Goal: Transaction & Acquisition: Purchase product/service

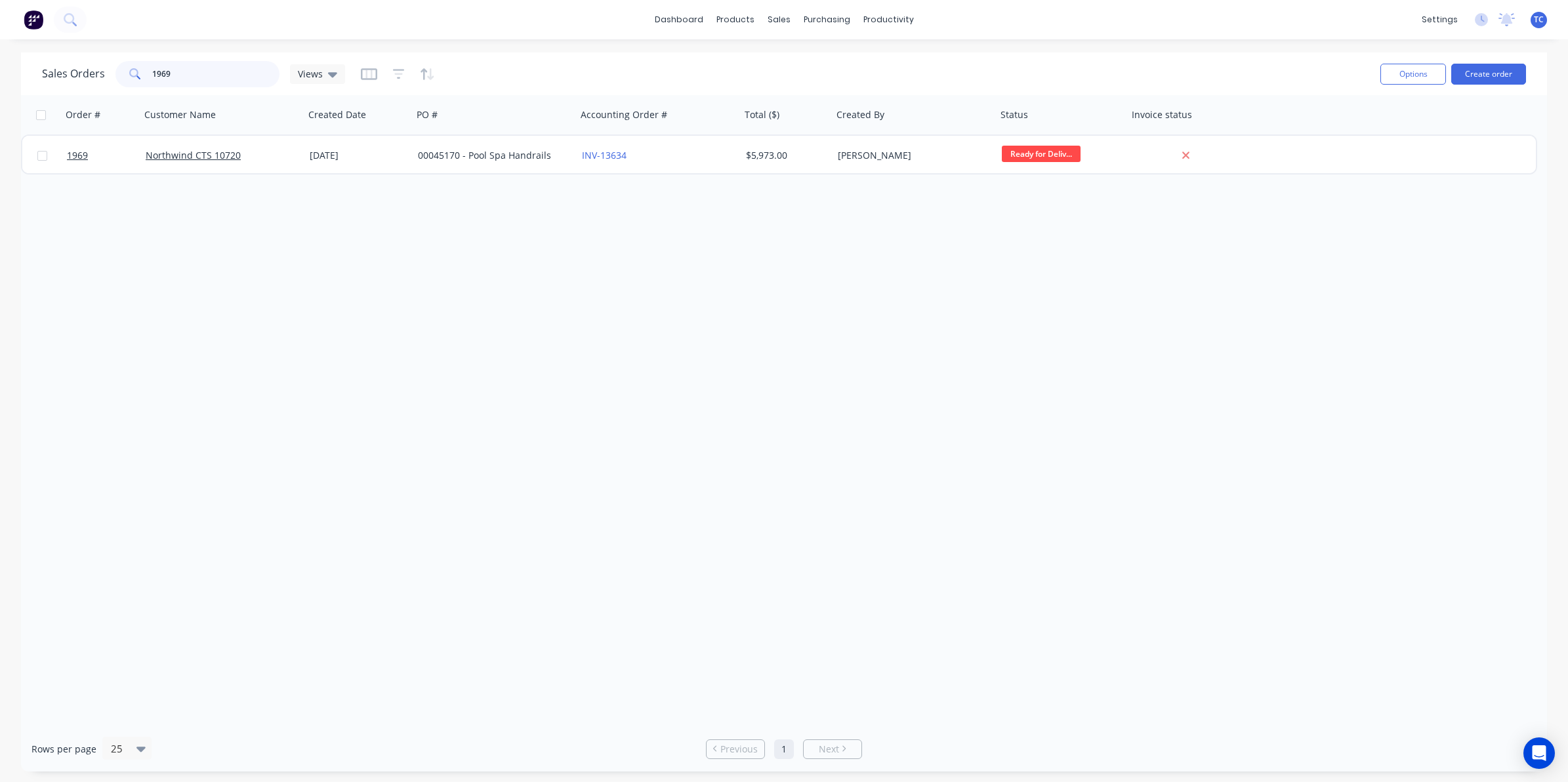
click at [145, 65] on div "1969" at bounding box center [197, 74] width 164 height 26
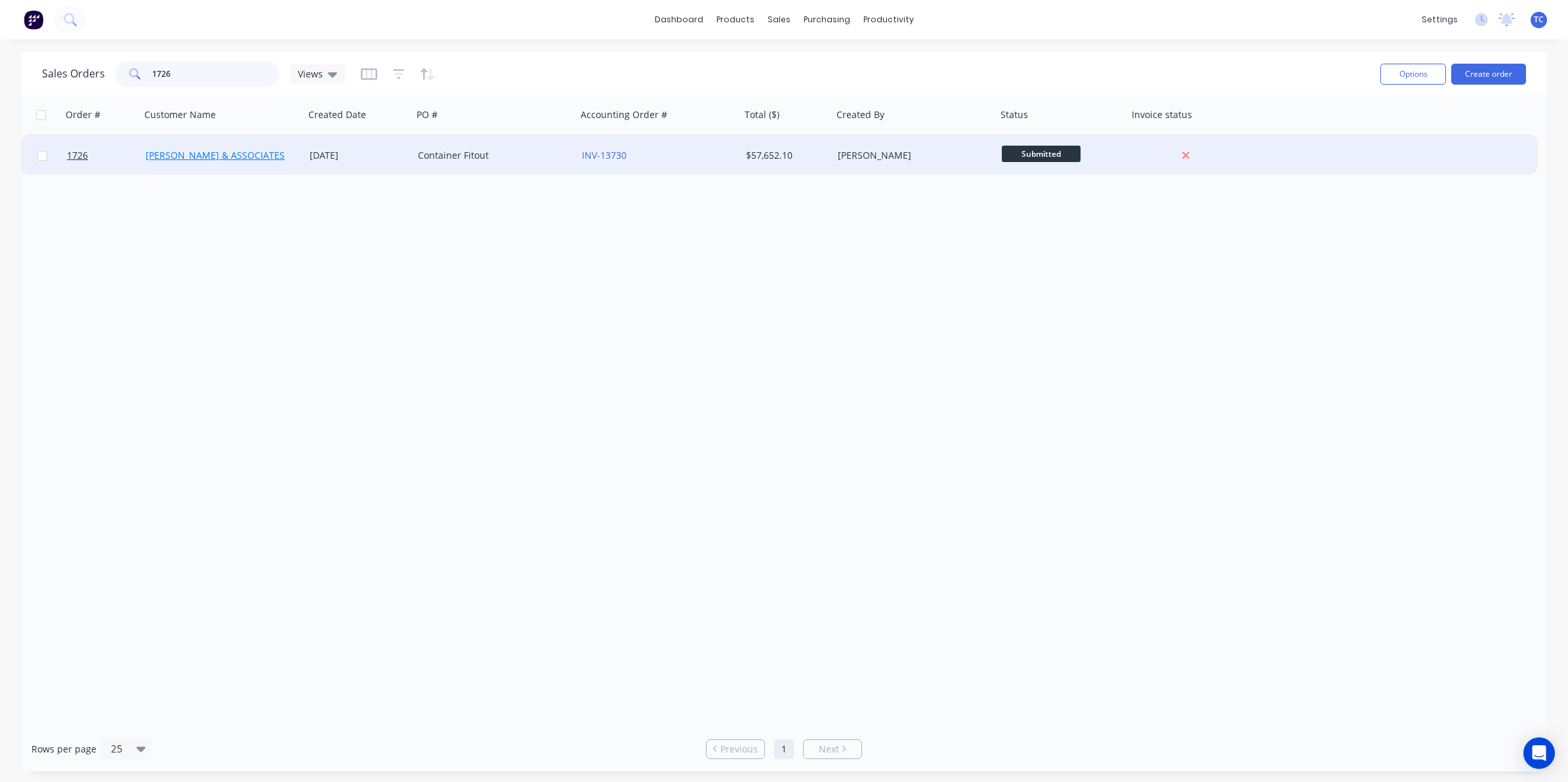
type input "1726"
click at [217, 160] on link "[PERSON_NAME] & ASSOCIATES" at bounding box center [215, 155] width 139 height 12
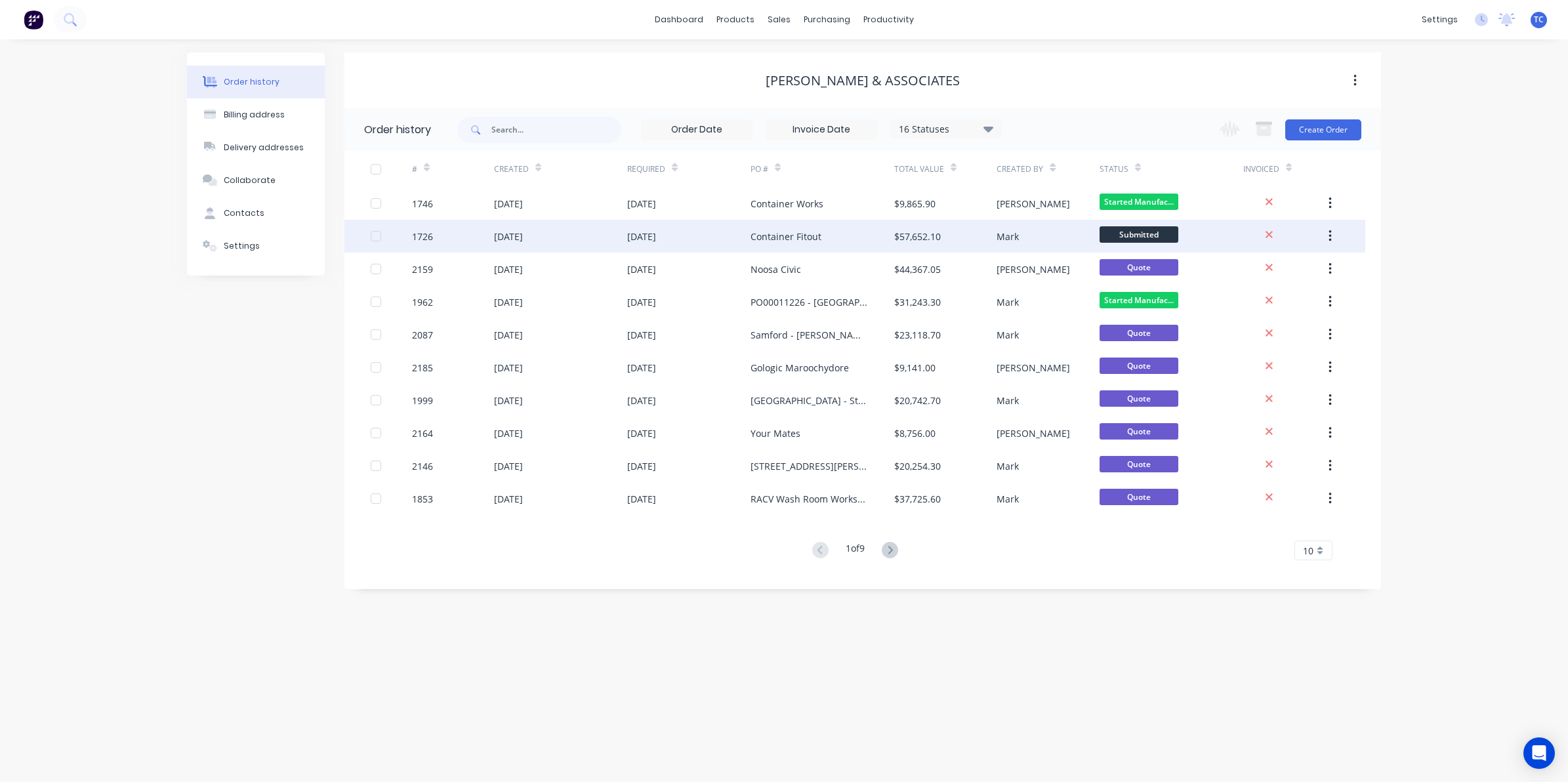
click at [523, 233] on div "[DATE]" at bounding box center [508, 237] width 29 height 14
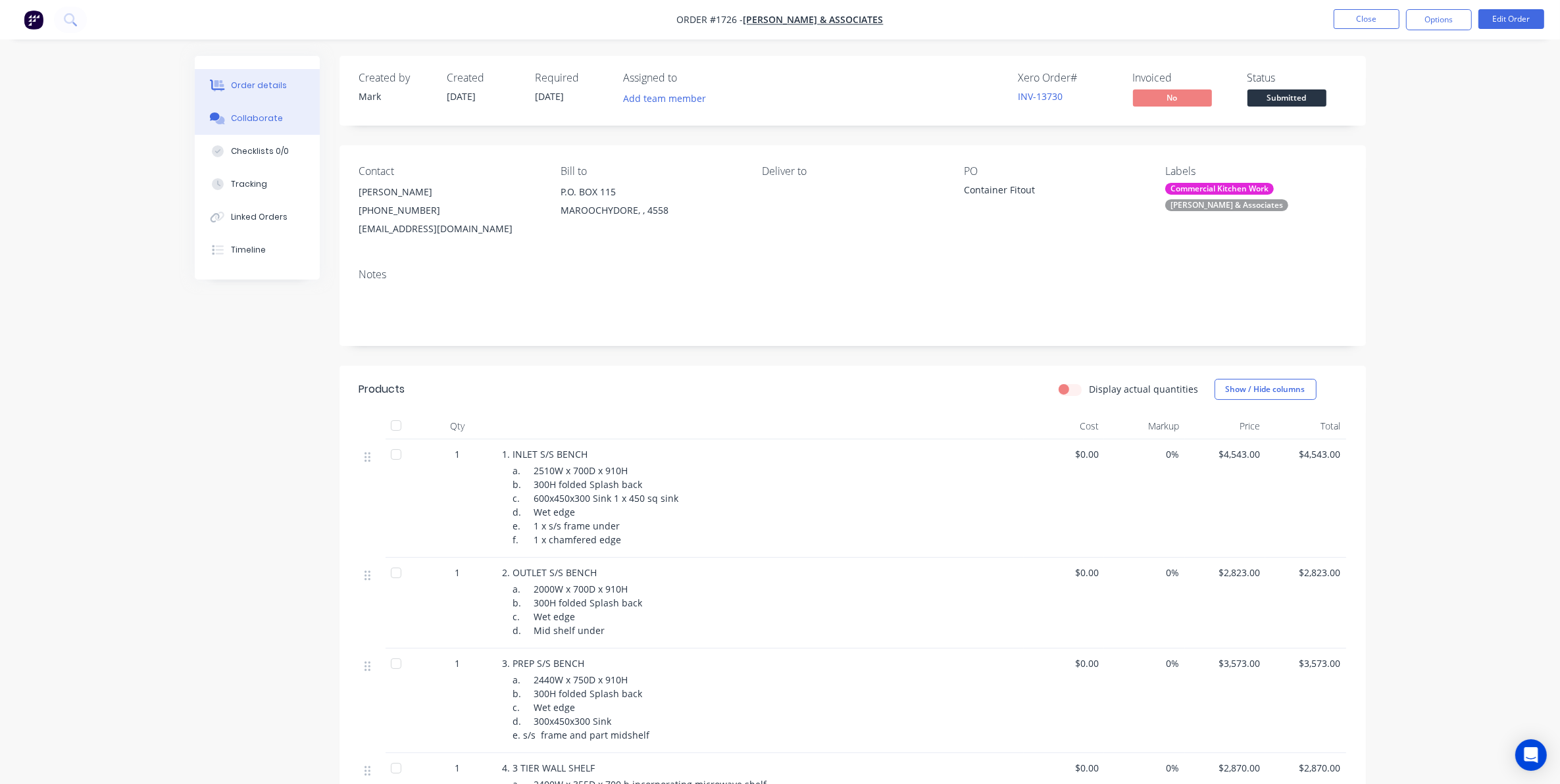
click at [257, 117] on div "Collaborate" at bounding box center [257, 118] width 52 height 12
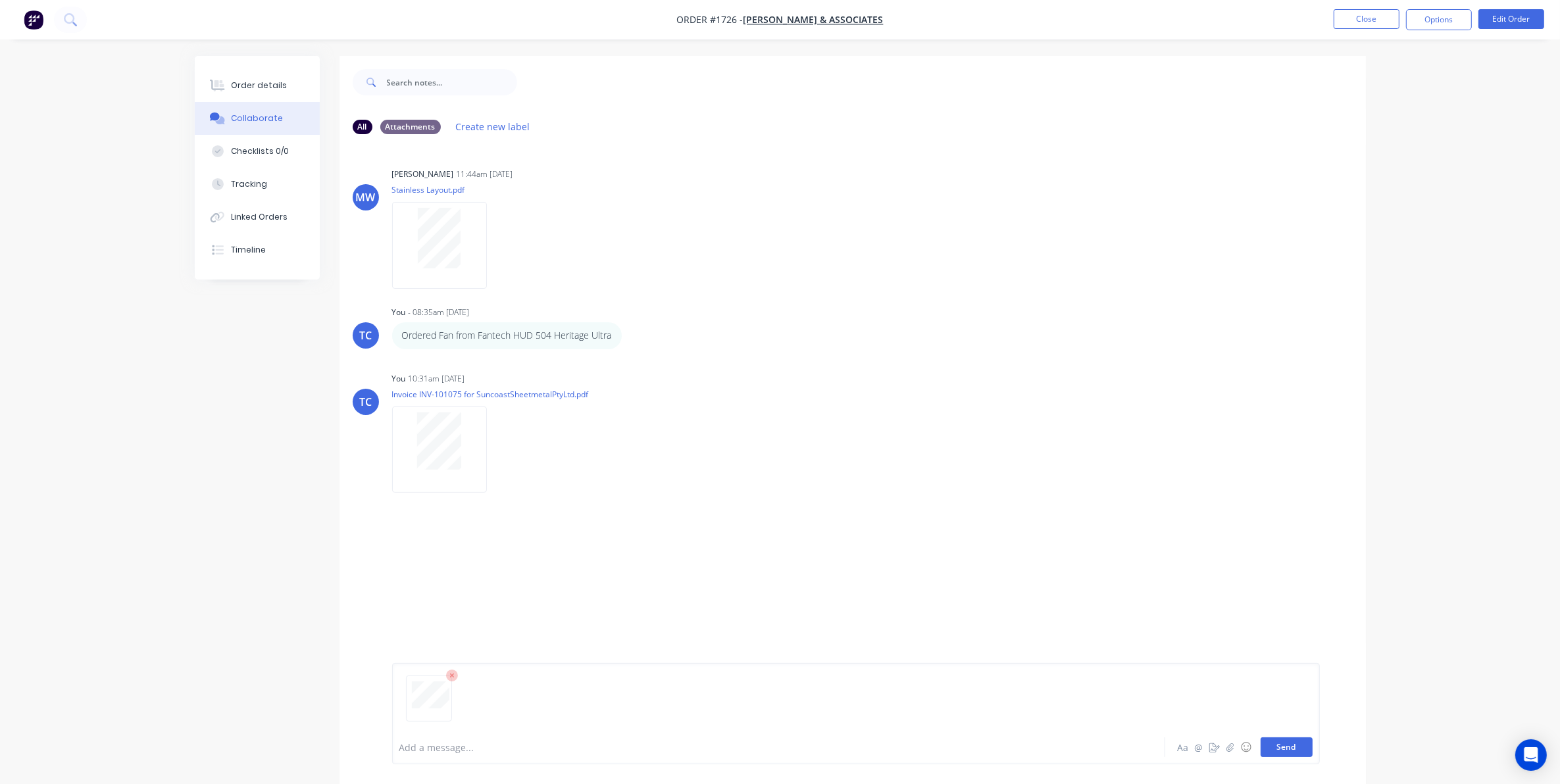
click at [1281, 745] on button "Send" at bounding box center [1287, 747] width 52 height 20
click at [1357, 15] on button "Close" at bounding box center [1366, 19] width 66 height 20
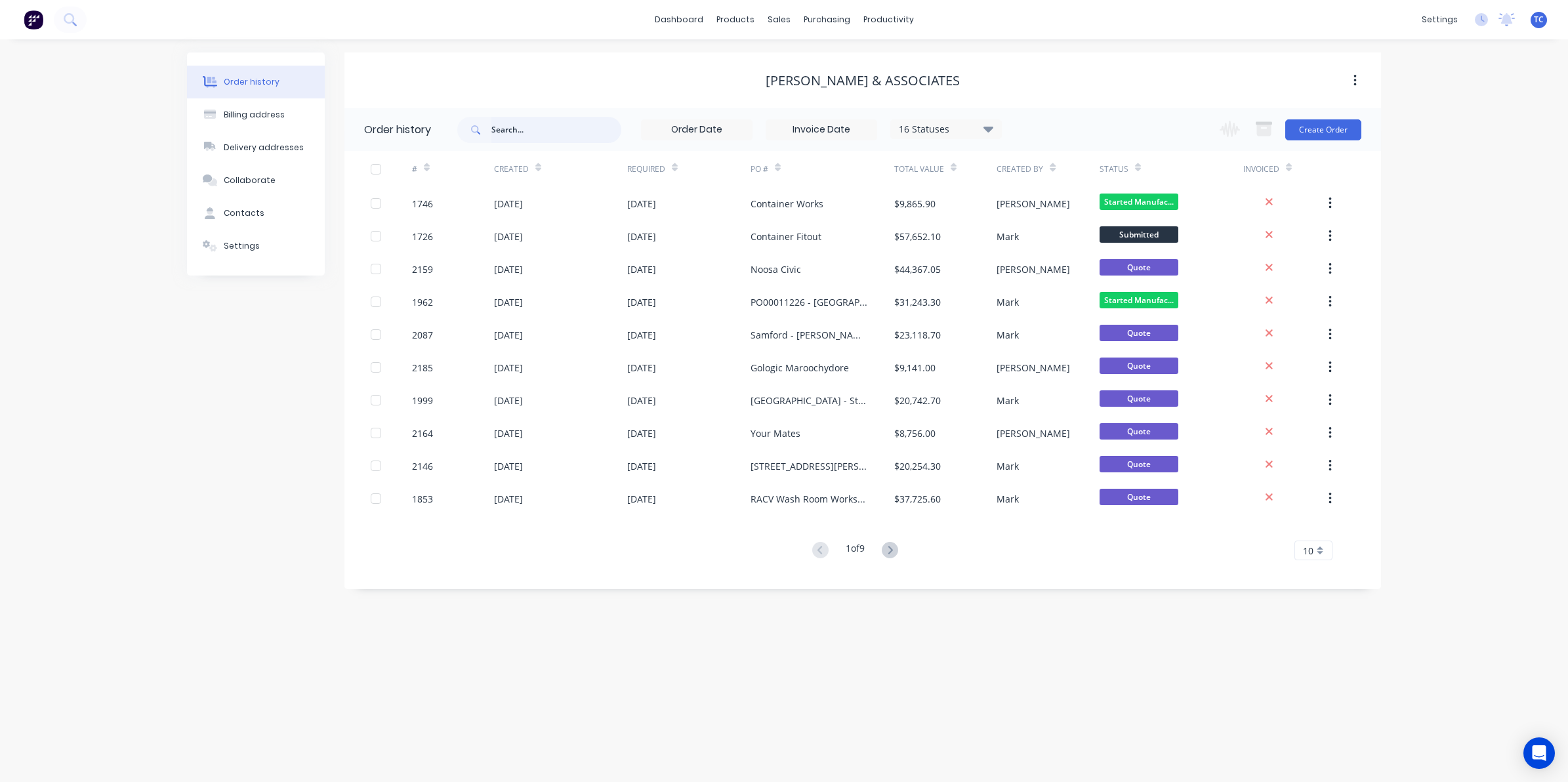
click at [509, 122] on input "text" at bounding box center [556, 130] width 130 height 26
click at [826, 61] on div "Sales Orders" at bounding box center [827, 62] width 54 height 12
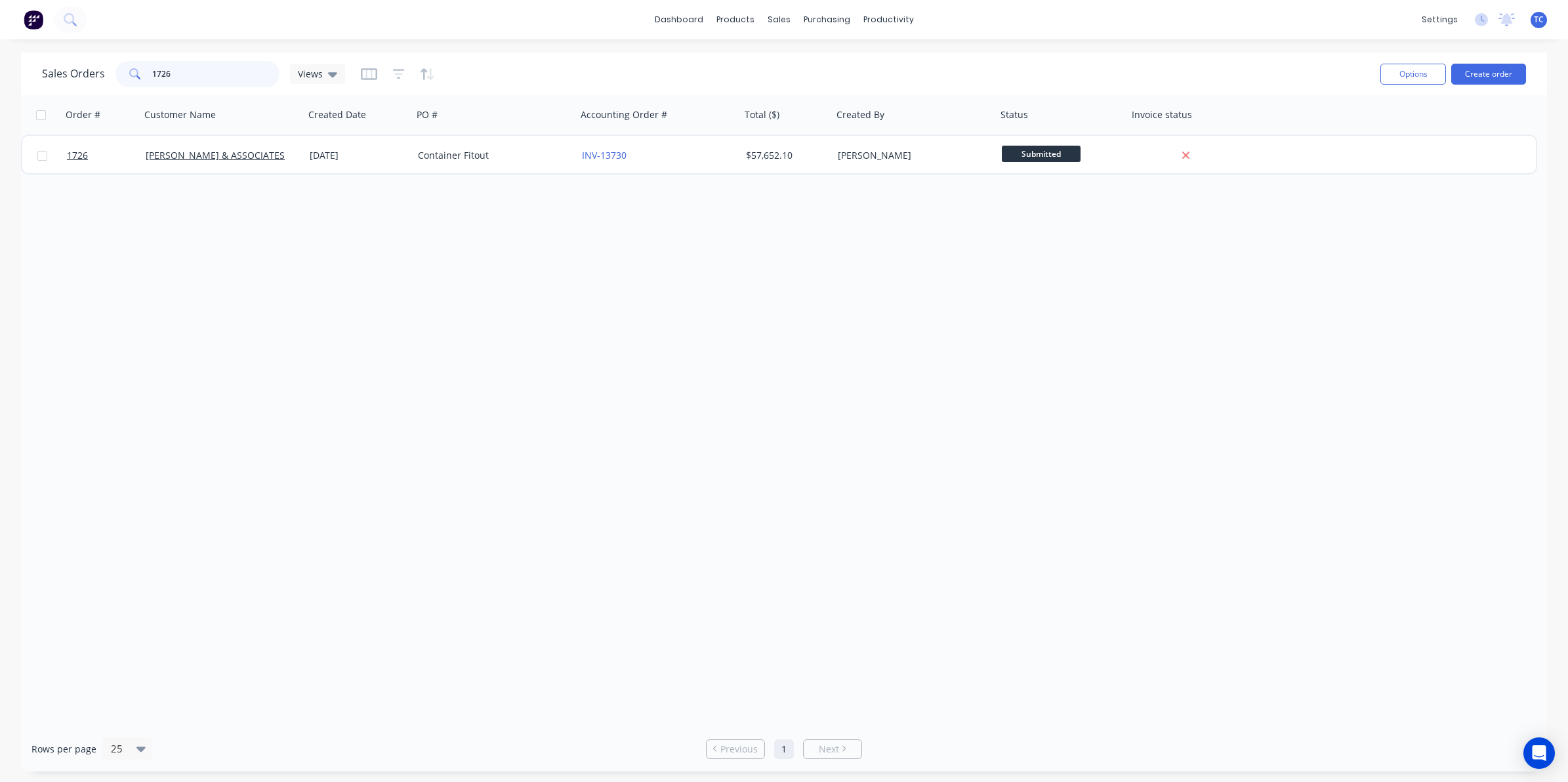
drag, startPoint x: 174, startPoint y: 70, endPoint x: 149, endPoint y: 68, distance: 25.1
click at [149, 68] on div "1726" at bounding box center [197, 74] width 164 height 26
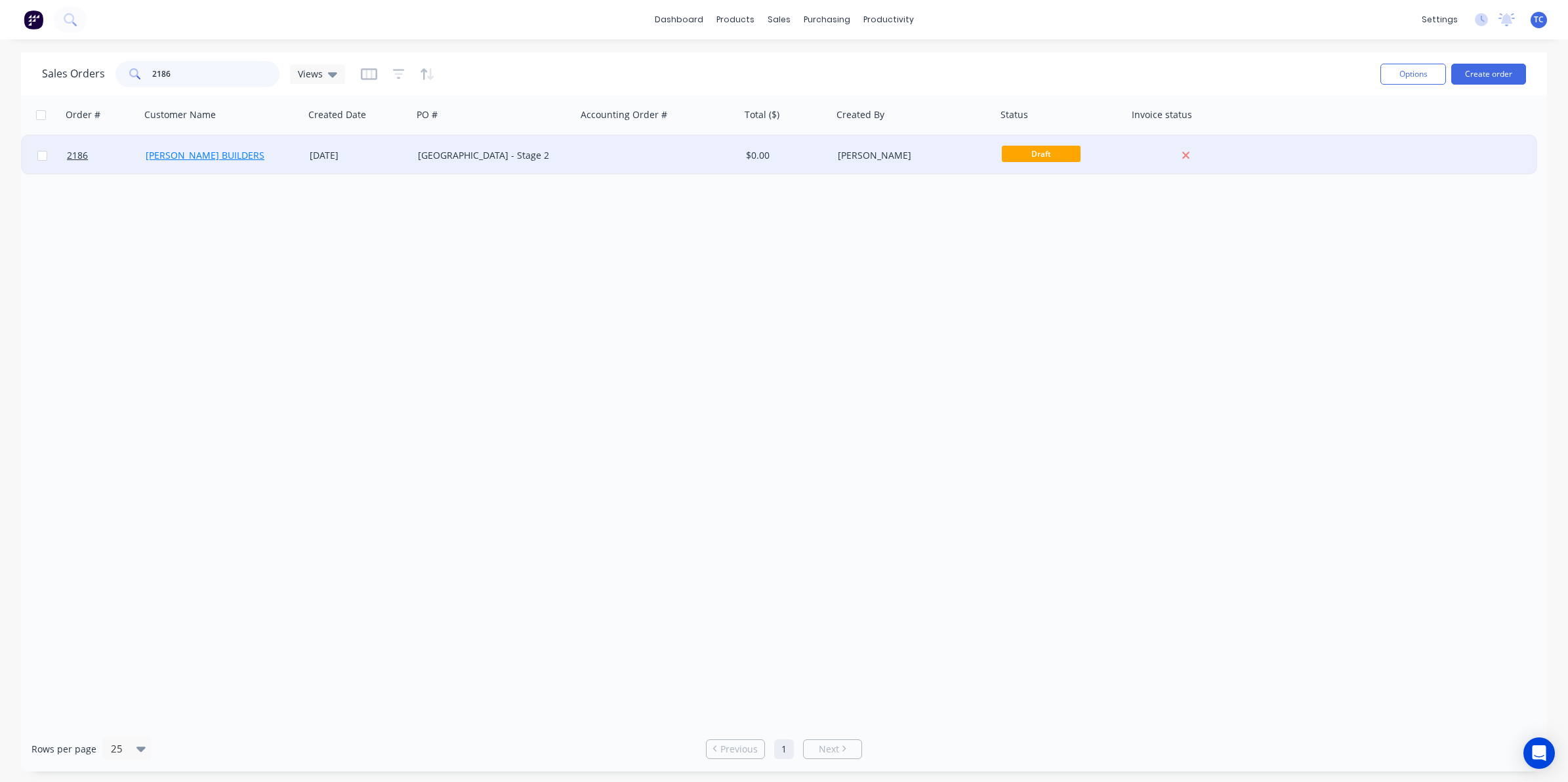
type input "2186"
click at [200, 156] on link "[PERSON_NAME] BUILDERS" at bounding box center [205, 155] width 119 height 12
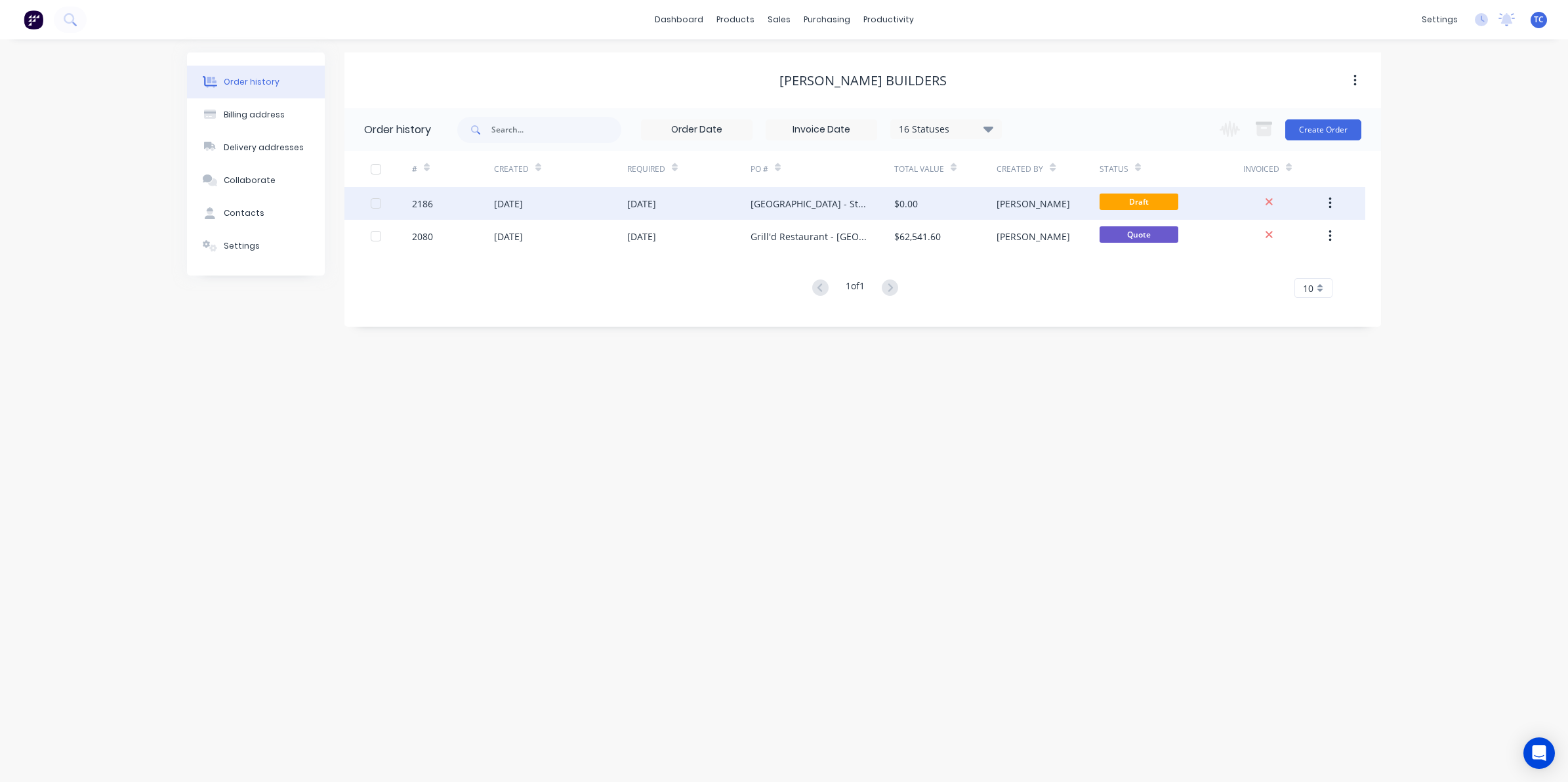
click at [523, 201] on div "[DATE]" at bounding box center [508, 204] width 29 height 14
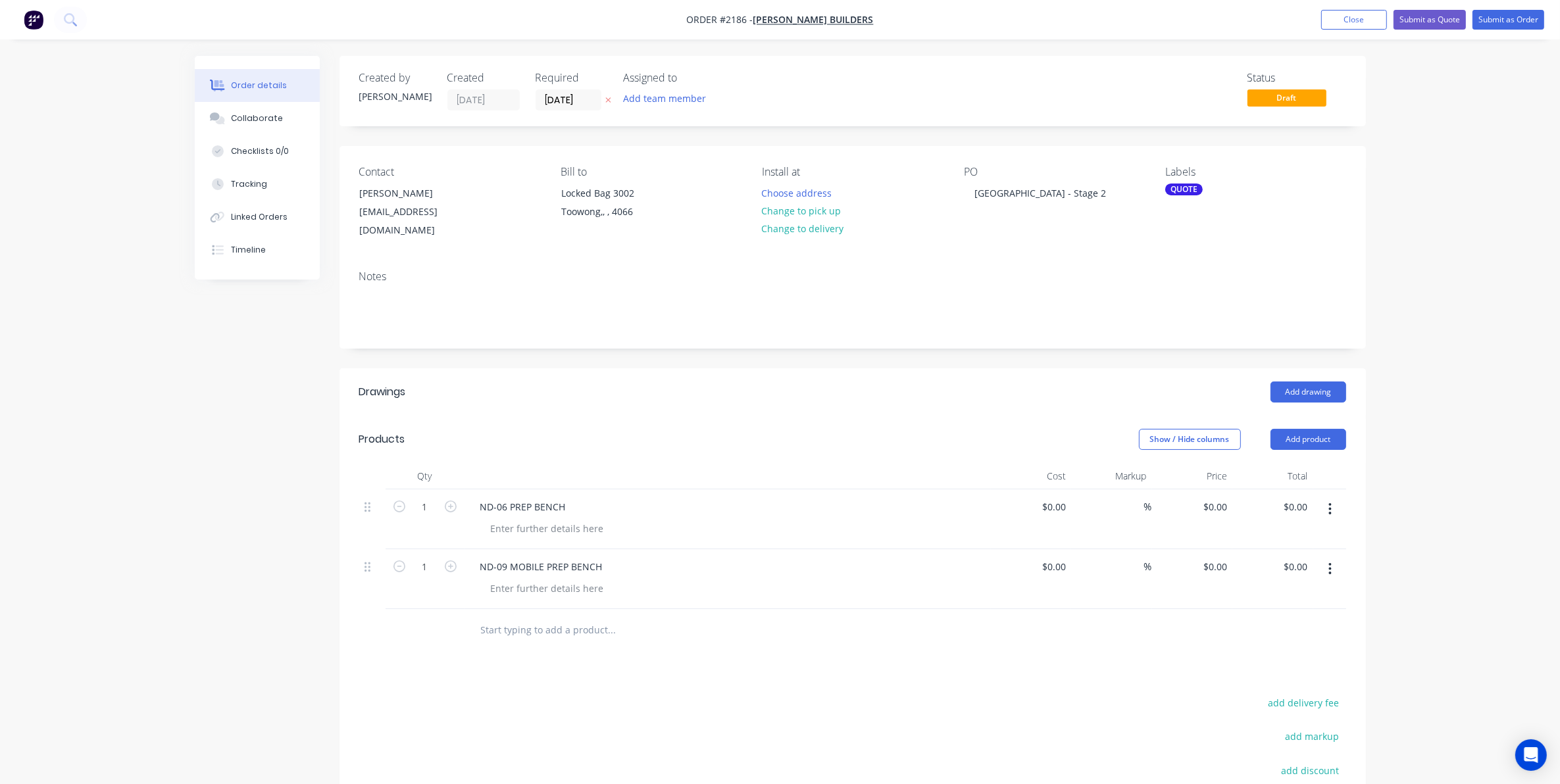
click at [517, 622] on input "text" at bounding box center [612, 630] width 263 height 27
type input "ND-11 MOBILE PREP BENCH"
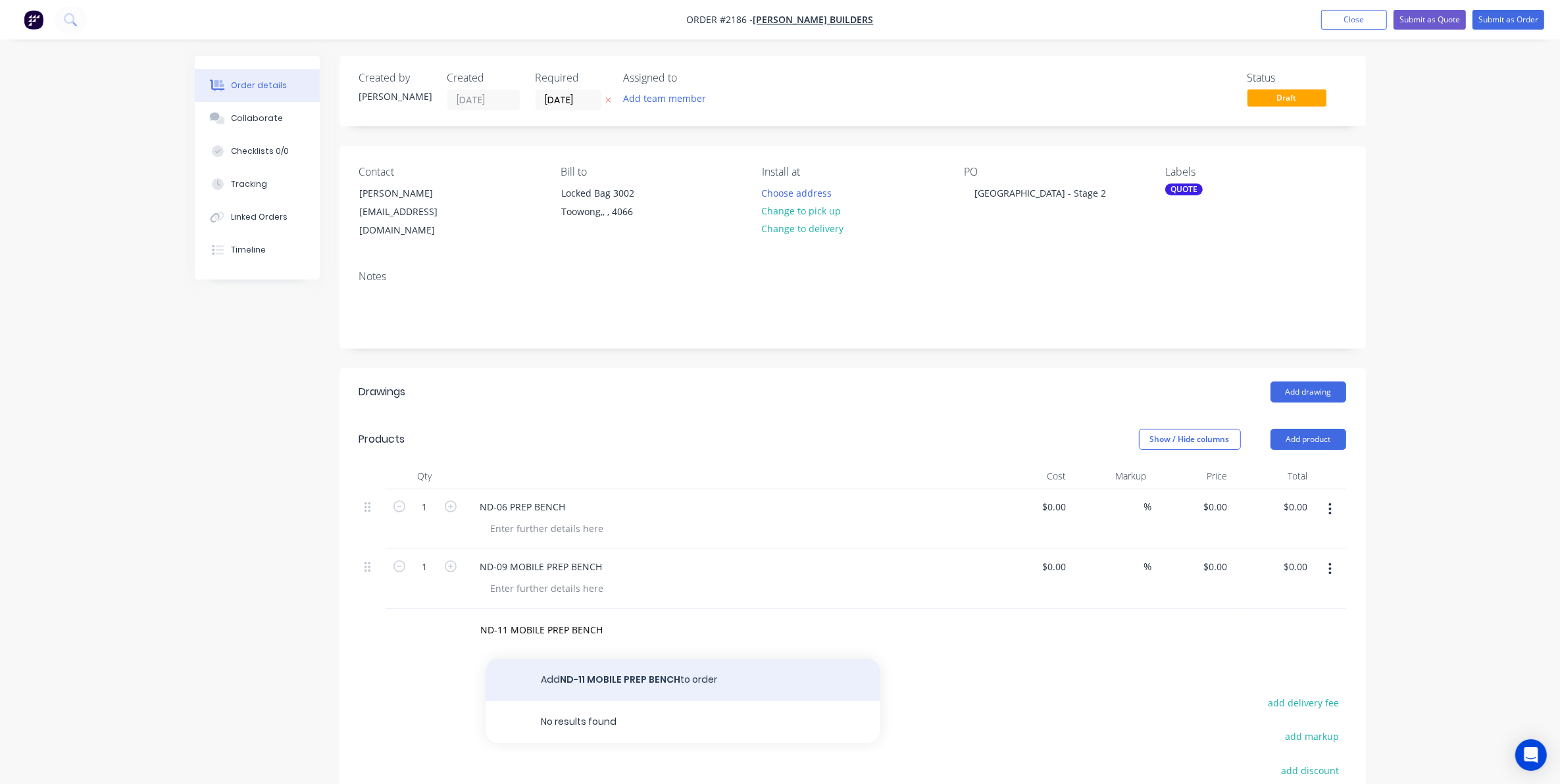
click at [613, 669] on button "Add ND-11 MOBILE PREP BENCH to order" at bounding box center [683, 680] width 395 height 42
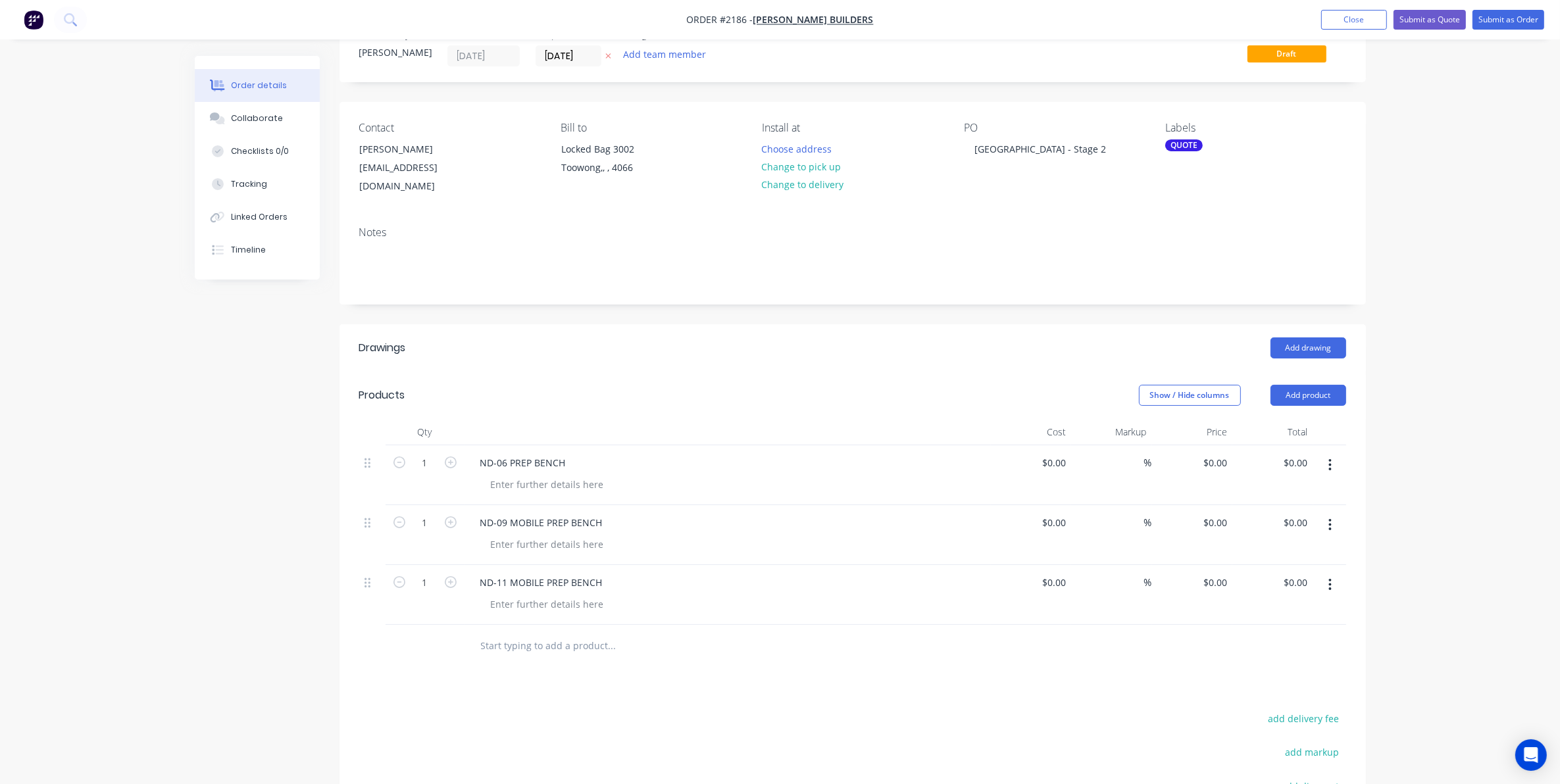
scroll to position [82, 0]
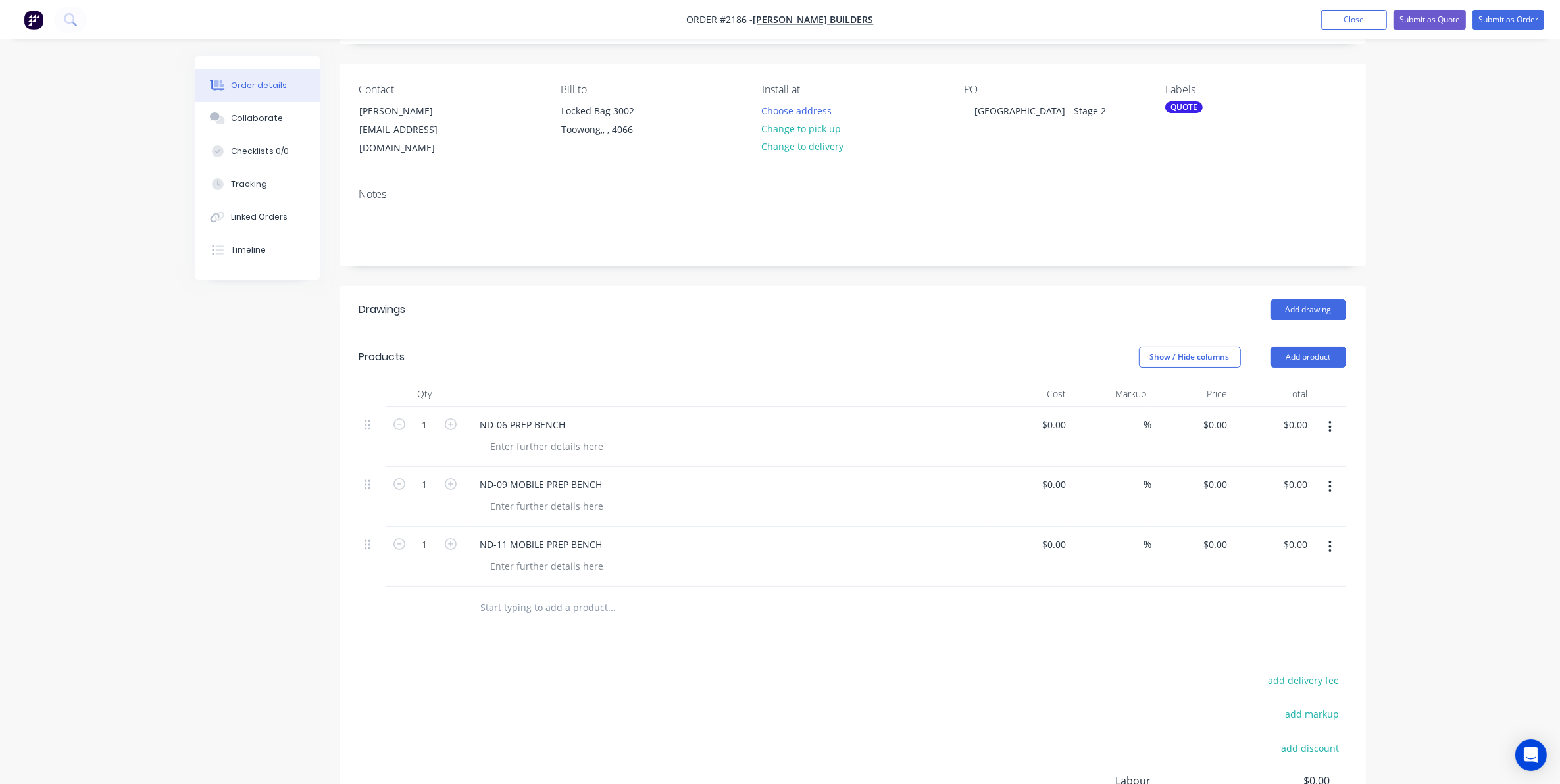
click at [524, 594] on input "text" at bounding box center [612, 608] width 263 height 27
type input "ND-13 WASH BENCH"
click at [594, 640] on button "Add ND-13 WASH BENCH to order" at bounding box center [683, 658] width 395 height 42
click at [507, 658] on input "text" at bounding box center [612, 668] width 263 height 27
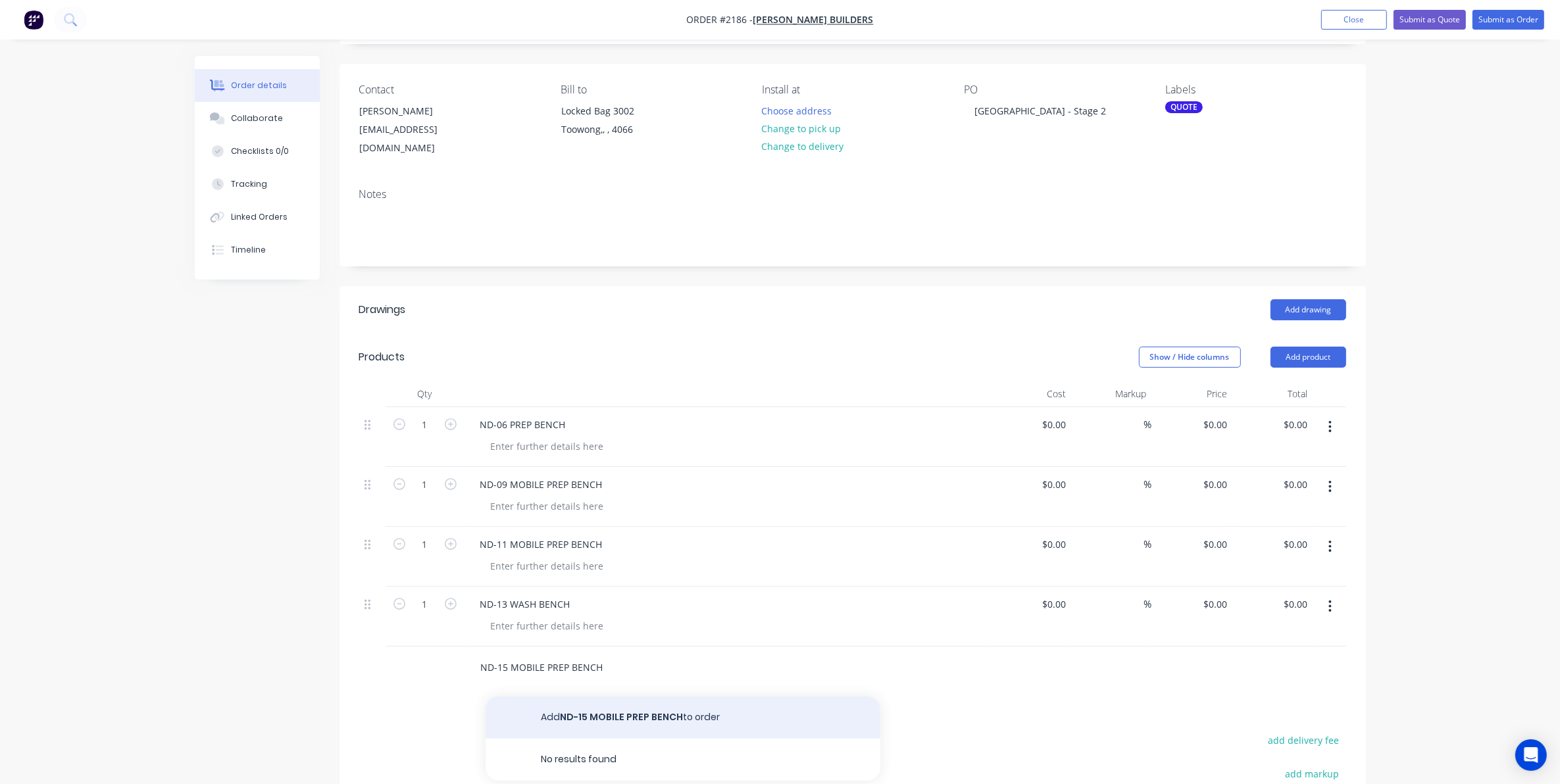
type input "ND-15 MOBILE PREP BENCH"
click at [595, 708] on button "Add ND-15 MOBILE PREP BENCH to order" at bounding box center [683, 718] width 395 height 42
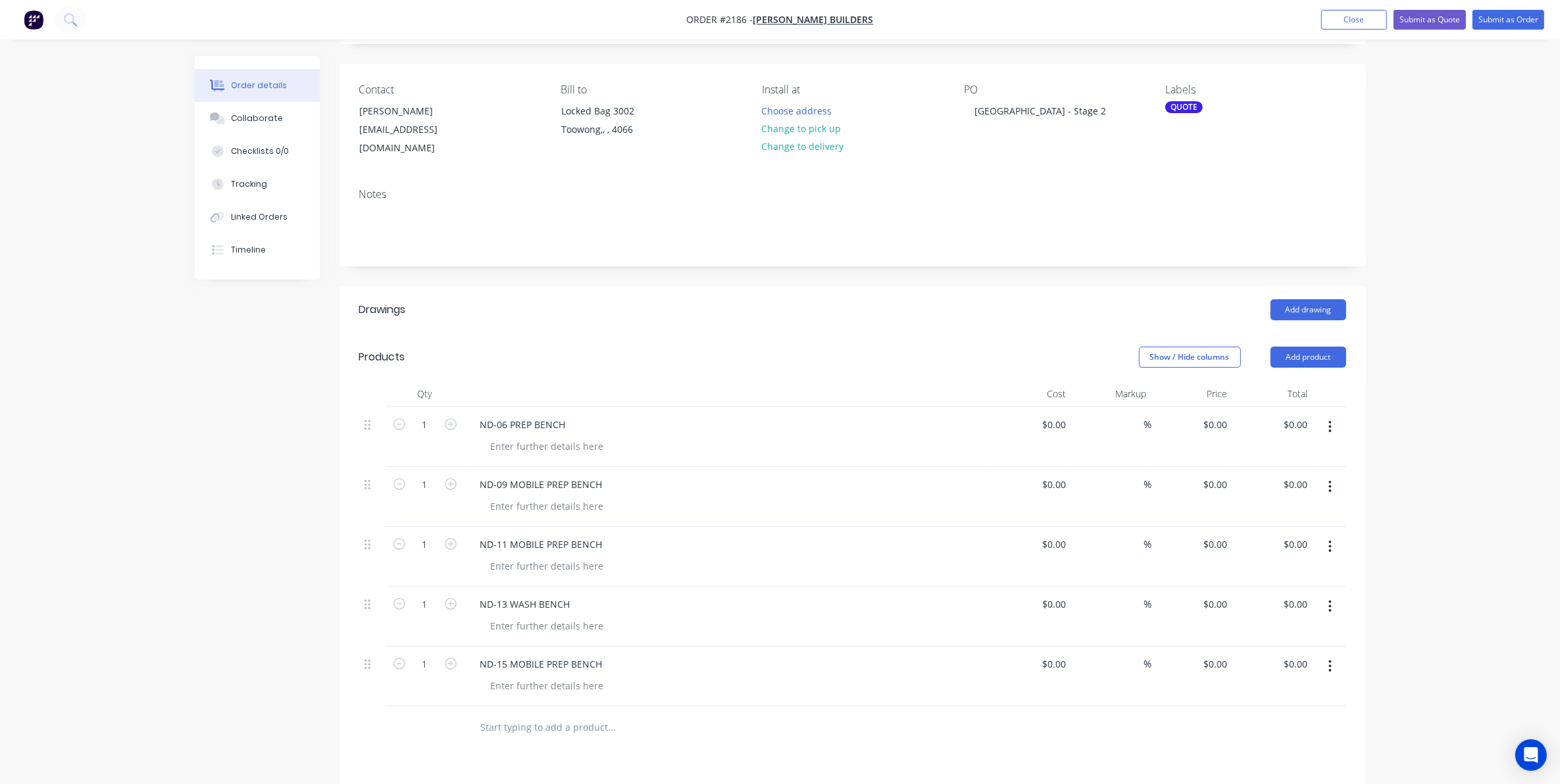
click at [498, 715] on input "text" at bounding box center [612, 728] width 263 height 27
click at [535, 715] on input "ND-25 PREP BENCH" at bounding box center [612, 728] width 263 height 27
type input "ND-25 PREP BENCH"
click at [607, 763] on button "Add ND-25 PREP BENCH to order" at bounding box center [683, 778] width 395 height 42
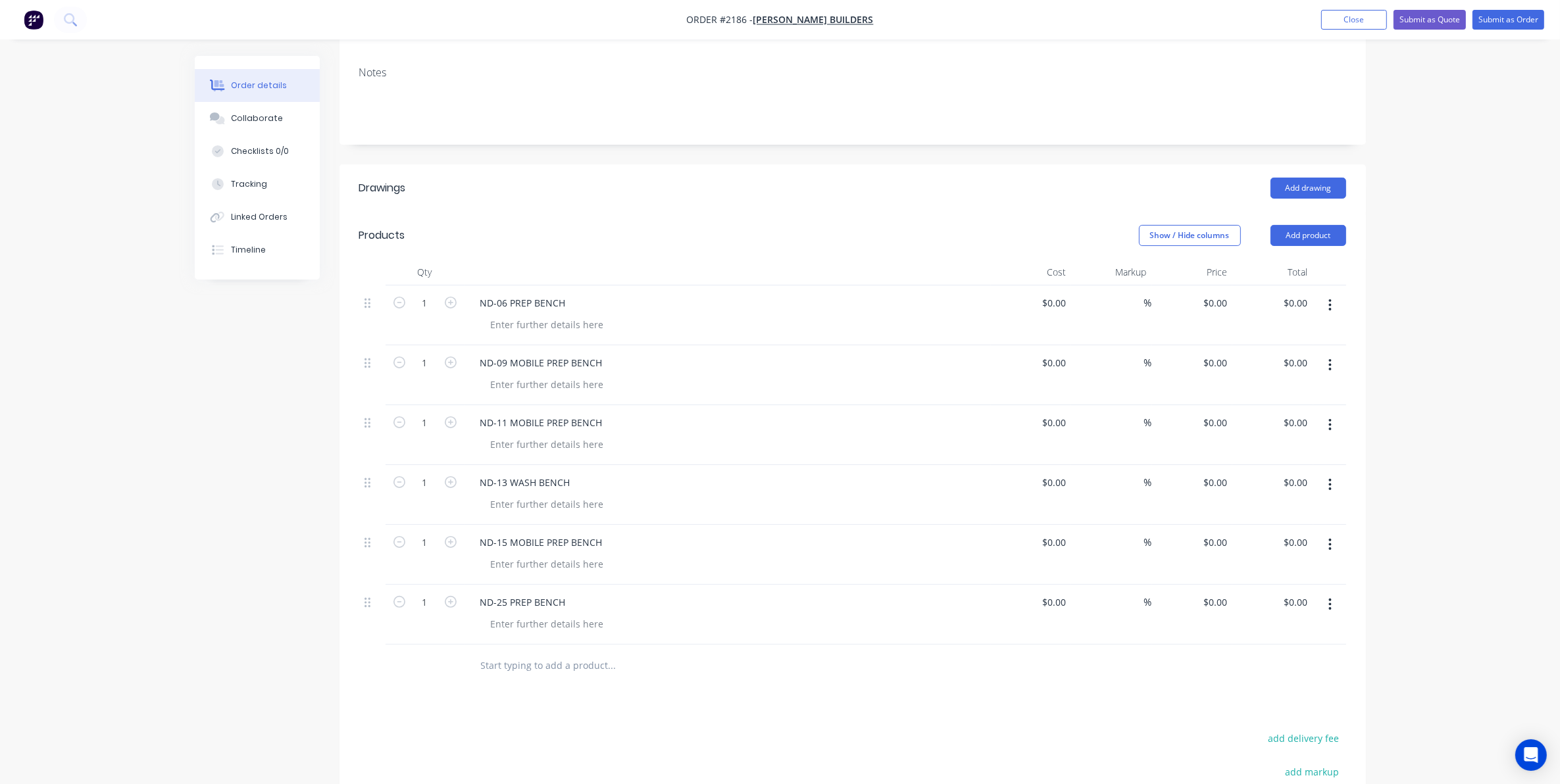
scroll to position [329, 0]
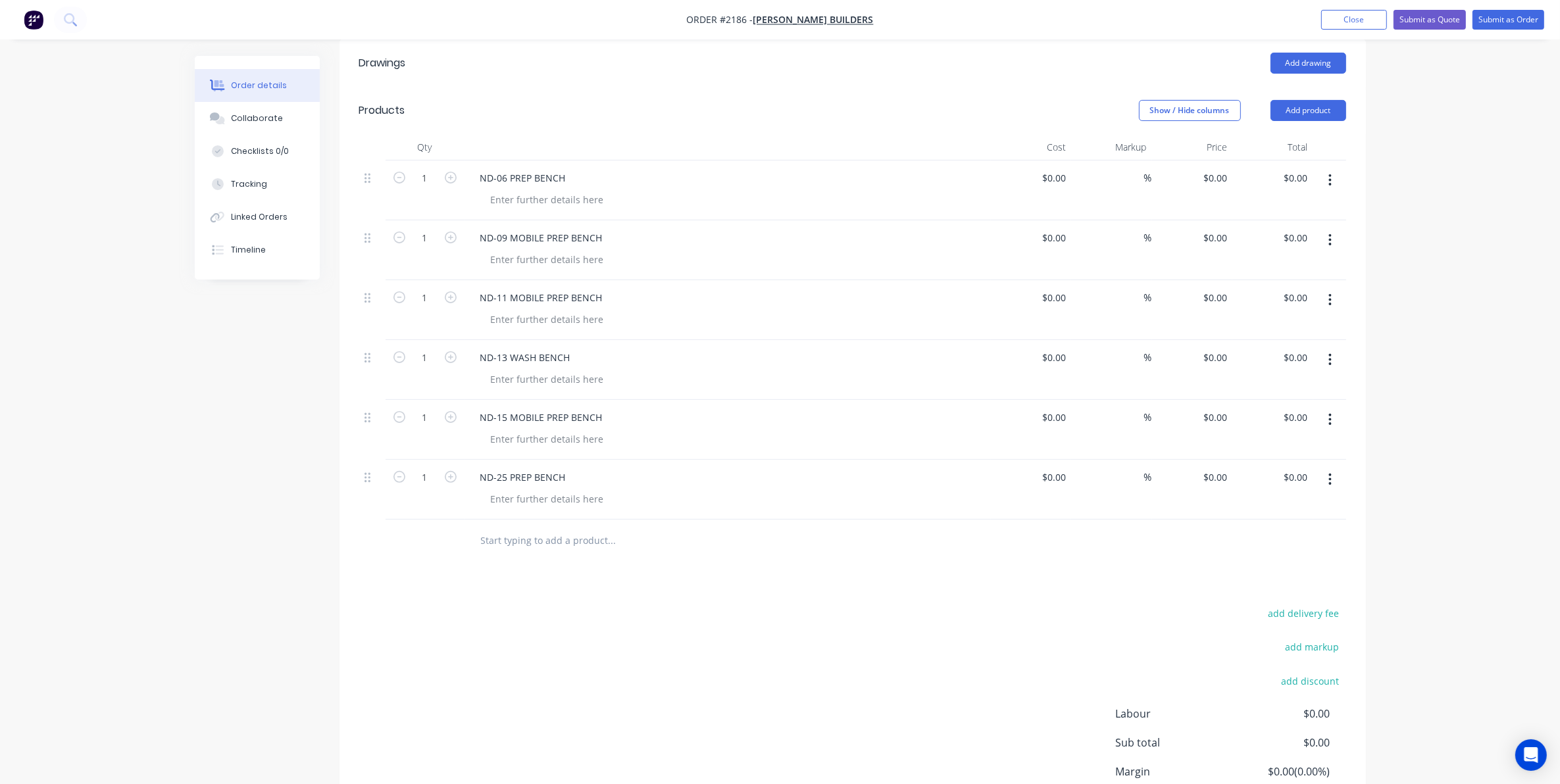
click at [508, 527] on input "text" at bounding box center [612, 541] width 263 height 27
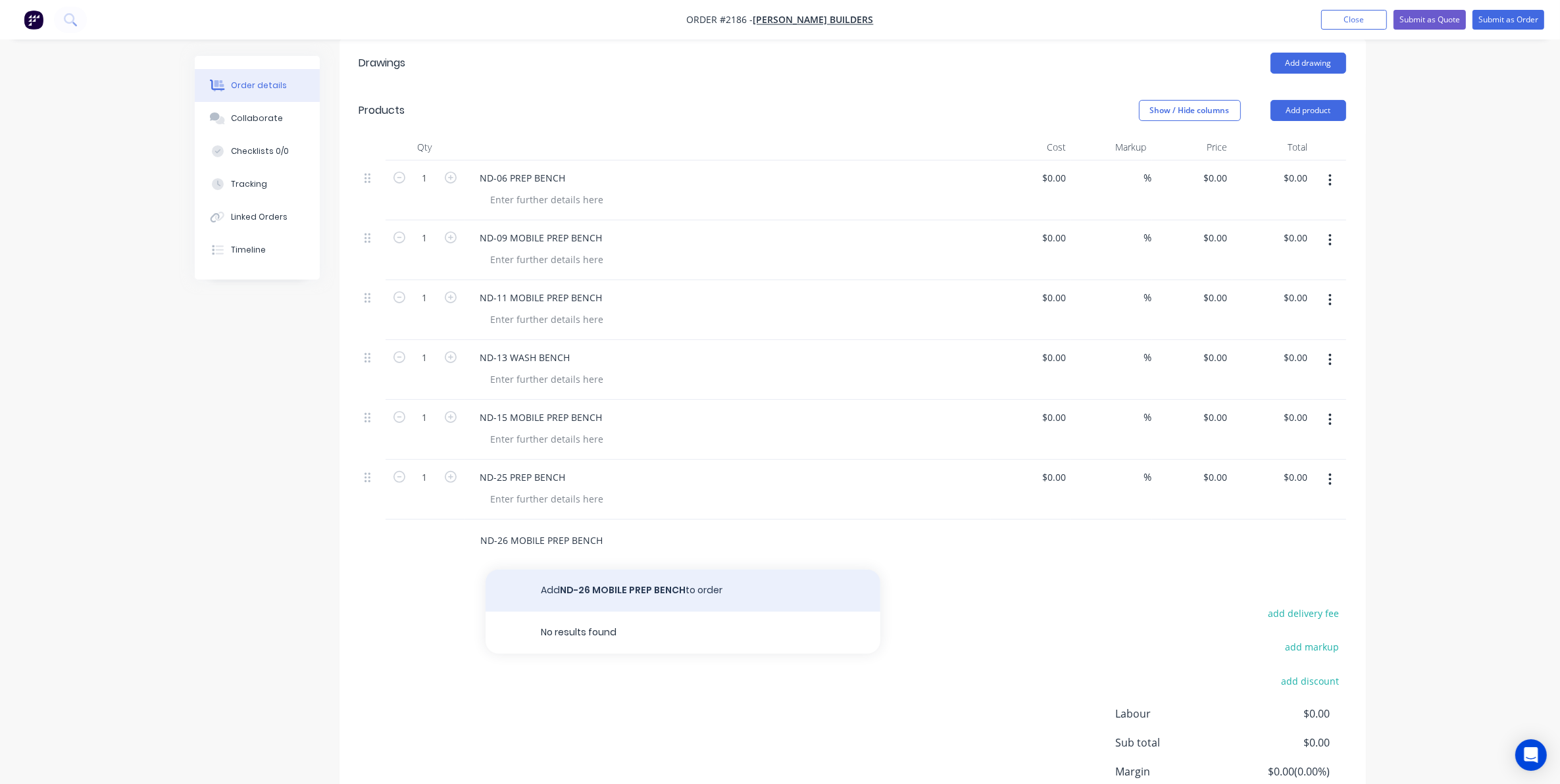
type input "ND-26 MOBILE PREP BENCH"
click at [620, 576] on button "Add ND-26 MOBILE PREP BENCH to order" at bounding box center [683, 591] width 395 height 42
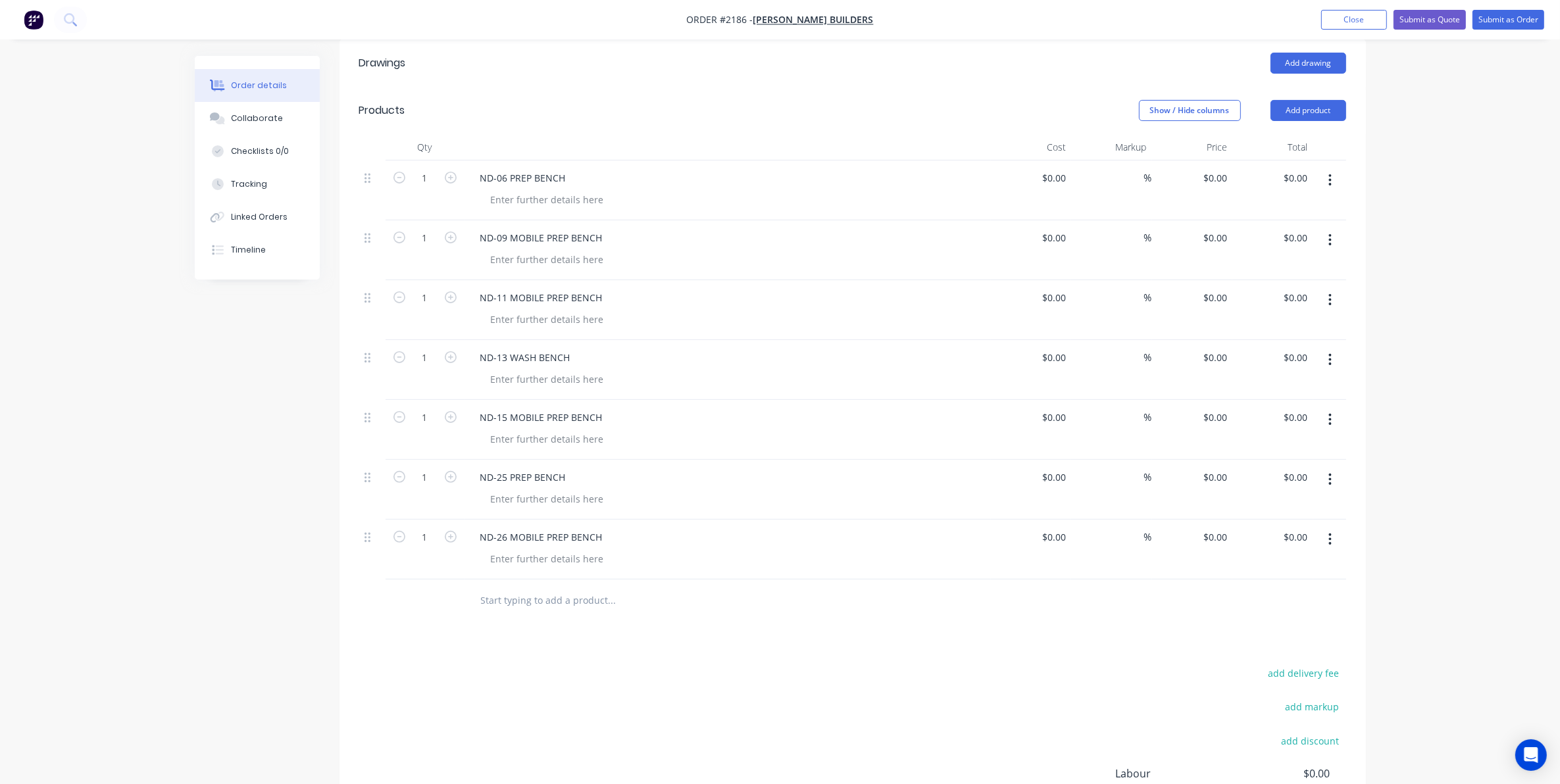
click at [508, 587] on input "text" at bounding box center [612, 601] width 263 height 27
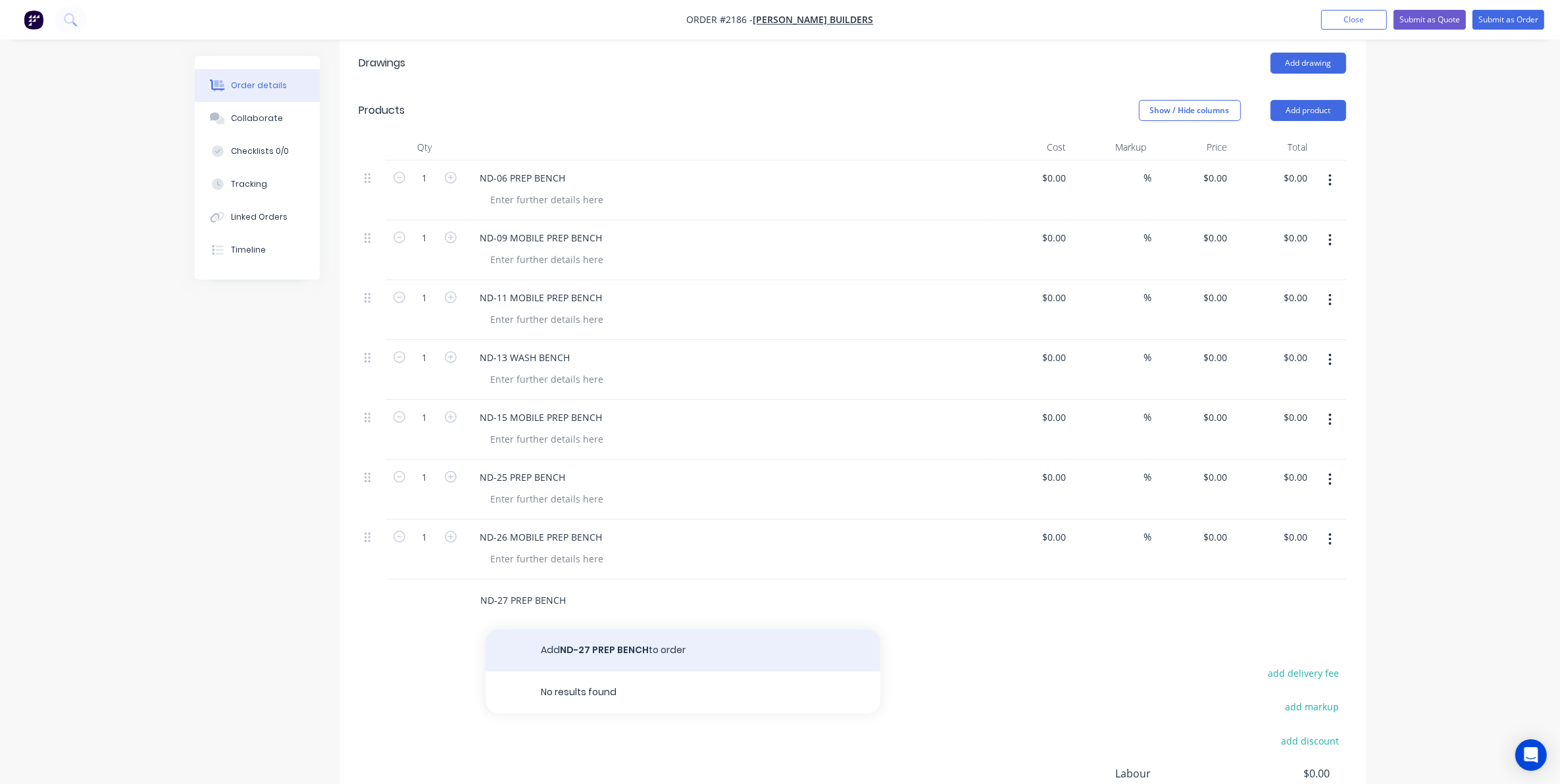
type input "ND-27 PREP BENCH"
click at [613, 630] on button "Add ND-27 PREP BENCH to order" at bounding box center [683, 651] width 395 height 42
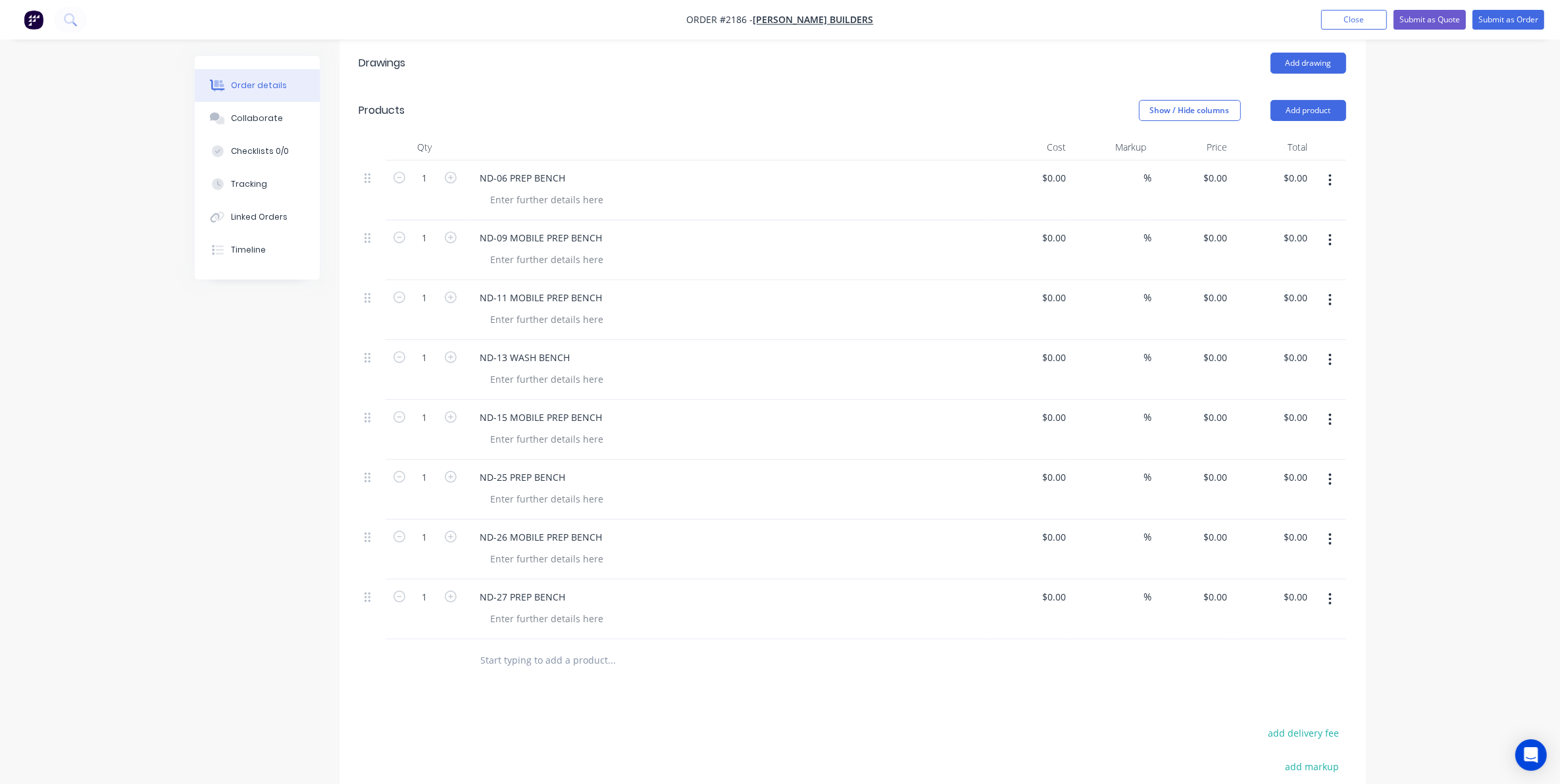
click at [502, 653] on input "text" at bounding box center [612, 661] width 263 height 27
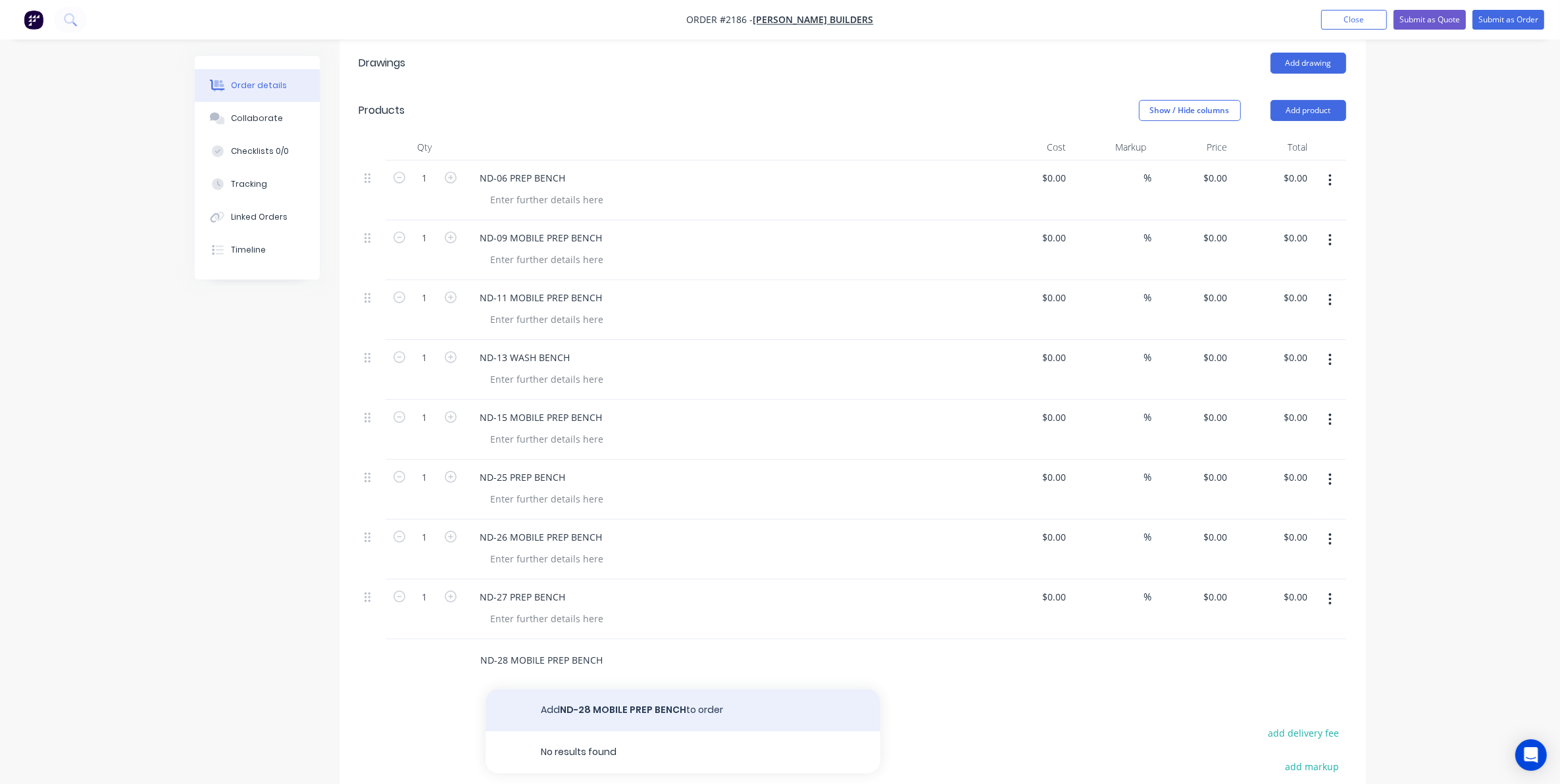
type input "ND-28 MOBILE PREP BENCH"
click at [620, 693] on button "Add ND-28 MOBILE PREP BENCH to order" at bounding box center [683, 711] width 395 height 42
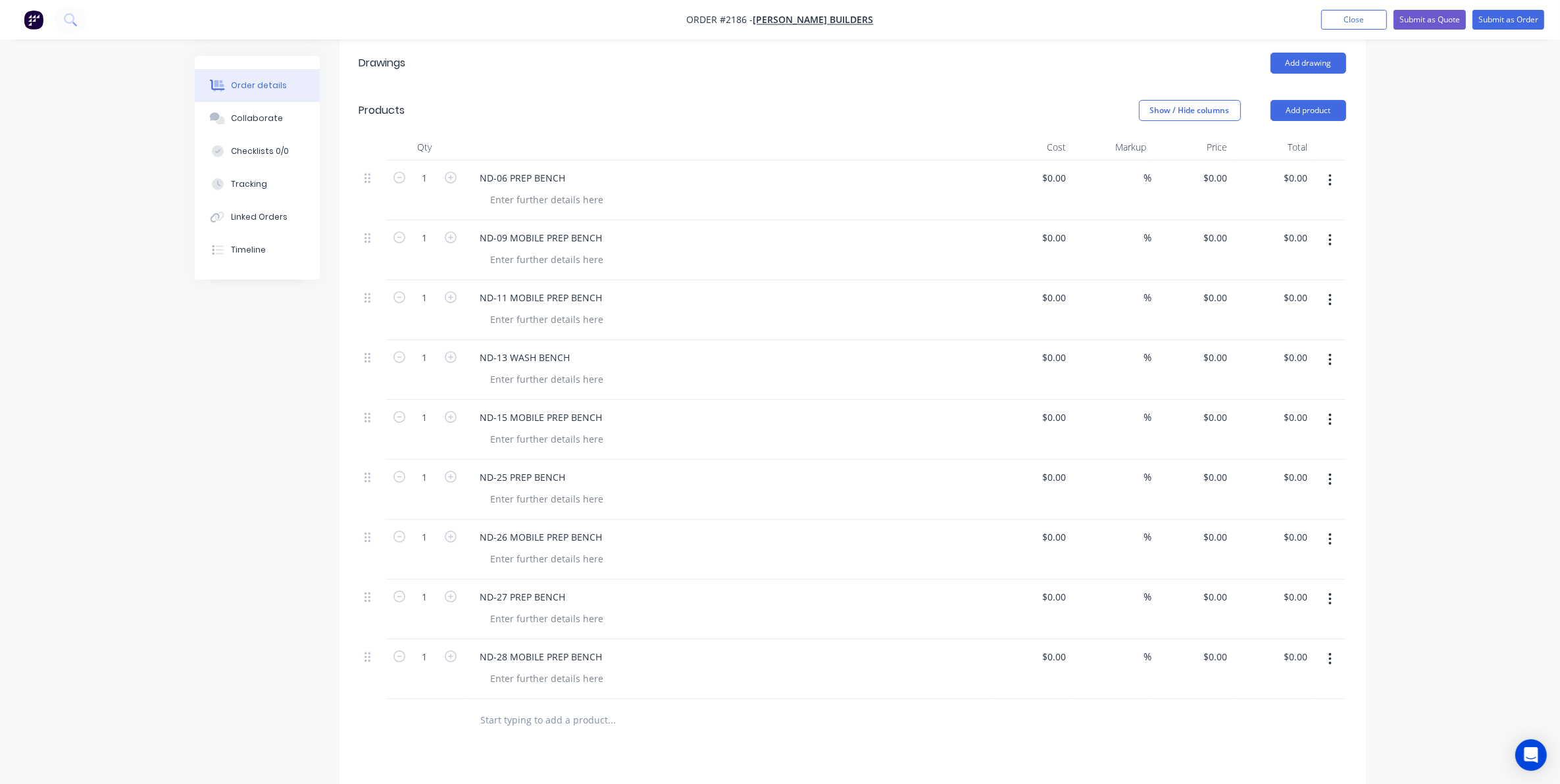
click at [499, 708] on input "text" at bounding box center [612, 721] width 263 height 27
type input "ND-29 PREP BENCH"
click at [602, 754] on button "Add ND-29 PREP BENCH to order" at bounding box center [683, 771] width 395 height 42
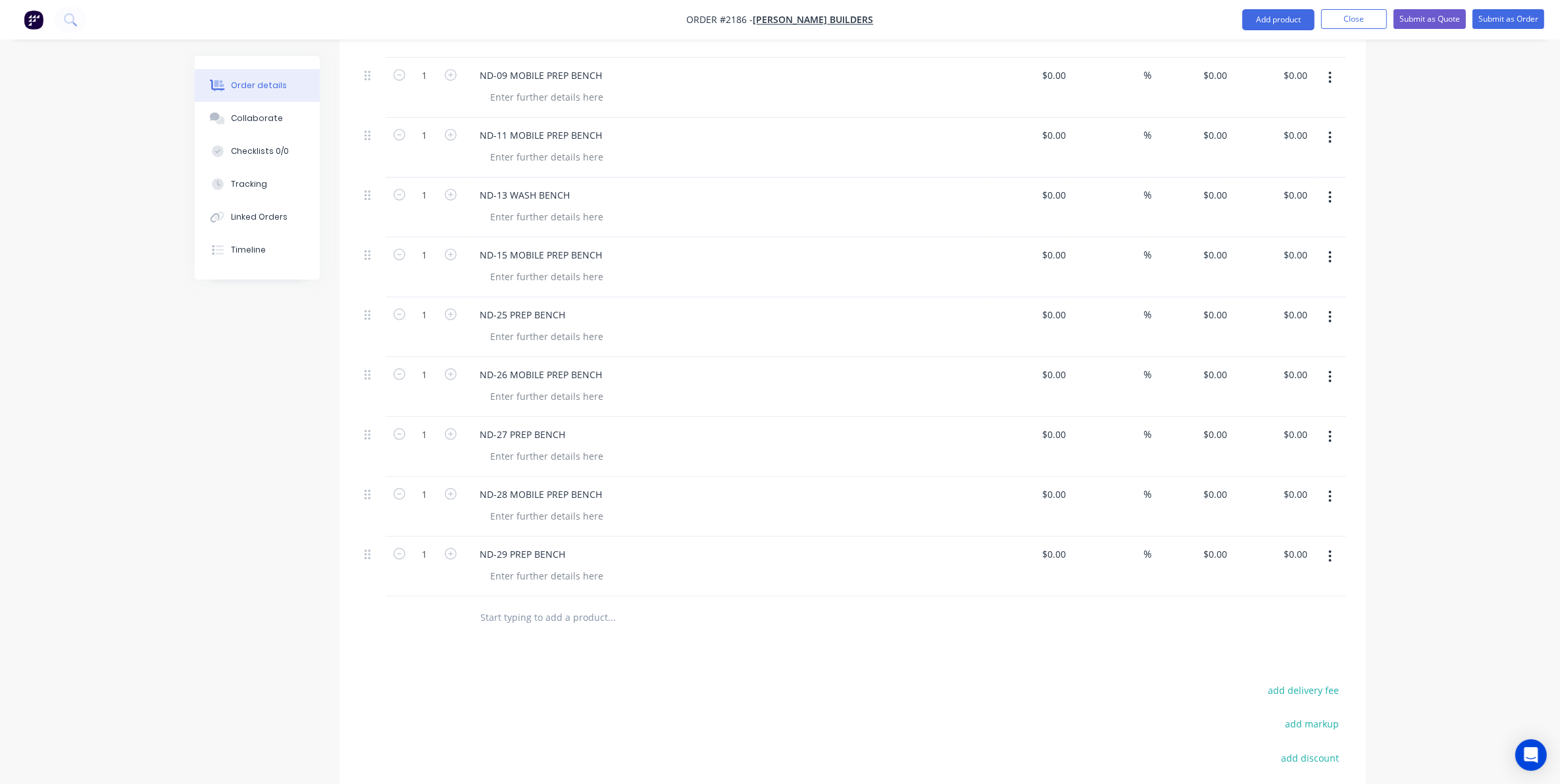
scroll to position [493, 0]
click at [496, 603] on input "text" at bounding box center [612, 615] width 263 height 27
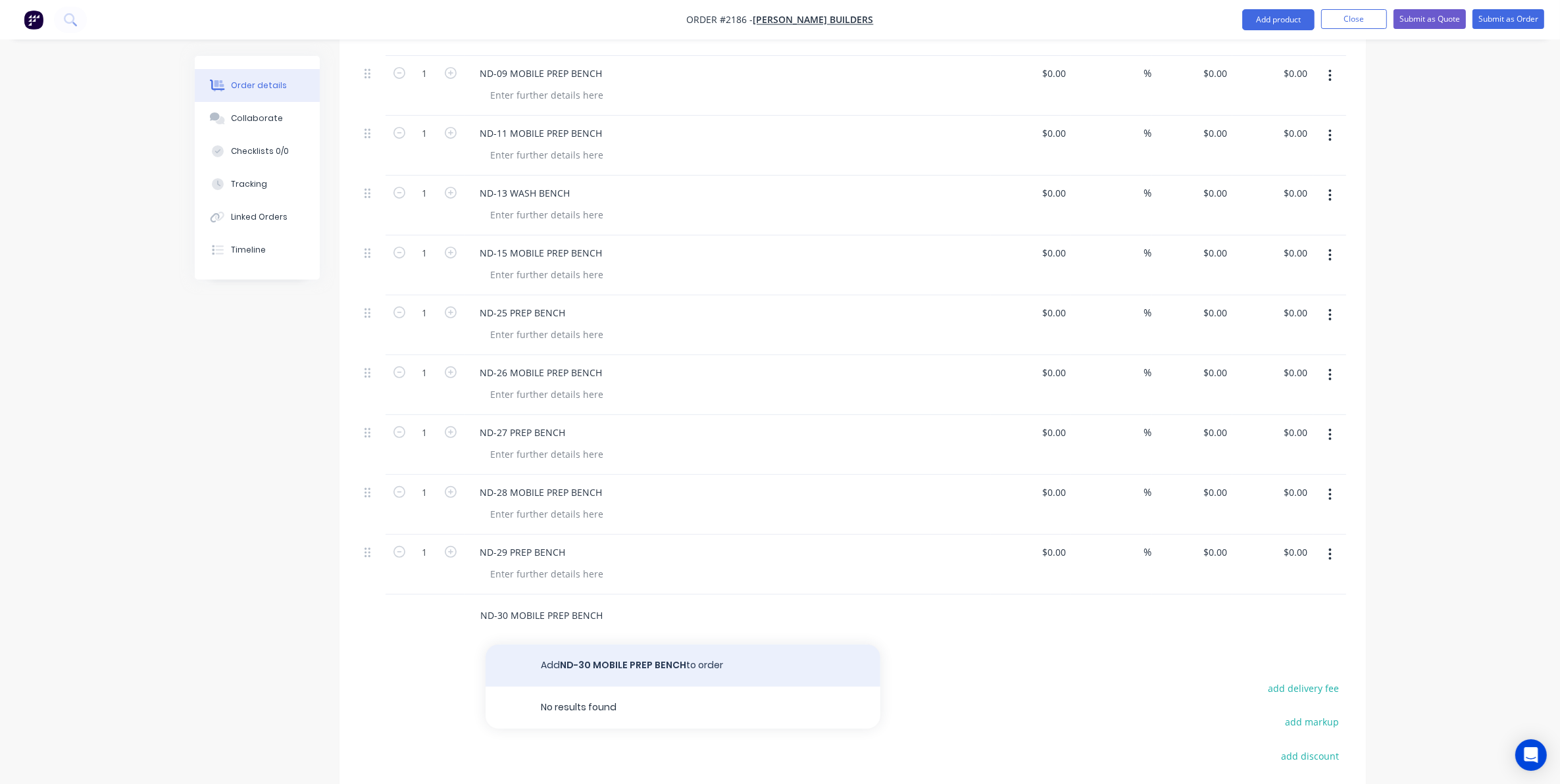
type input "ND-30 MOBILE PREP BENCH"
click at [594, 652] on button "Add ND-30 MOBILE PREP BENCH to order" at bounding box center [683, 665] width 395 height 42
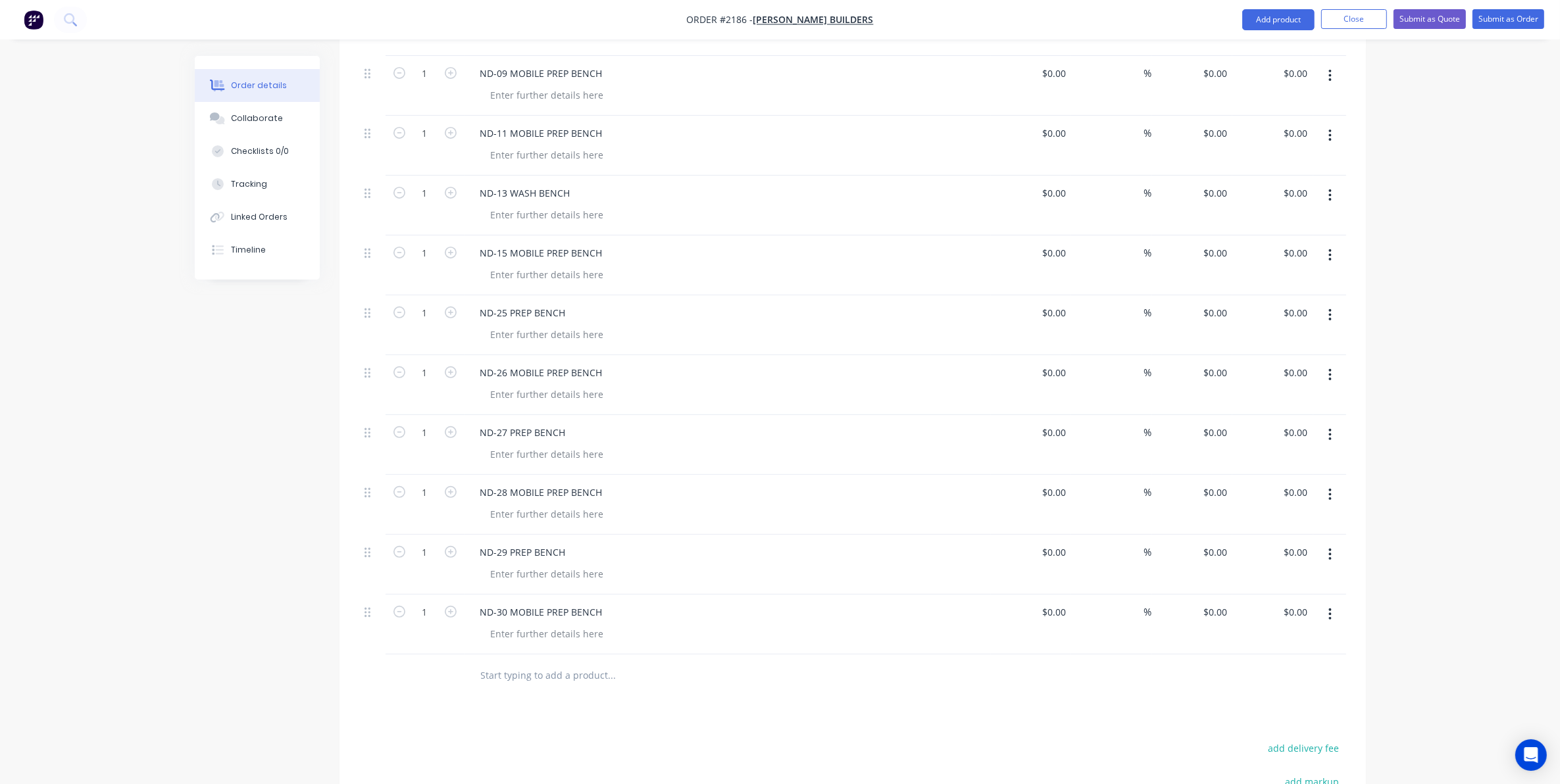
click at [496, 662] on input "text" at bounding box center [612, 676] width 263 height 27
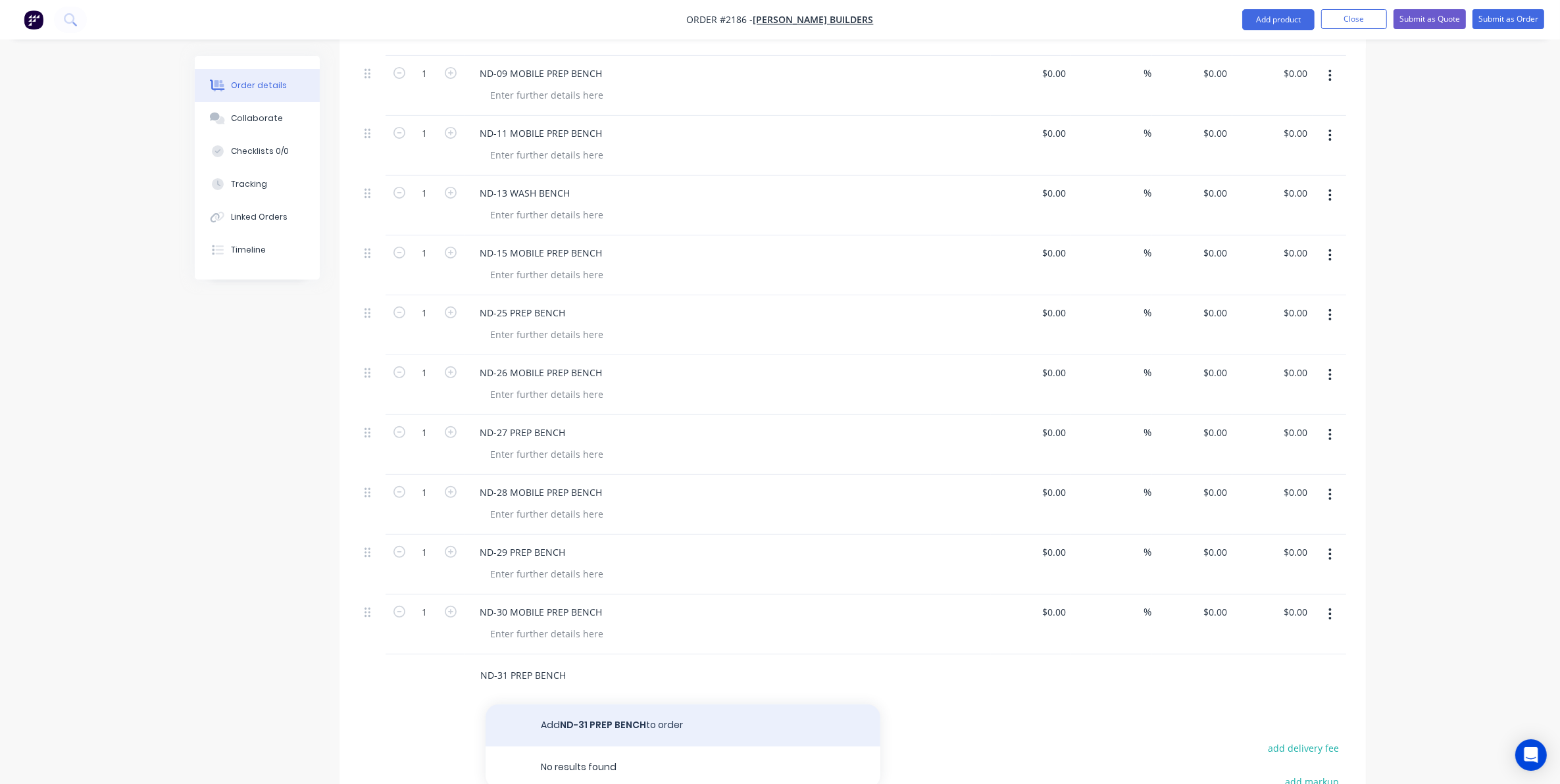
type input "ND-31 PREP BENCH"
click at [616, 711] on button "Add ND-31 PREP BENCH to order" at bounding box center [683, 725] width 395 height 42
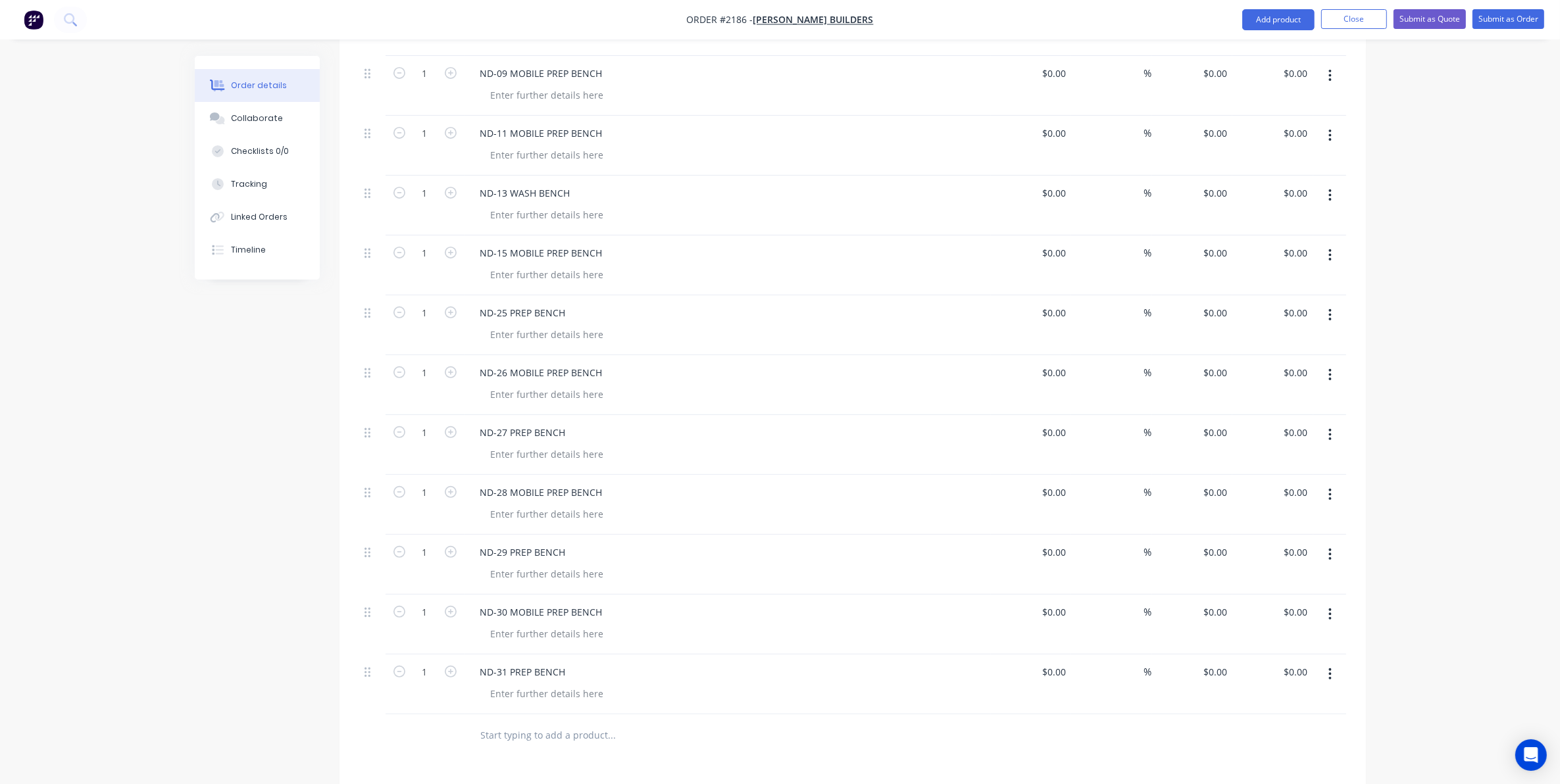
click at [498, 722] on input "text" at bounding box center [612, 736] width 263 height 27
type input "ND-32 MOBILE PREP BENCH"
click at [612, 764] on button "Add ND-32 MOBILE PREP BENCH to order" at bounding box center [683, 786] width 395 height 42
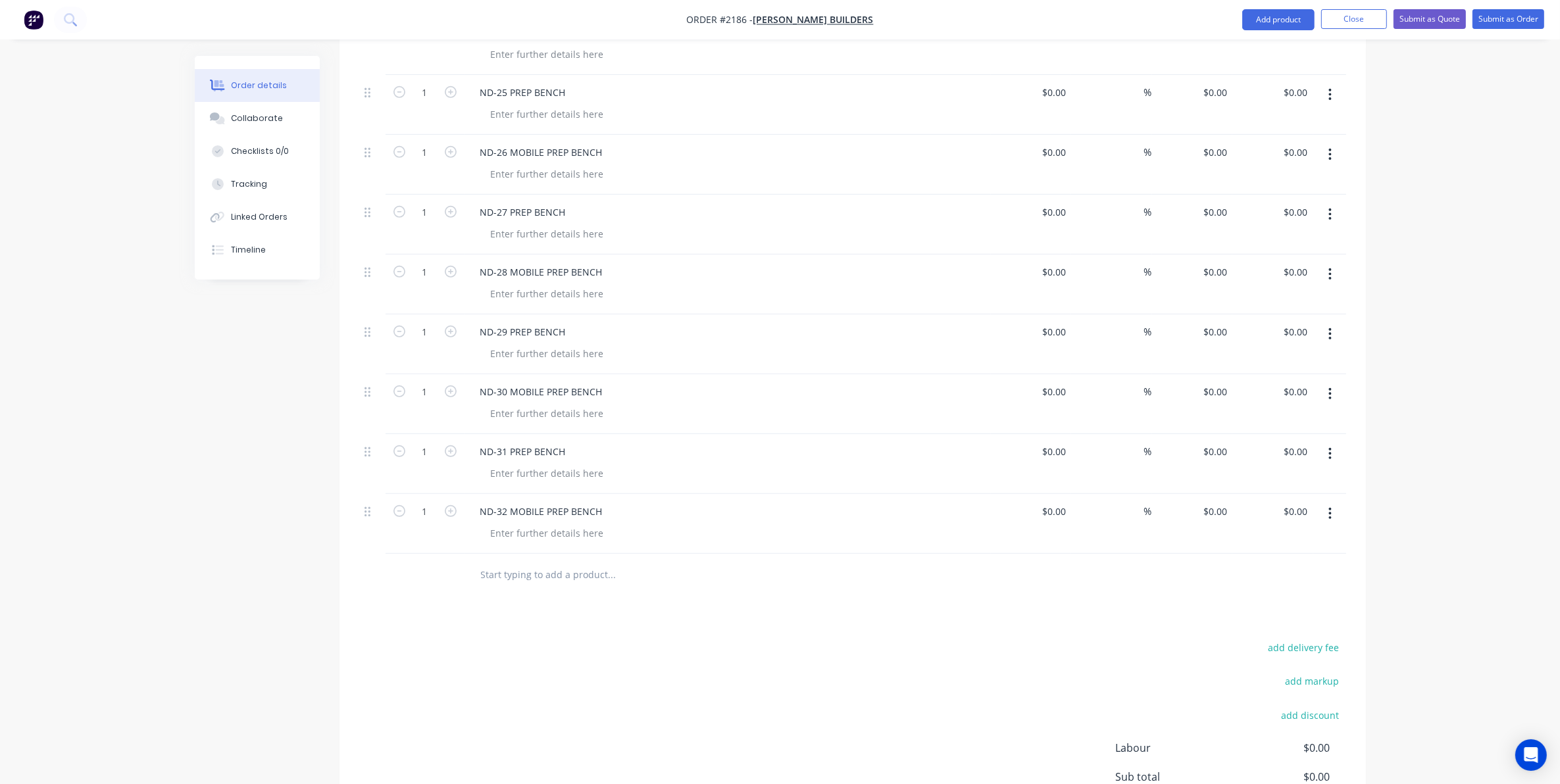
scroll to position [822, 0]
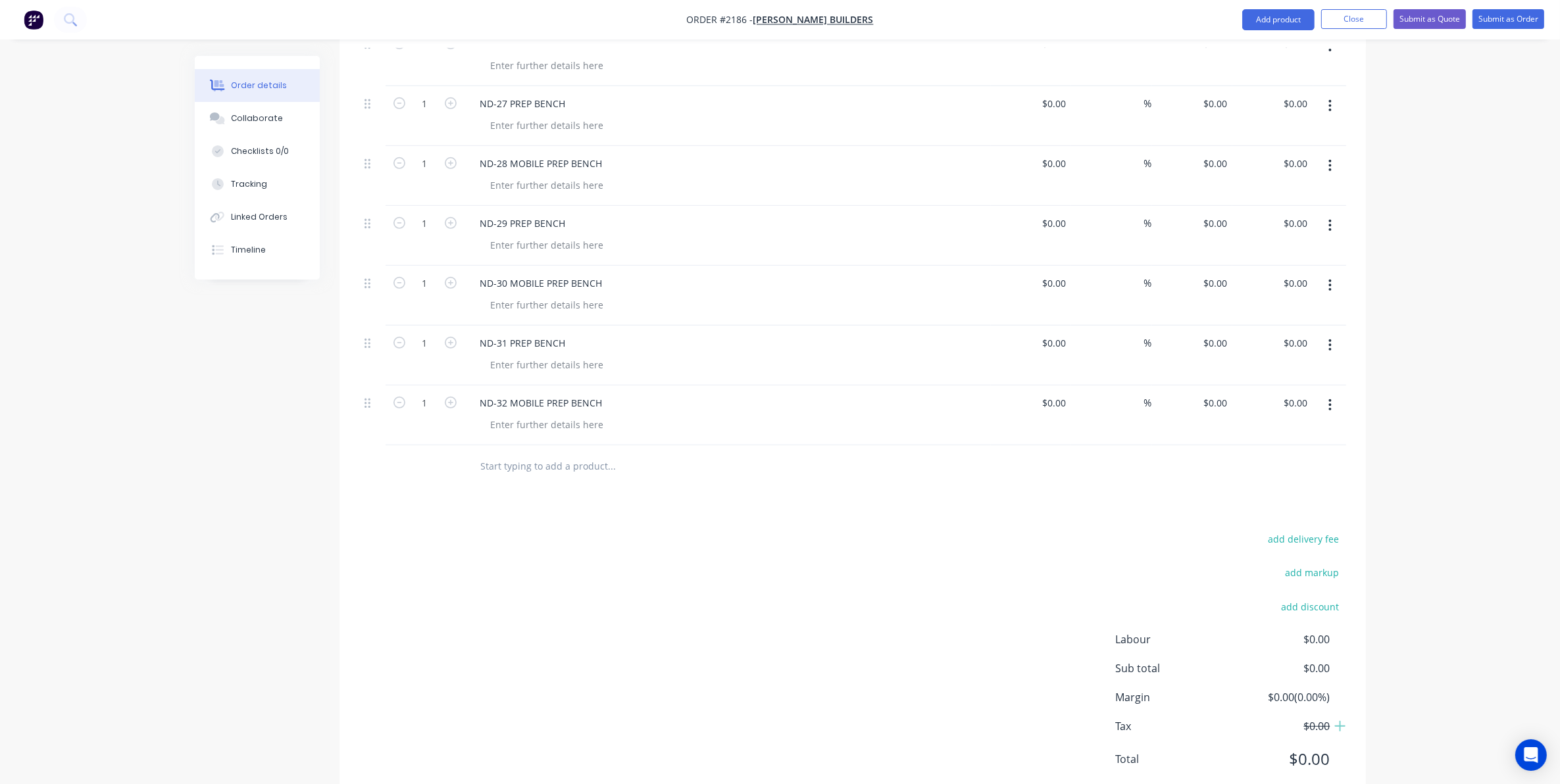
click at [508, 453] on input "text" at bounding box center [612, 466] width 263 height 27
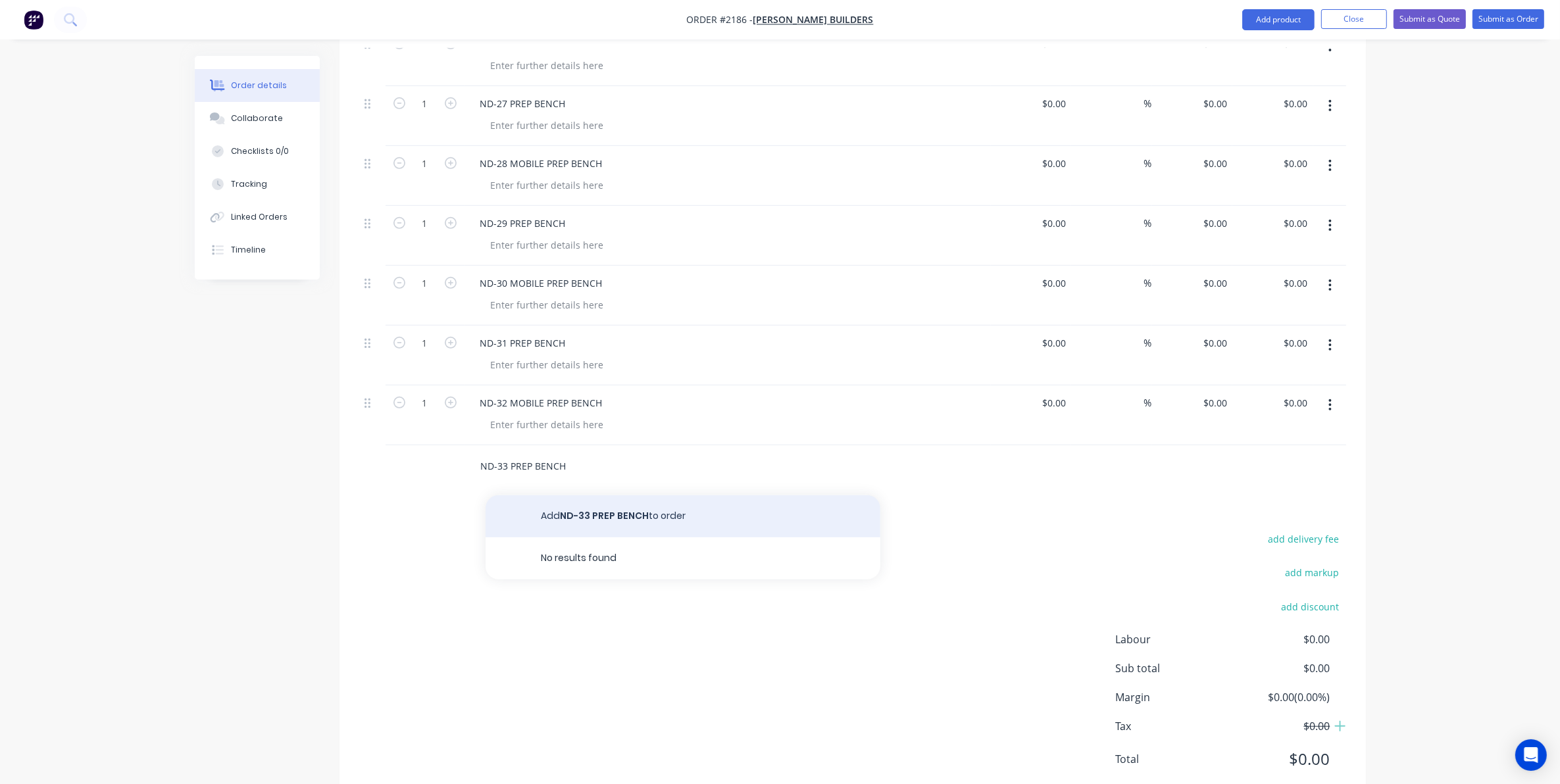
type input "ND-33 PREP BENCH"
click at [586, 505] on button "Add ND-33 PREP BENCH to order" at bounding box center [683, 516] width 395 height 42
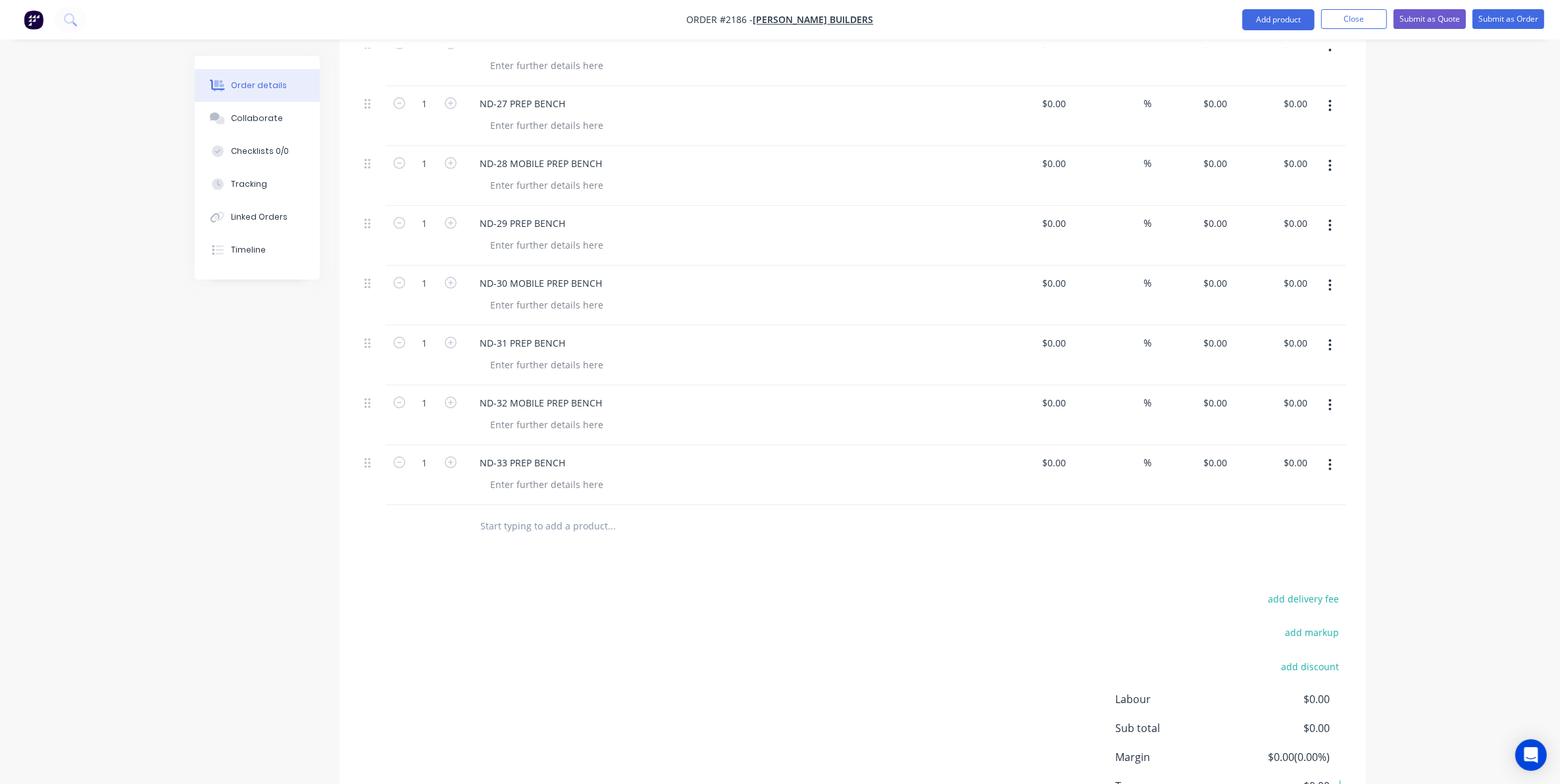
click at [492, 514] on input "text" at bounding box center [612, 527] width 263 height 27
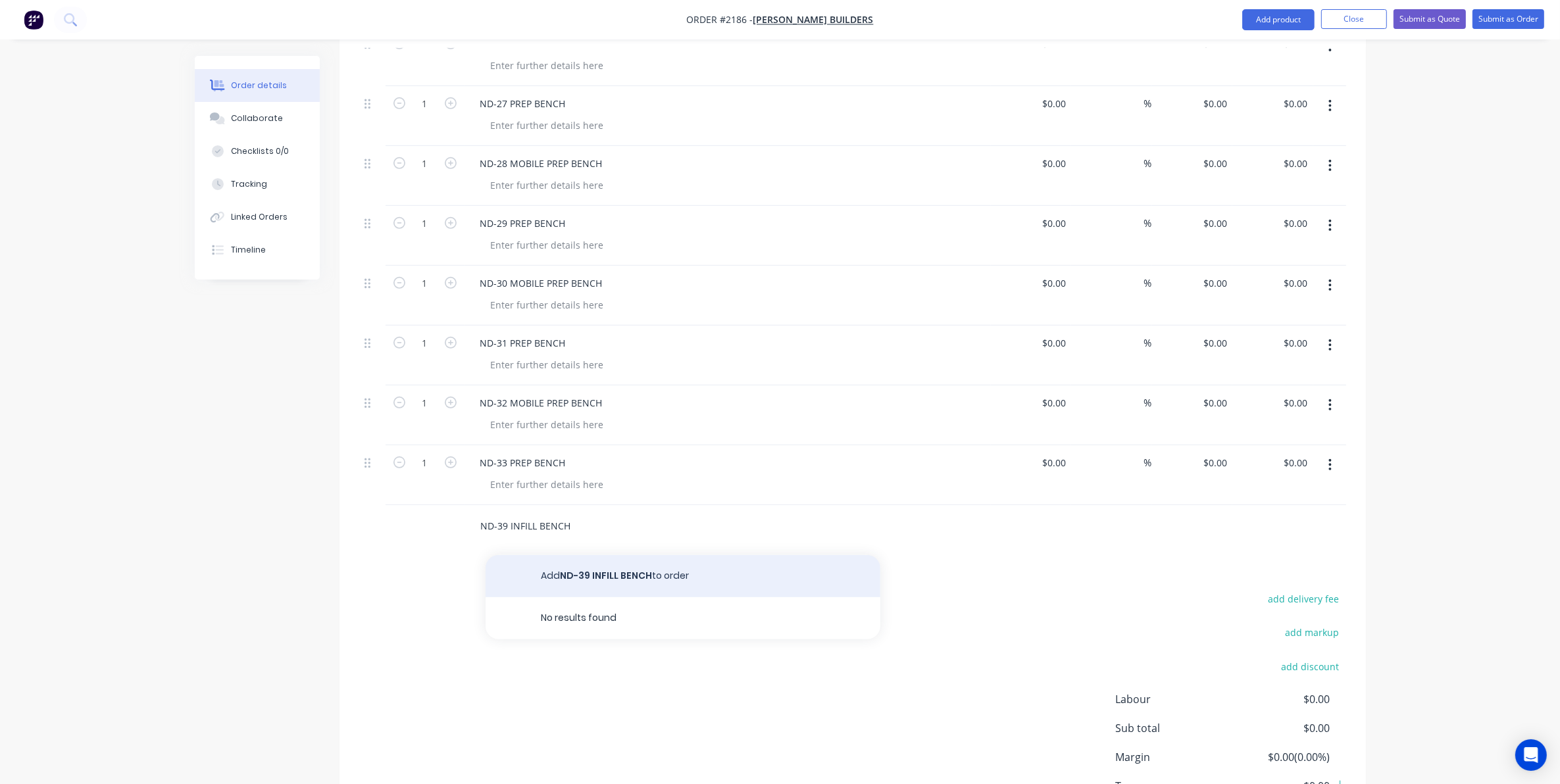
type input "ND-39 INFILL BENCH"
click at [586, 564] on button "Add ND-39 INFILL BENCH to order" at bounding box center [683, 576] width 395 height 42
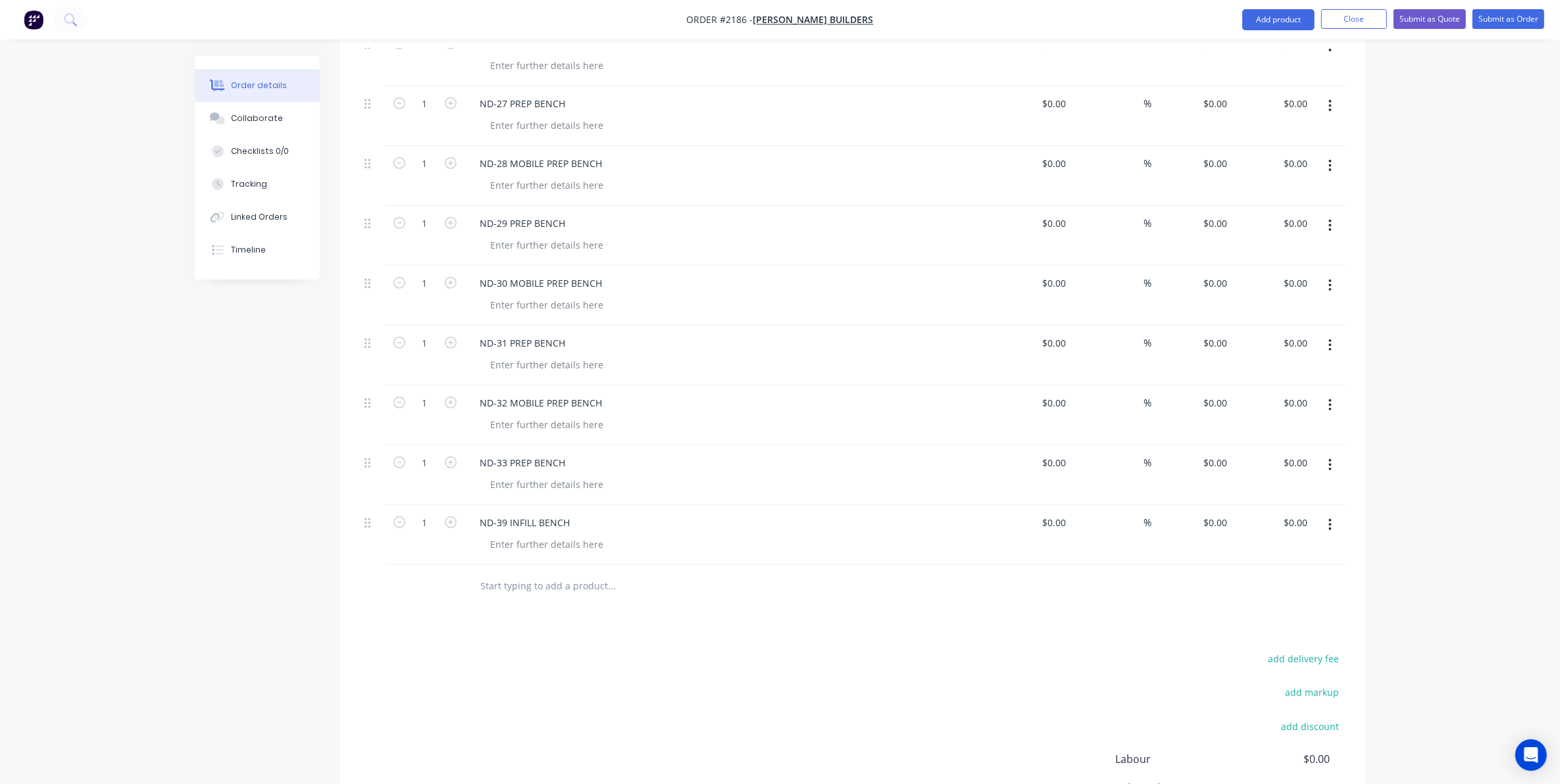
click at [488, 577] on input "text" at bounding box center [612, 587] width 263 height 27
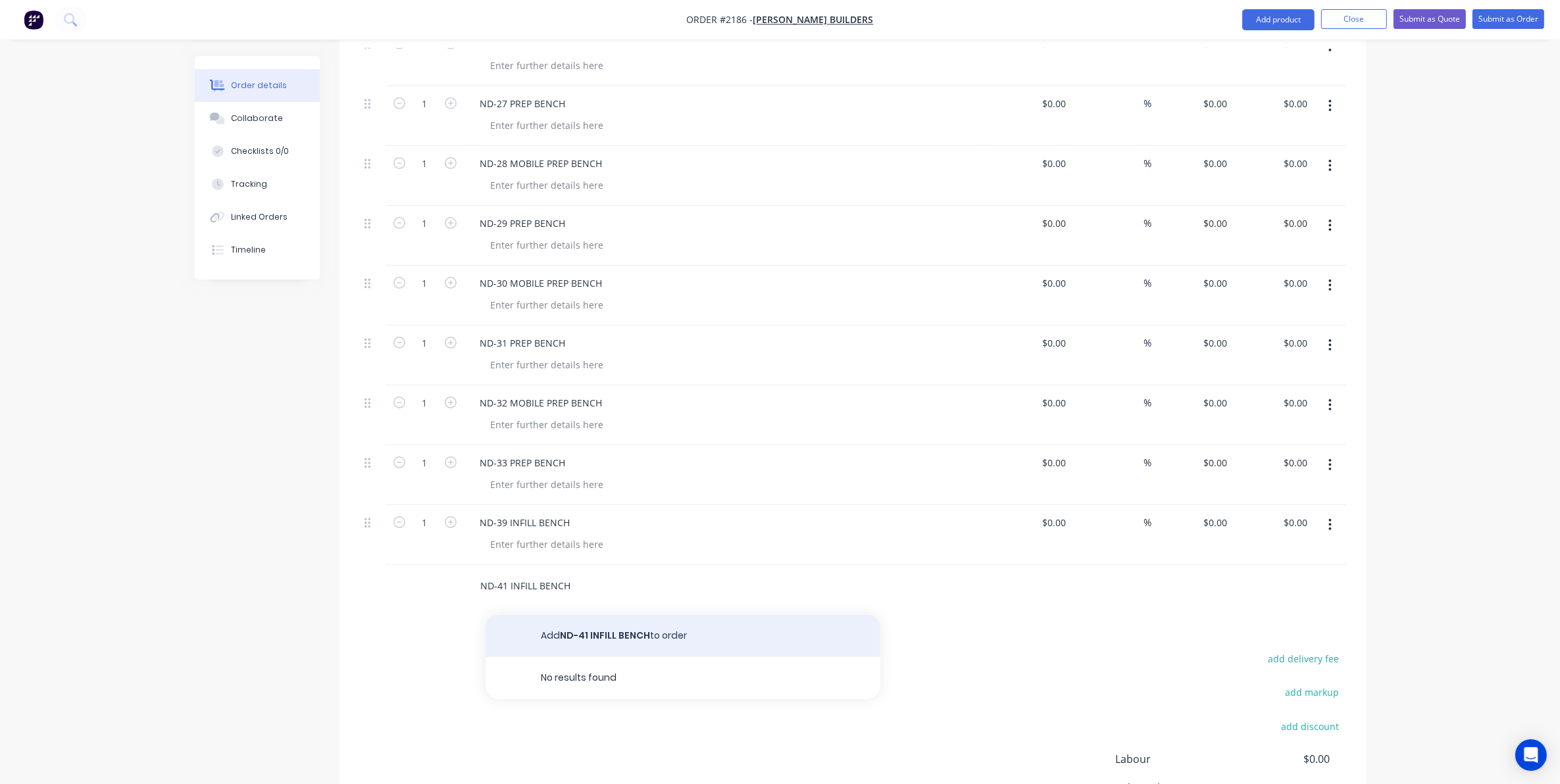
type input "ND-41 INFILL BENCH"
click at [590, 623] on button "Add ND-41 INFILL BENCH to order" at bounding box center [683, 636] width 395 height 42
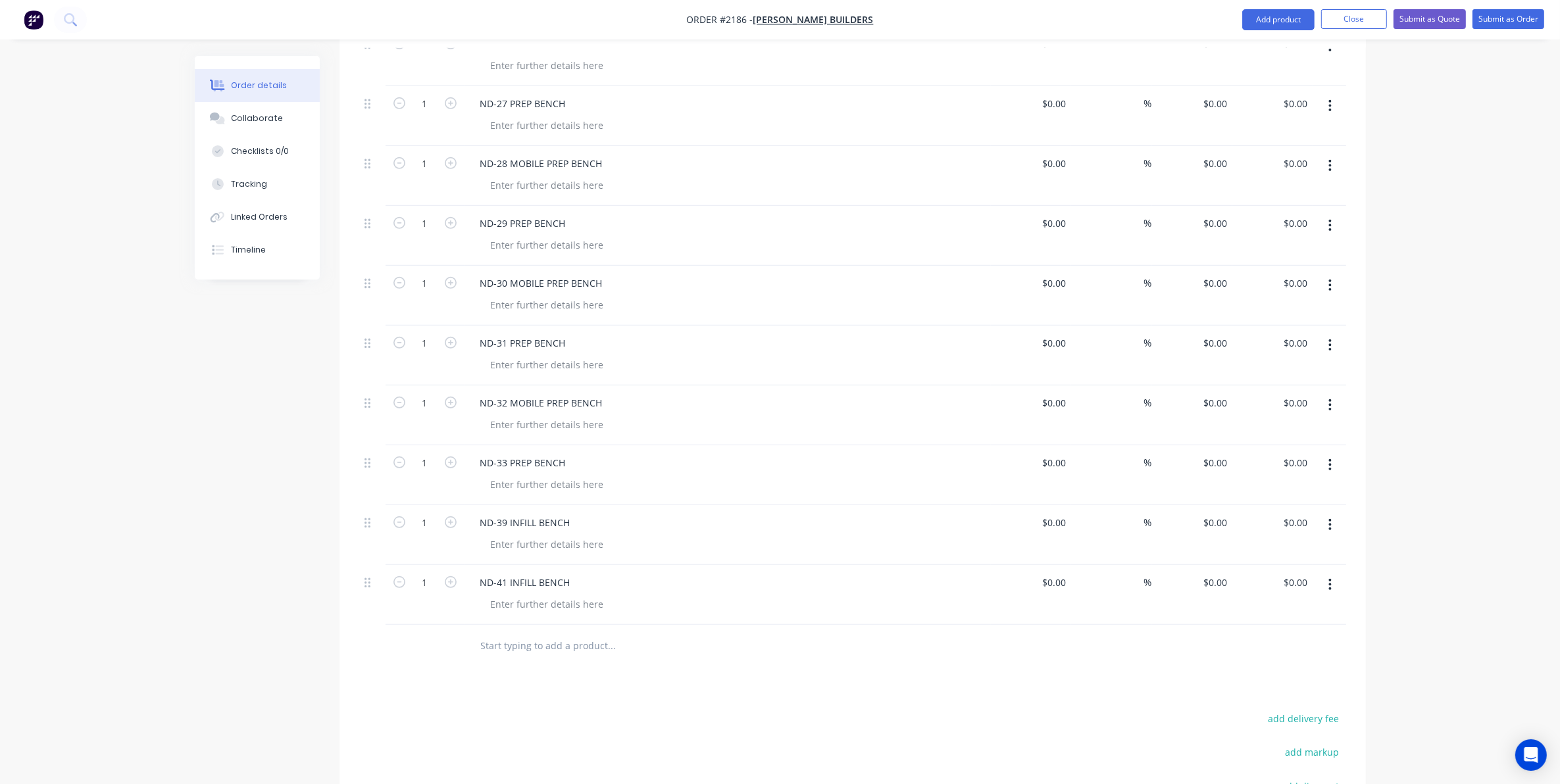
click at [527, 633] on input "text" at bounding box center [612, 646] width 263 height 27
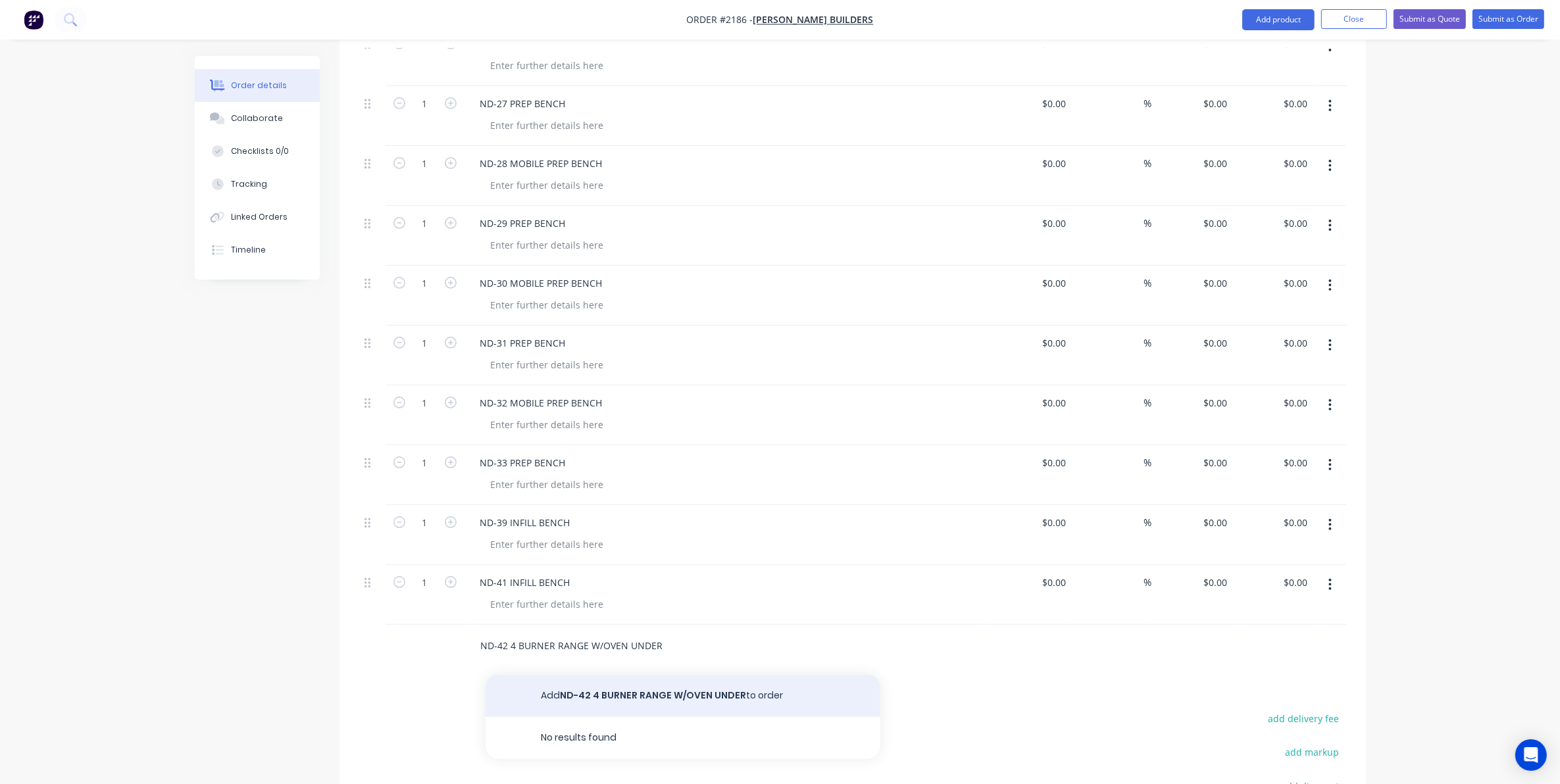
type input "ND-42 4 BURNER RANGE W/OVEN UNDER"
click at [666, 676] on button "Add ND-42 4 BURNER RANGE W/OVEN UNDER to order" at bounding box center [683, 696] width 395 height 42
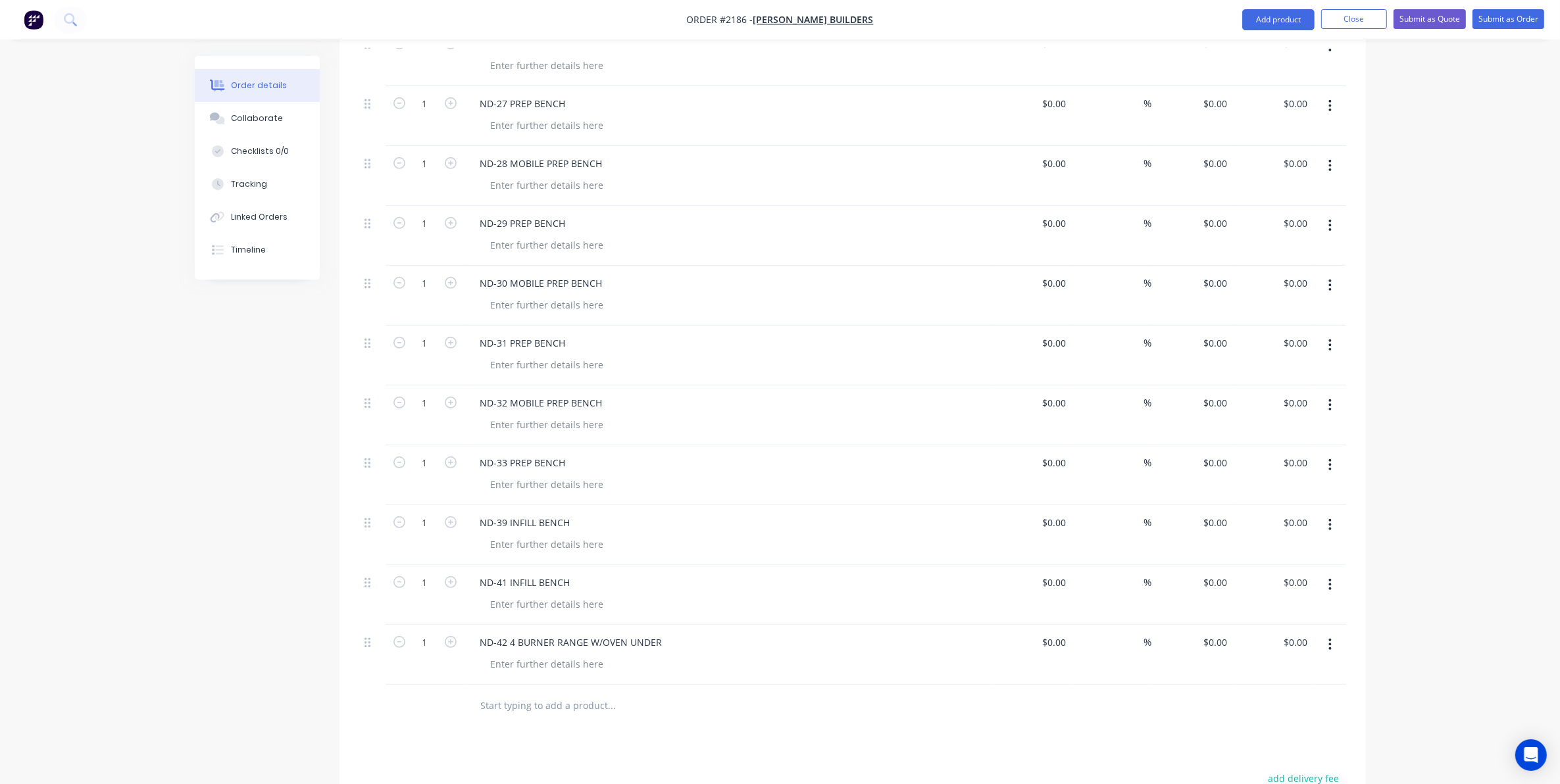
click at [487, 693] on input "text" at bounding box center [612, 706] width 263 height 27
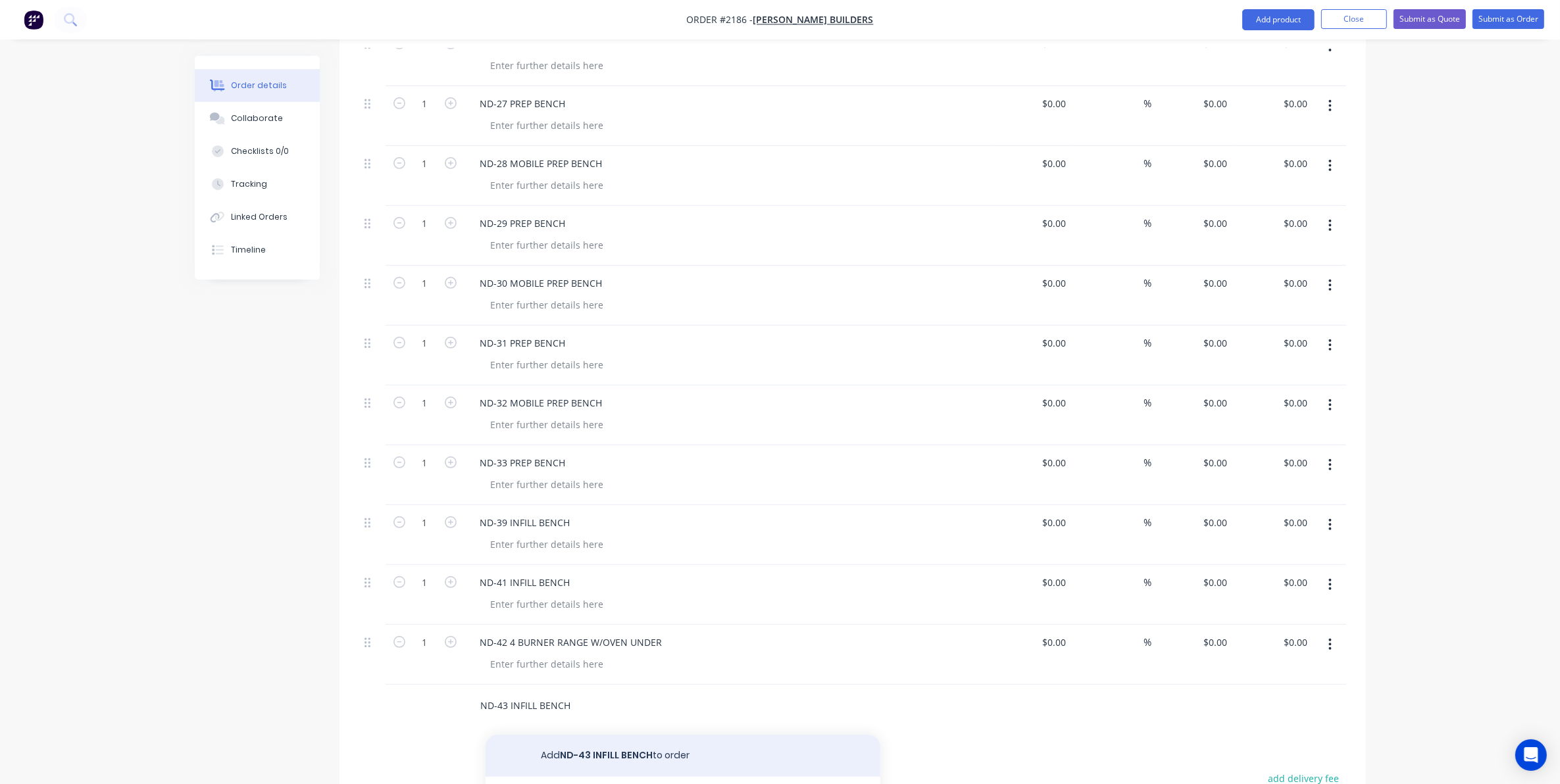
type input "ND-43 INFILL BENCH"
click at [613, 745] on button "Add ND-43 INFILL BENCH to order" at bounding box center [683, 756] width 395 height 42
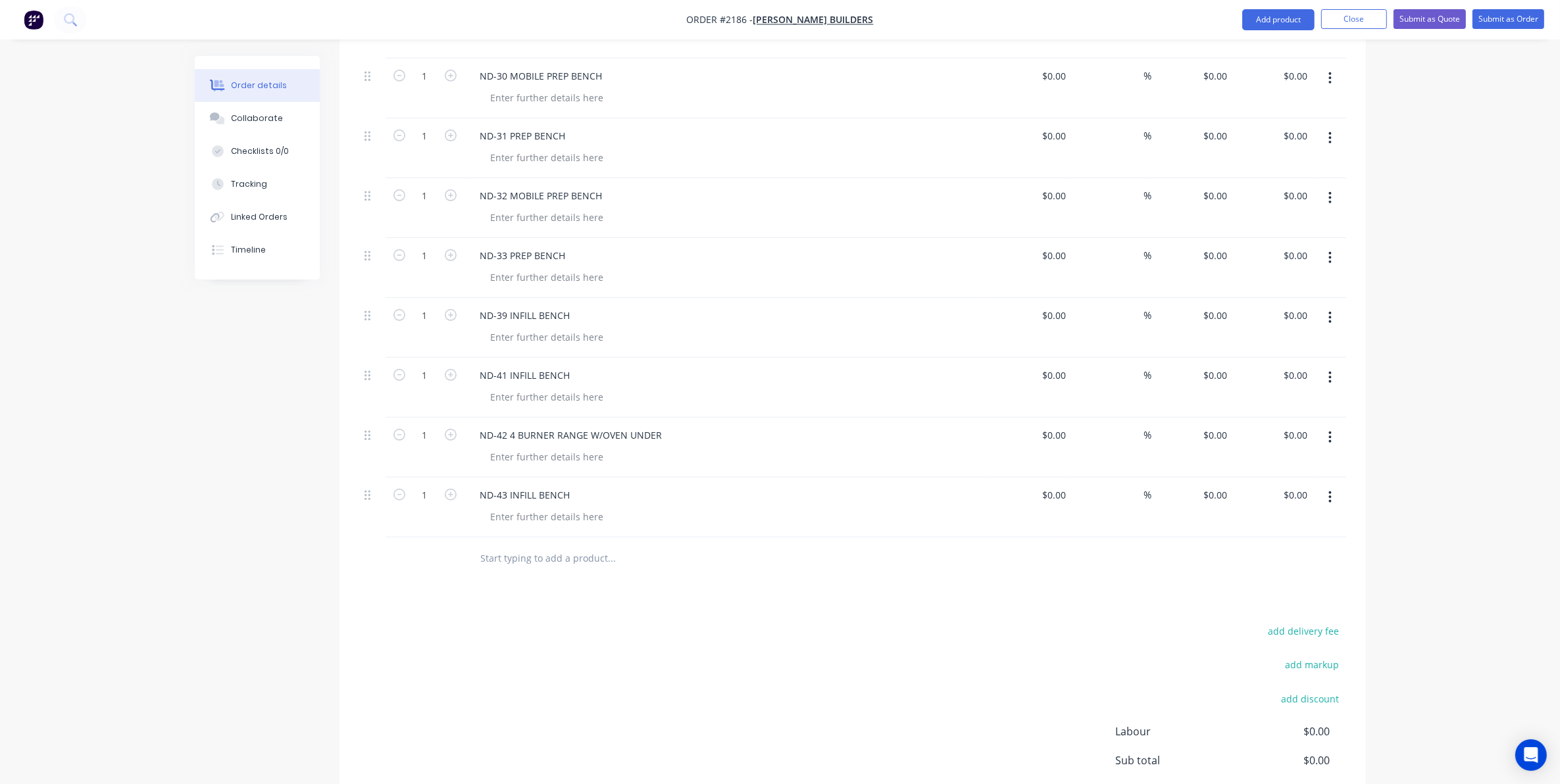
scroll to position [1069, 0]
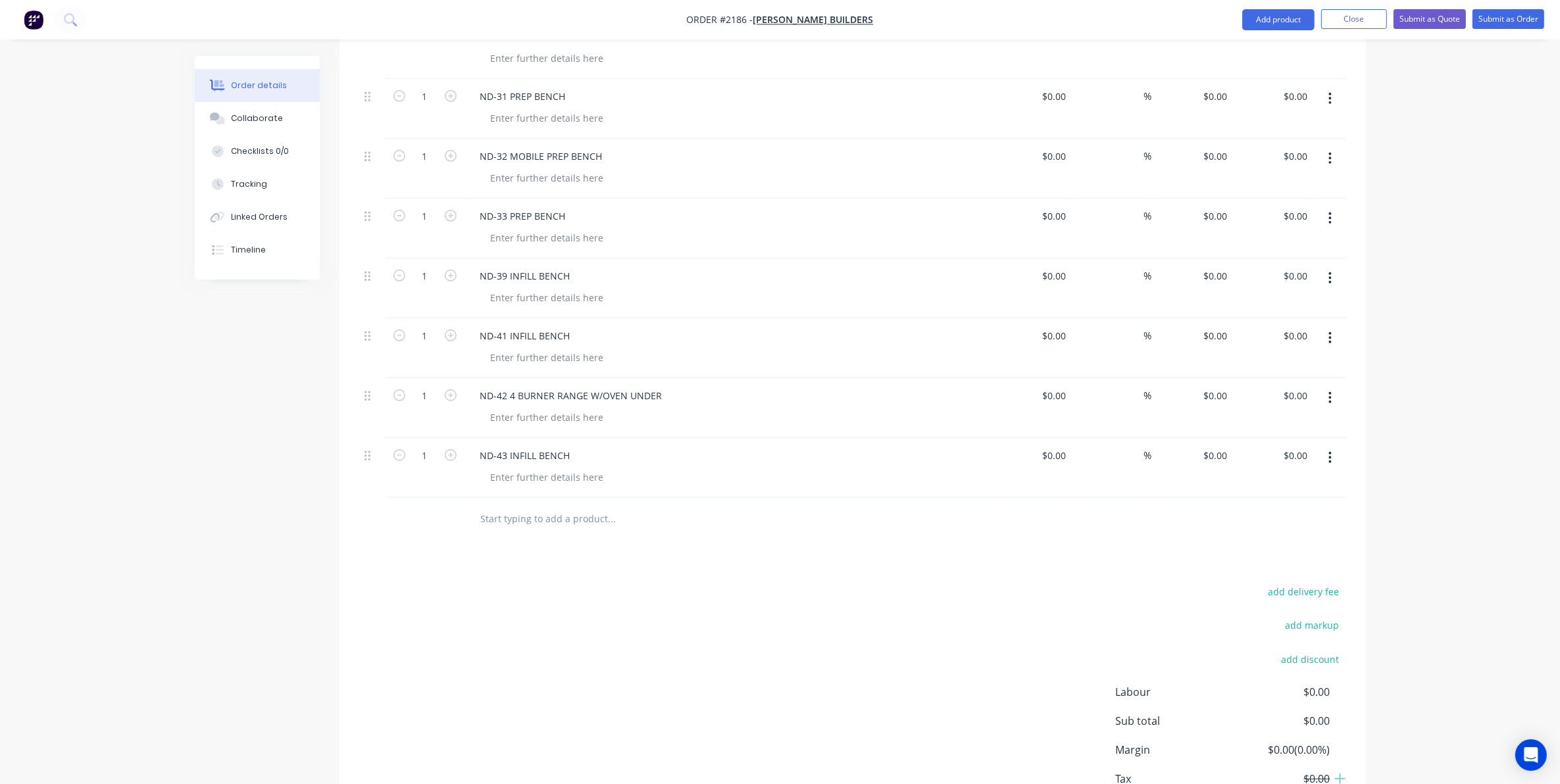
click at [502, 510] on input "text" at bounding box center [612, 519] width 263 height 27
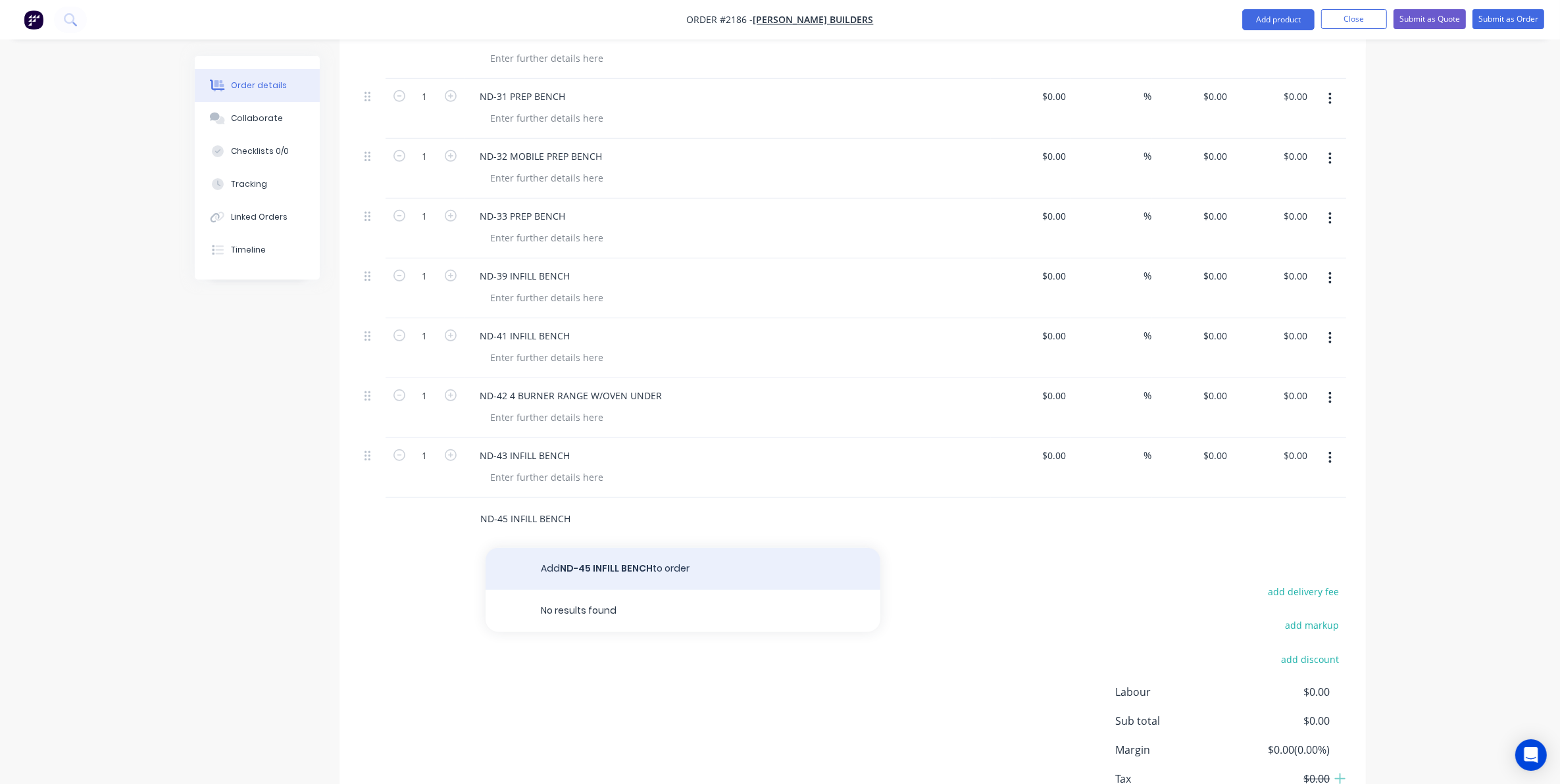
type input "ND-45 INFILL BENCH"
click at [606, 555] on button "Add ND-45 INFILL BENCH to order" at bounding box center [683, 569] width 395 height 42
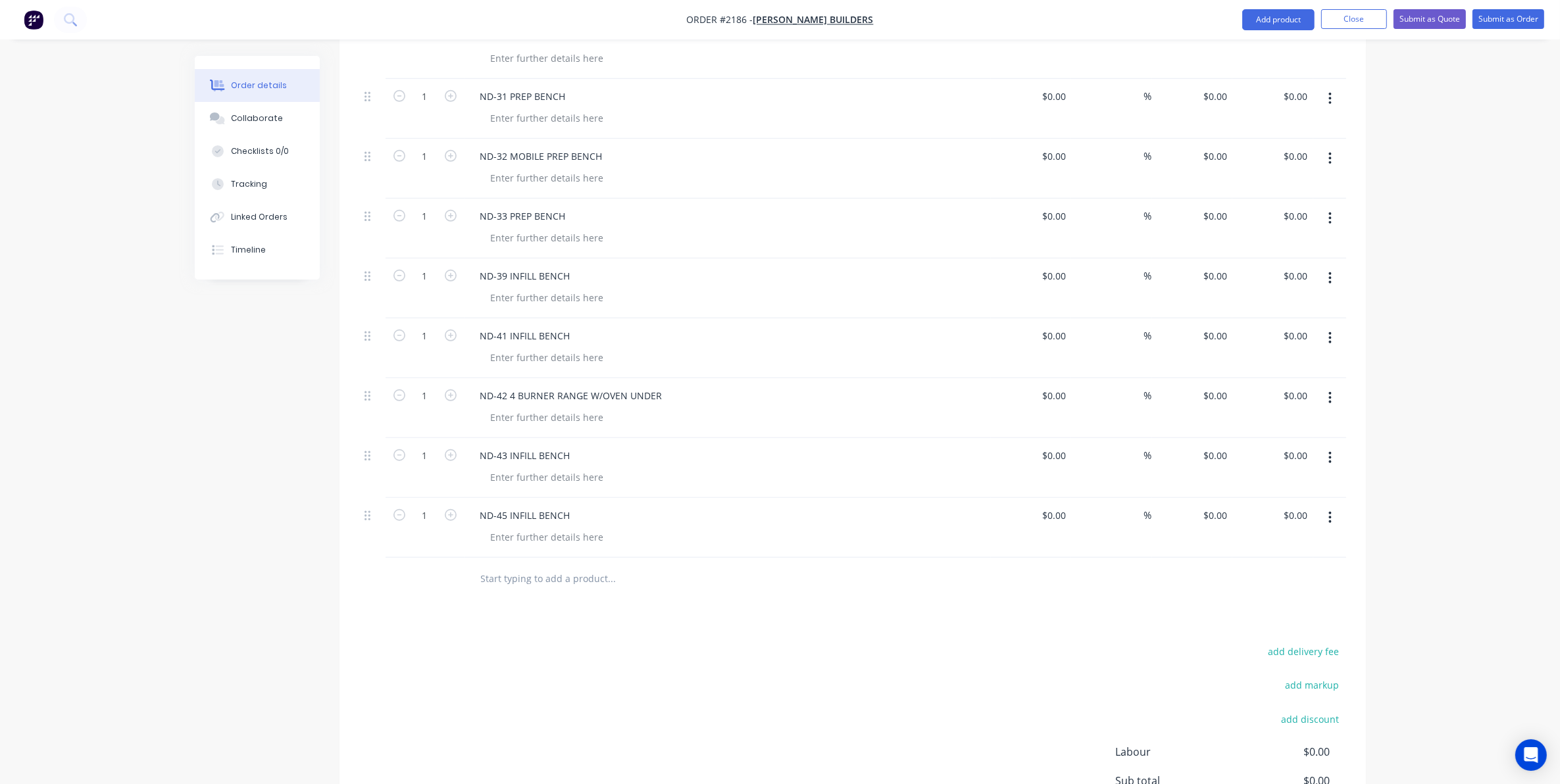
click at [492, 566] on input "text" at bounding box center [612, 579] width 263 height 27
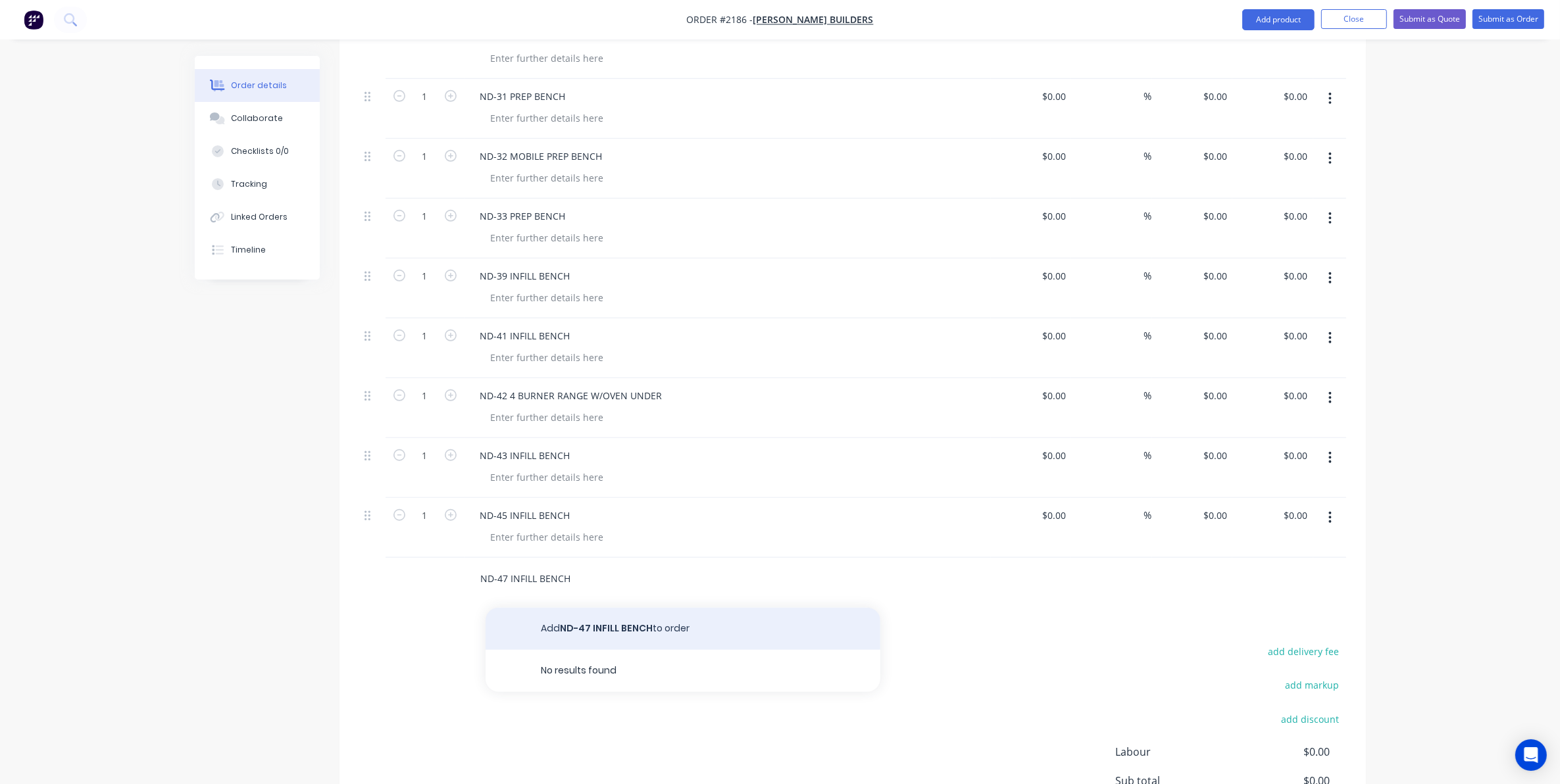
type input "ND-47 INFILL BENCH"
click at [624, 615] on button "Add ND-47 INFILL BENCH to order" at bounding box center [683, 629] width 395 height 42
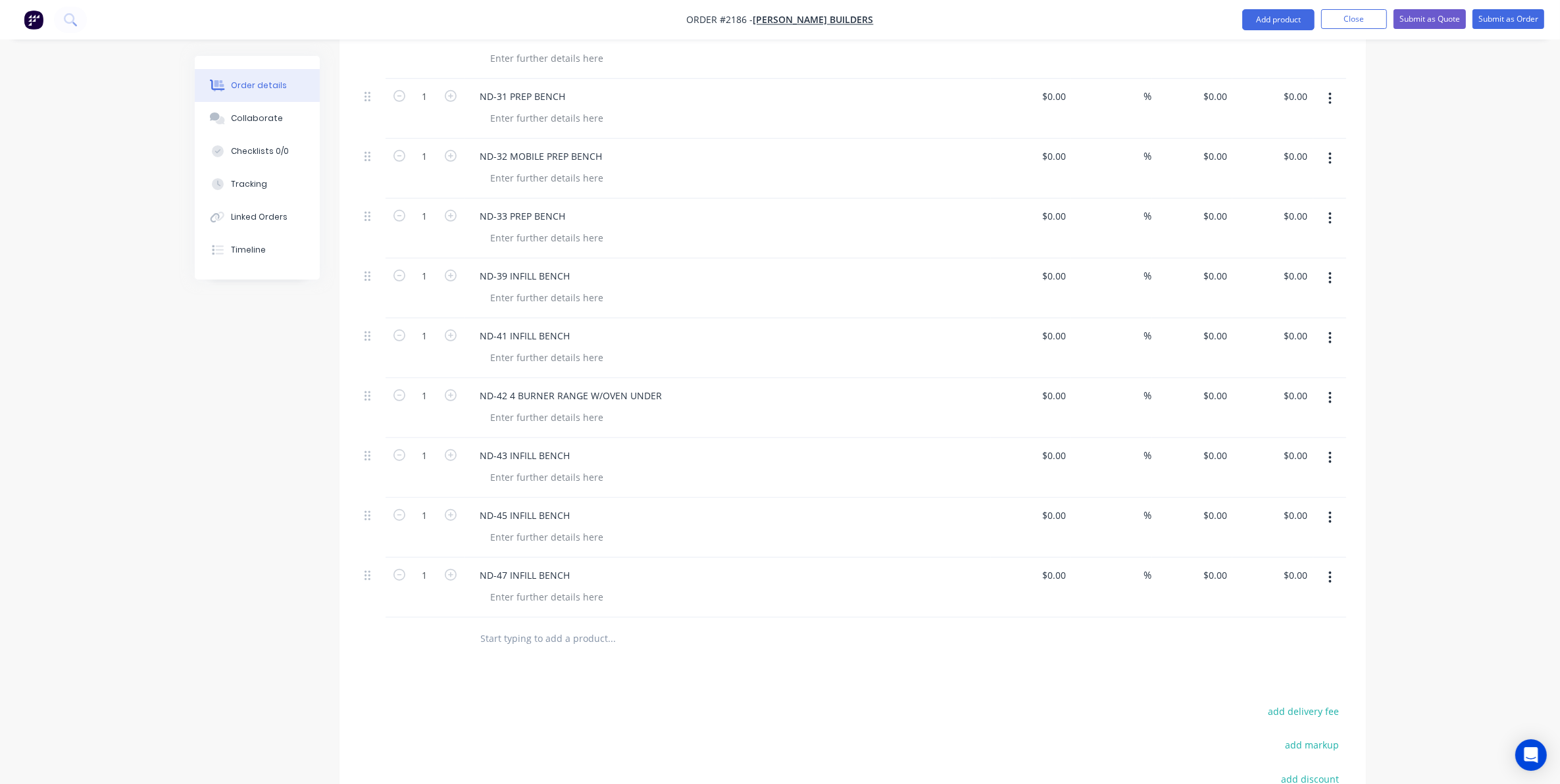
click at [492, 629] on input "text" at bounding box center [612, 639] width 263 height 27
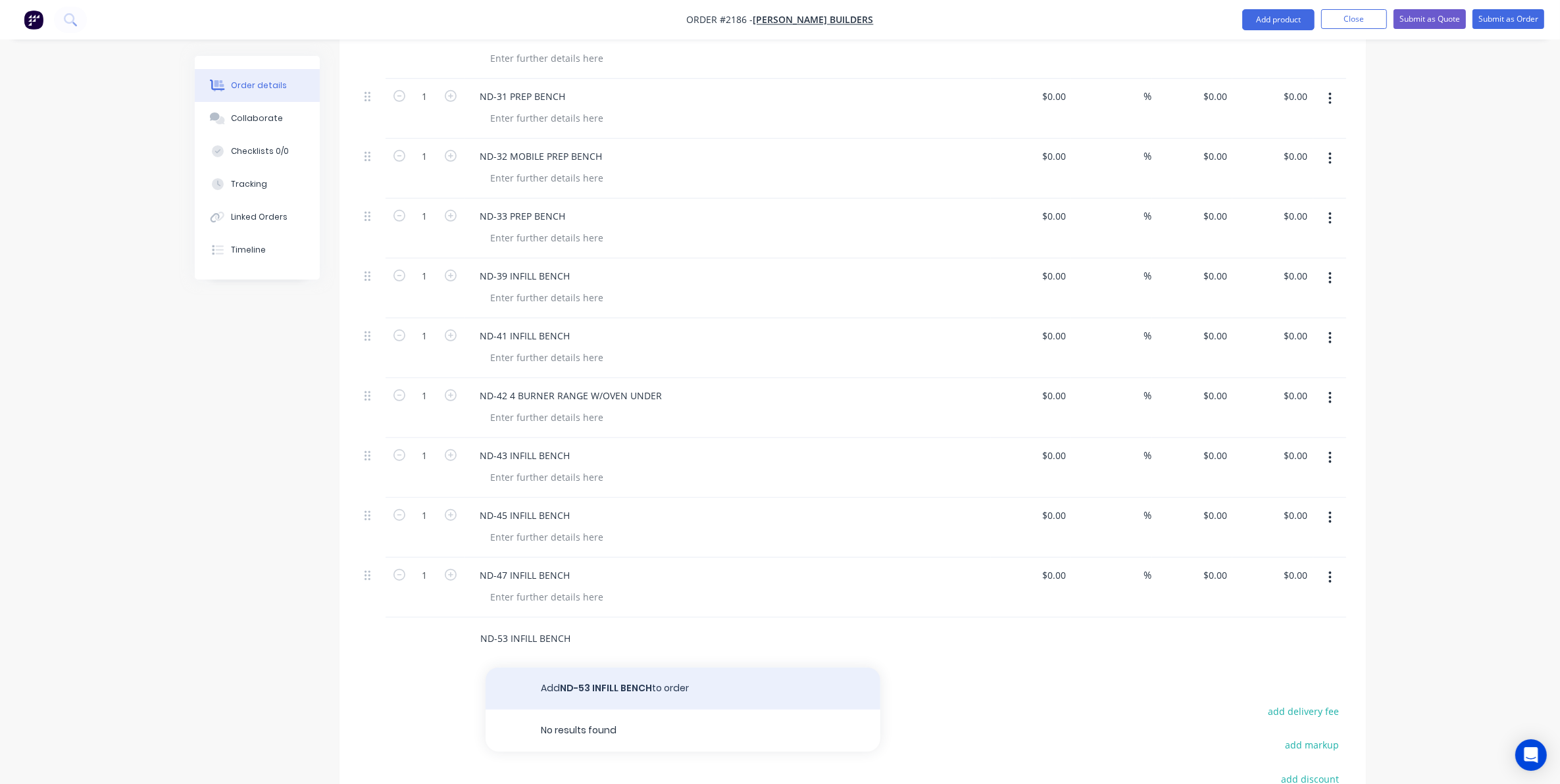
type input "ND-53 INFILL BENCH"
click at [617, 679] on button "Add ND-53 INFILL BENCH to order" at bounding box center [683, 689] width 395 height 42
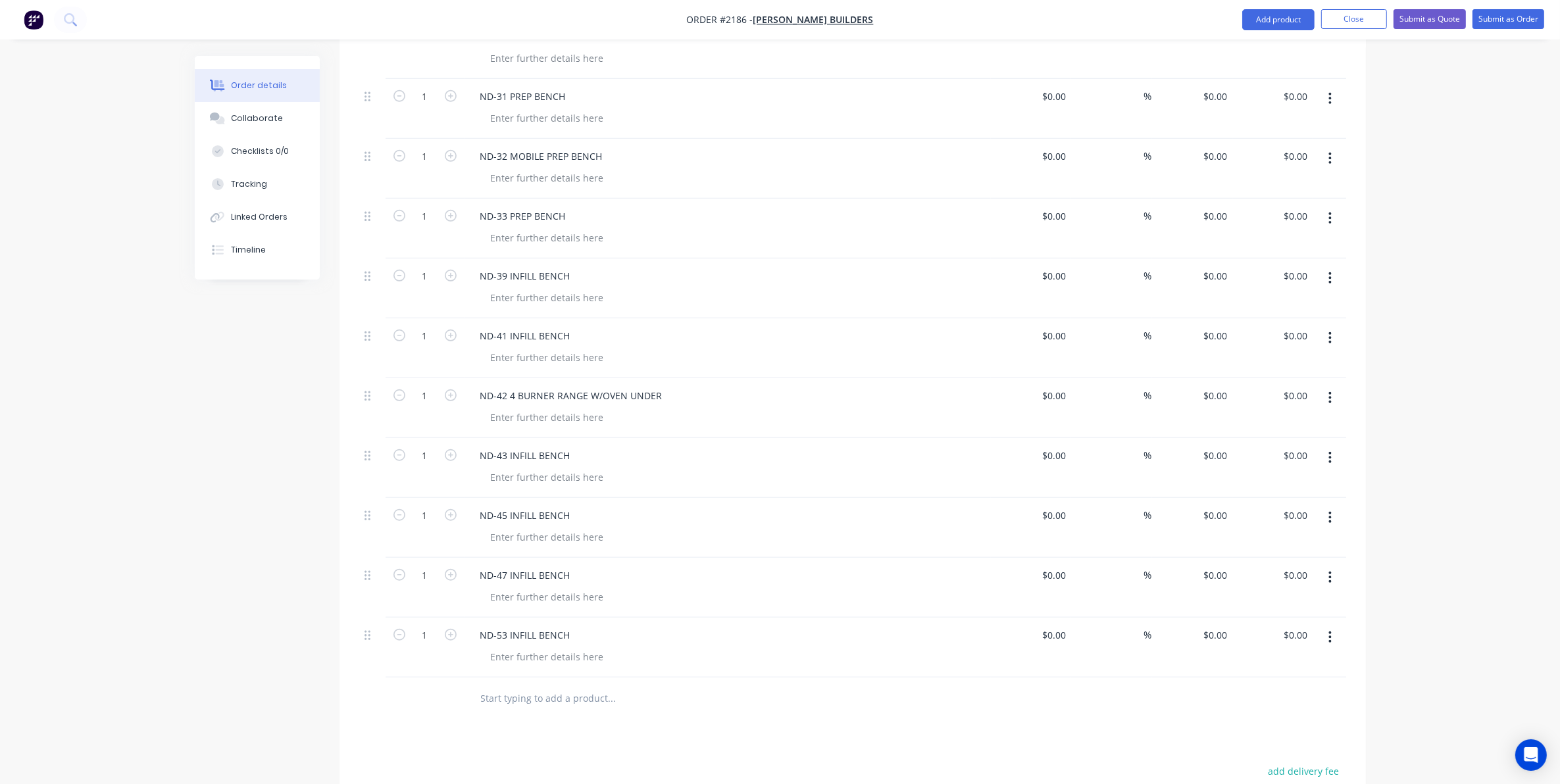
click at [502, 687] on input "text" at bounding box center [612, 699] width 263 height 27
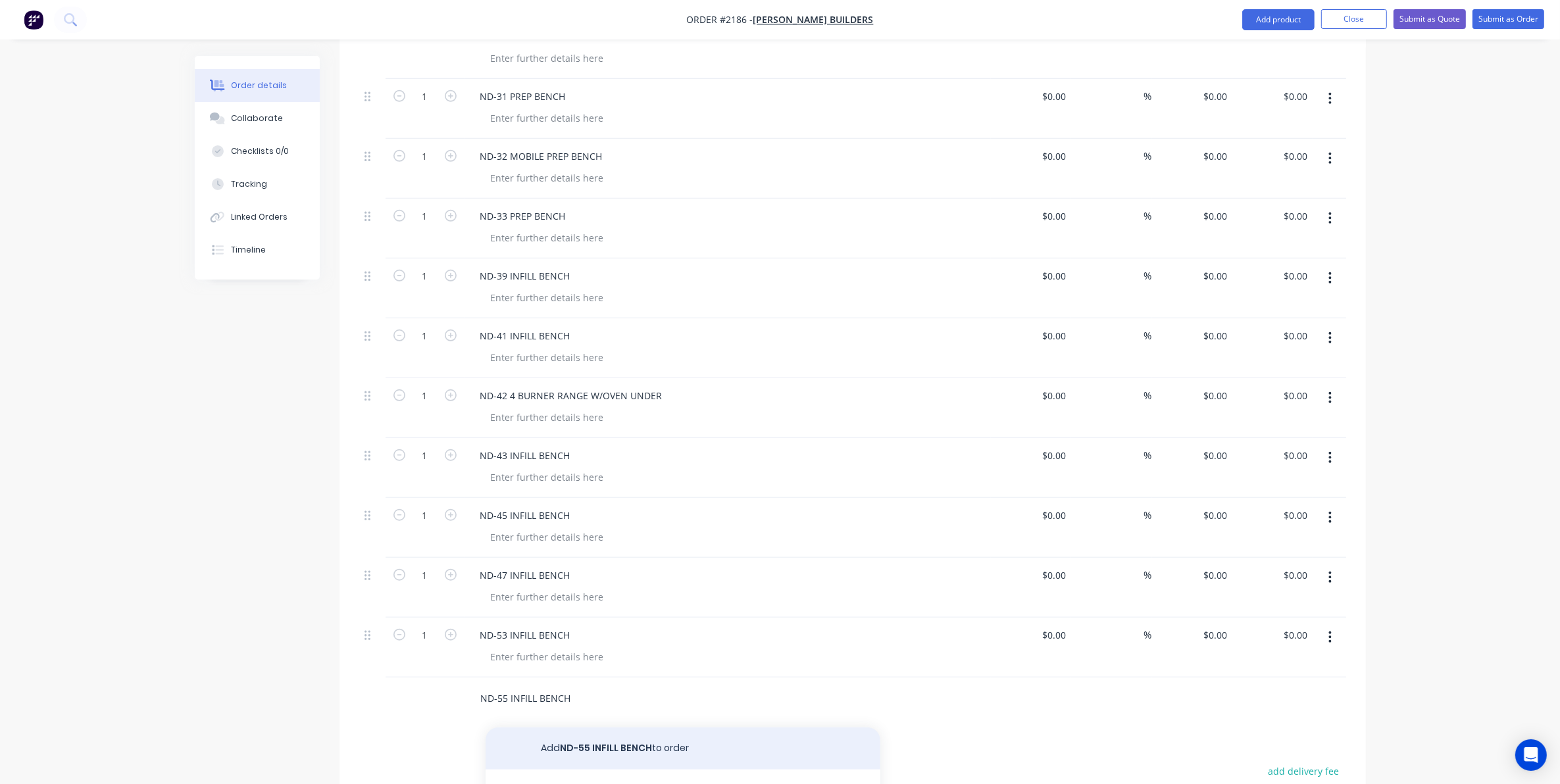
type input "ND-55 INFILL BENCH"
click at [592, 733] on button "Add ND-55 INFILL BENCH to order" at bounding box center [683, 749] width 395 height 42
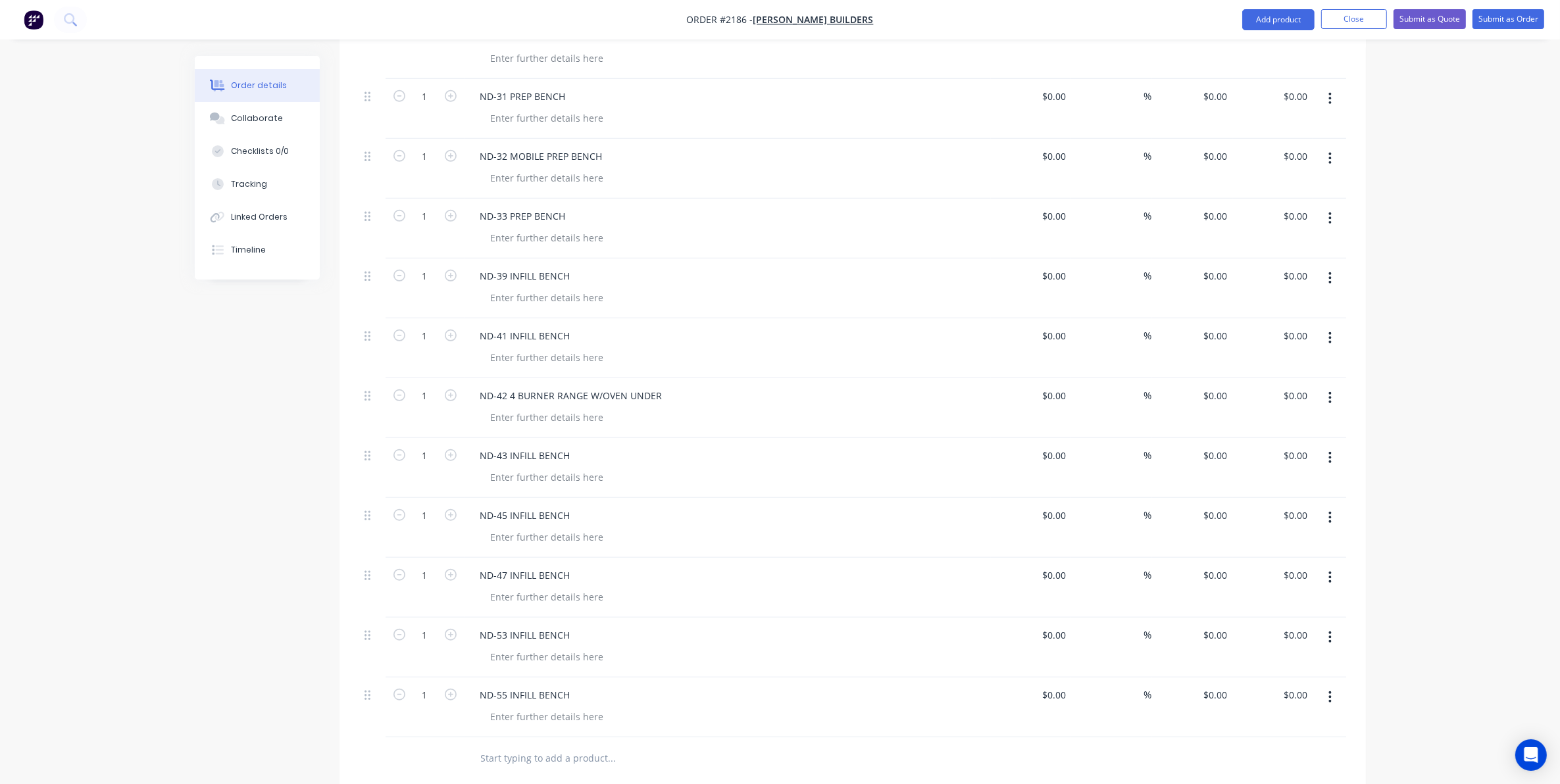
click at [498, 745] on input "text" at bounding box center [612, 758] width 263 height 27
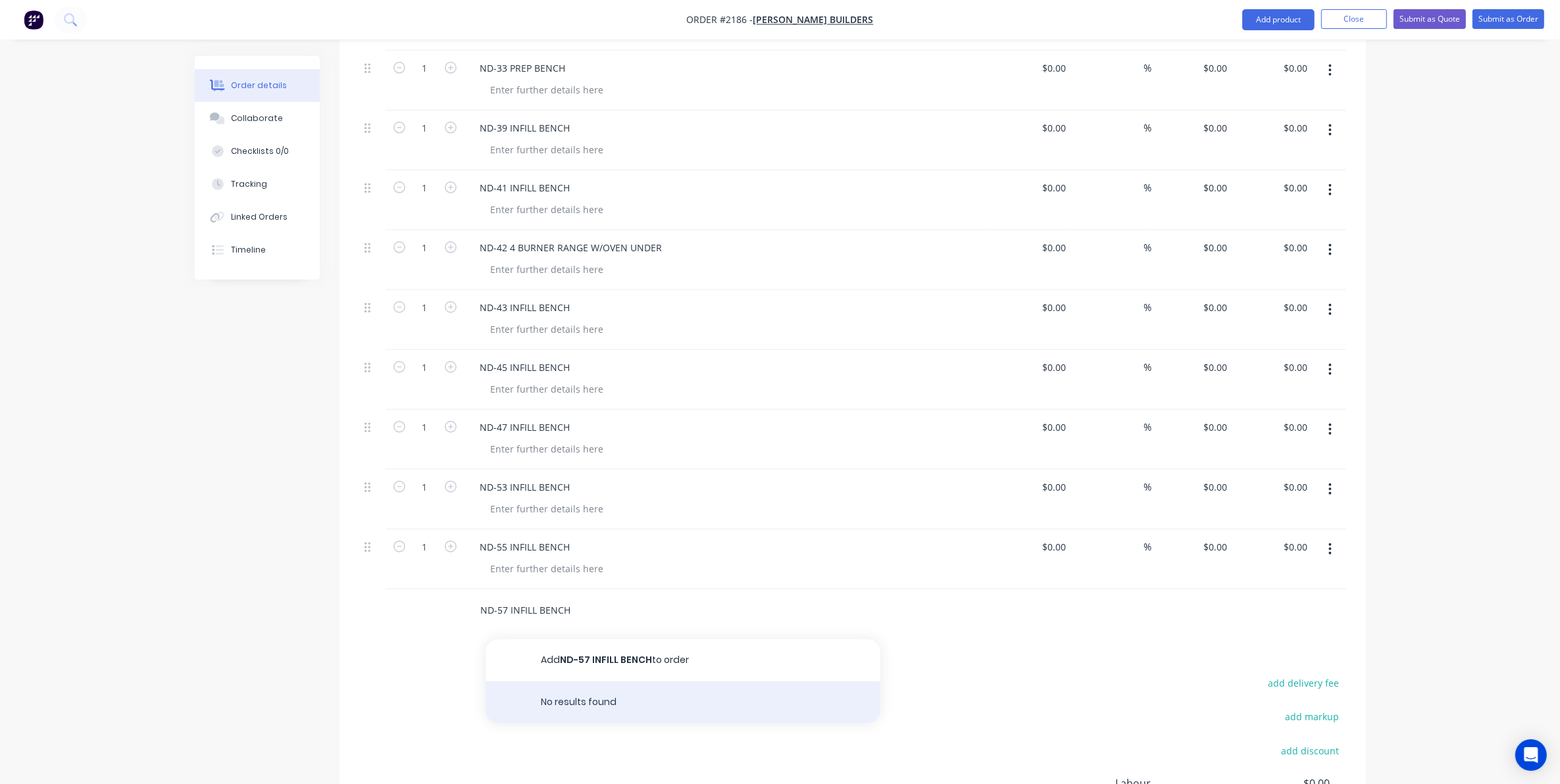
scroll to position [1233, 0]
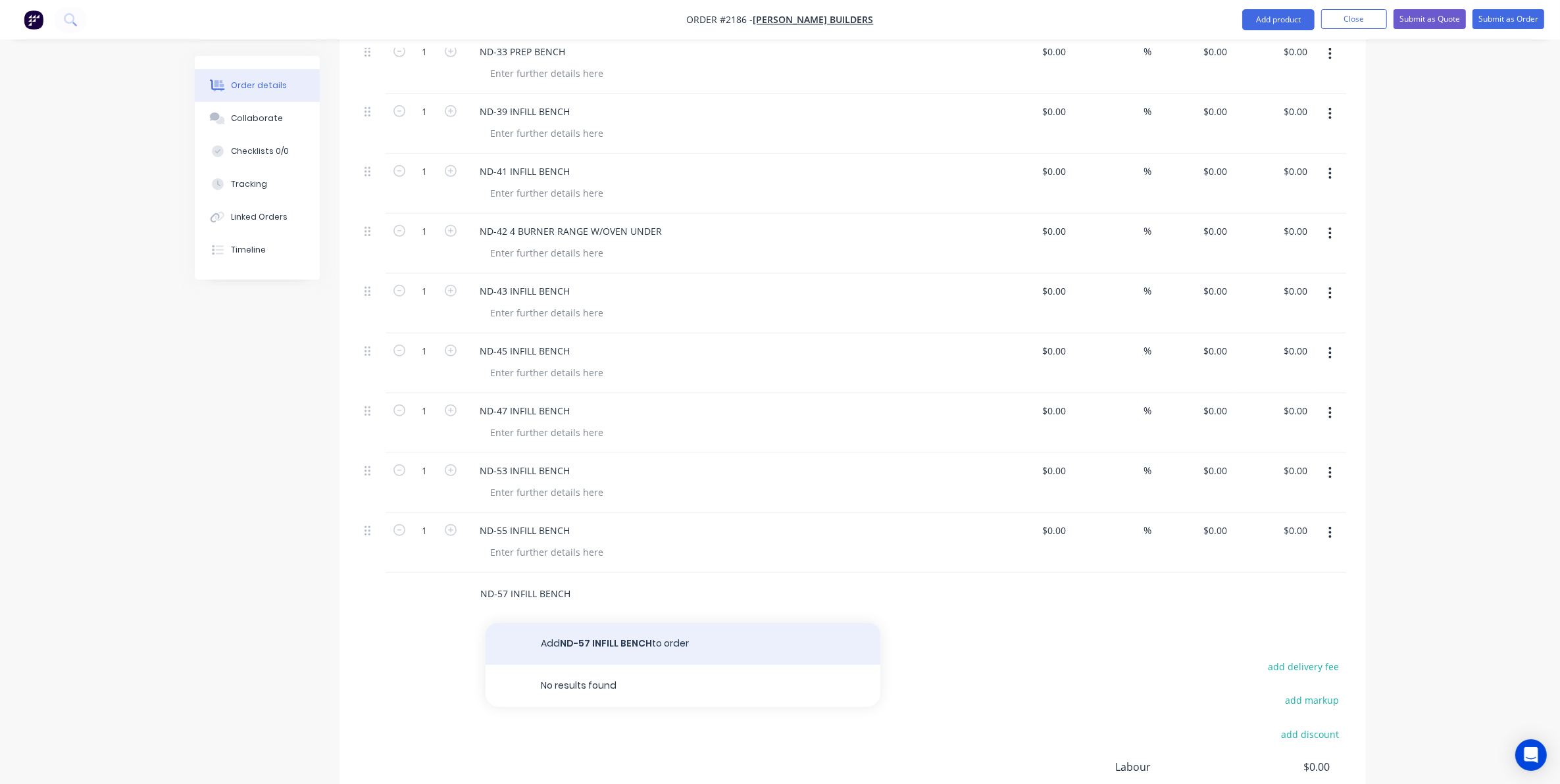
type input "ND-57 INFILL BENCH"
click at [607, 632] on button "Add ND-57 INFILL BENCH to order" at bounding box center [683, 644] width 395 height 42
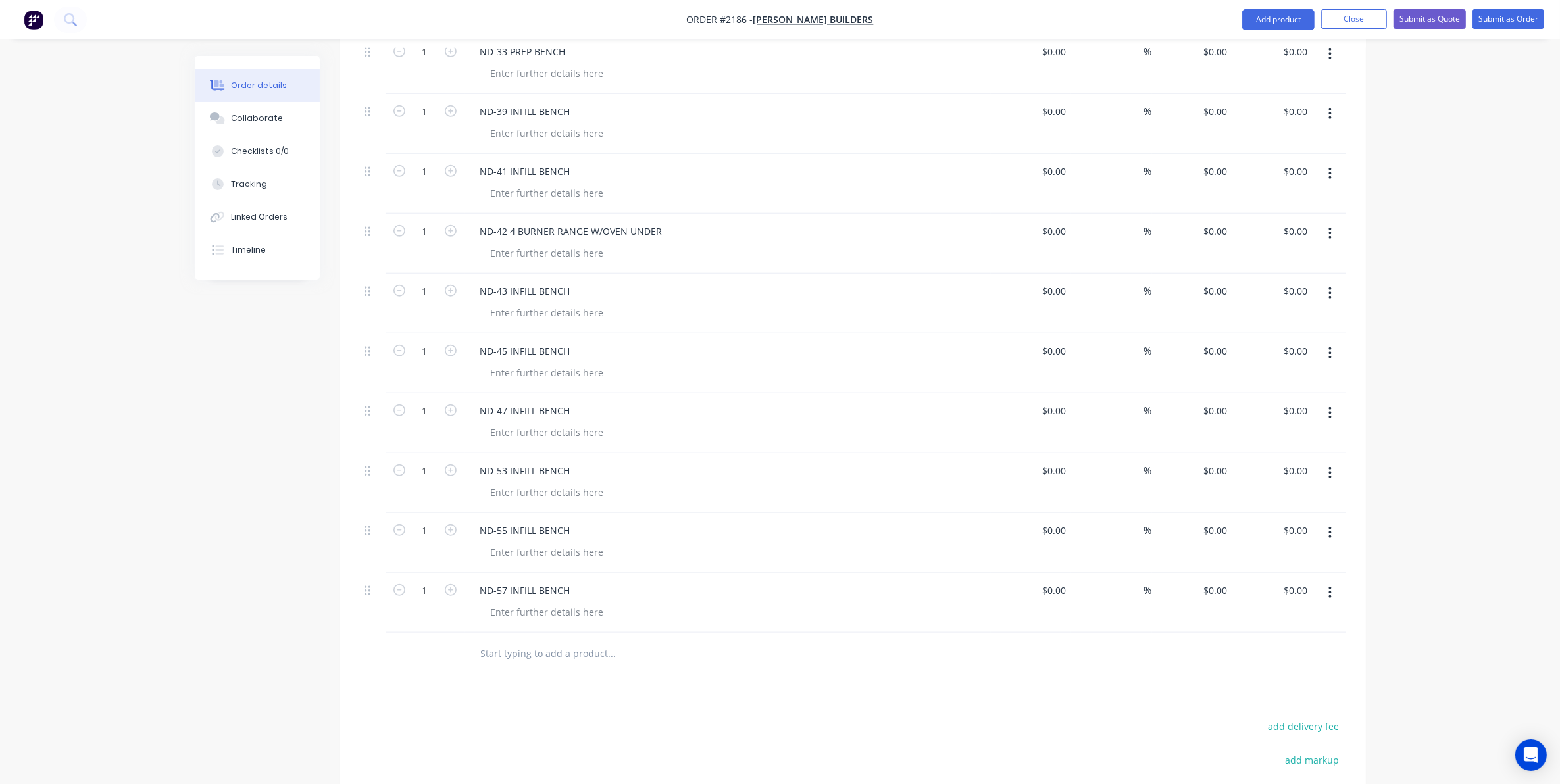
click at [512, 641] on input "text" at bounding box center [612, 654] width 263 height 27
type input "ND-59 INFILL BENCH"
drag, startPoint x: 591, startPoint y: 689, endPoint x: 598, endPoint y: 695, distance: 9.2
click at [598, 695] on button "Add ND-59 INFILL BENCH to order" at bounding box center [683, 704] width 395 height 42
click at [500, 702] on input "text" at bounding box center [612, 714] width 263 height 27
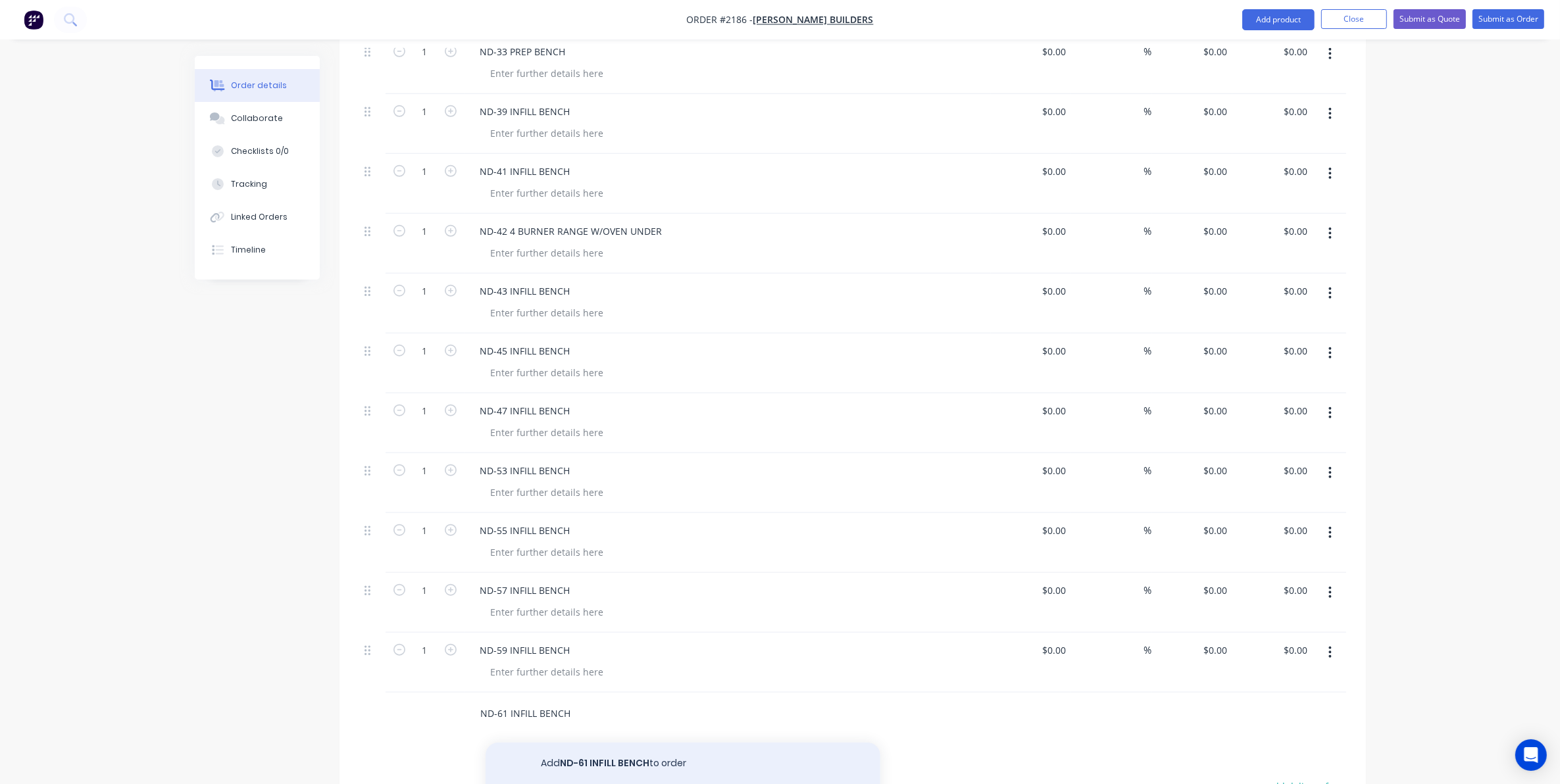
type input "ND-61 INFILL BENCH"
click at [594, 748] on button "Add ND-61 INFILL BENCH to order" at bounding box center [683, 764] width 395 height 42
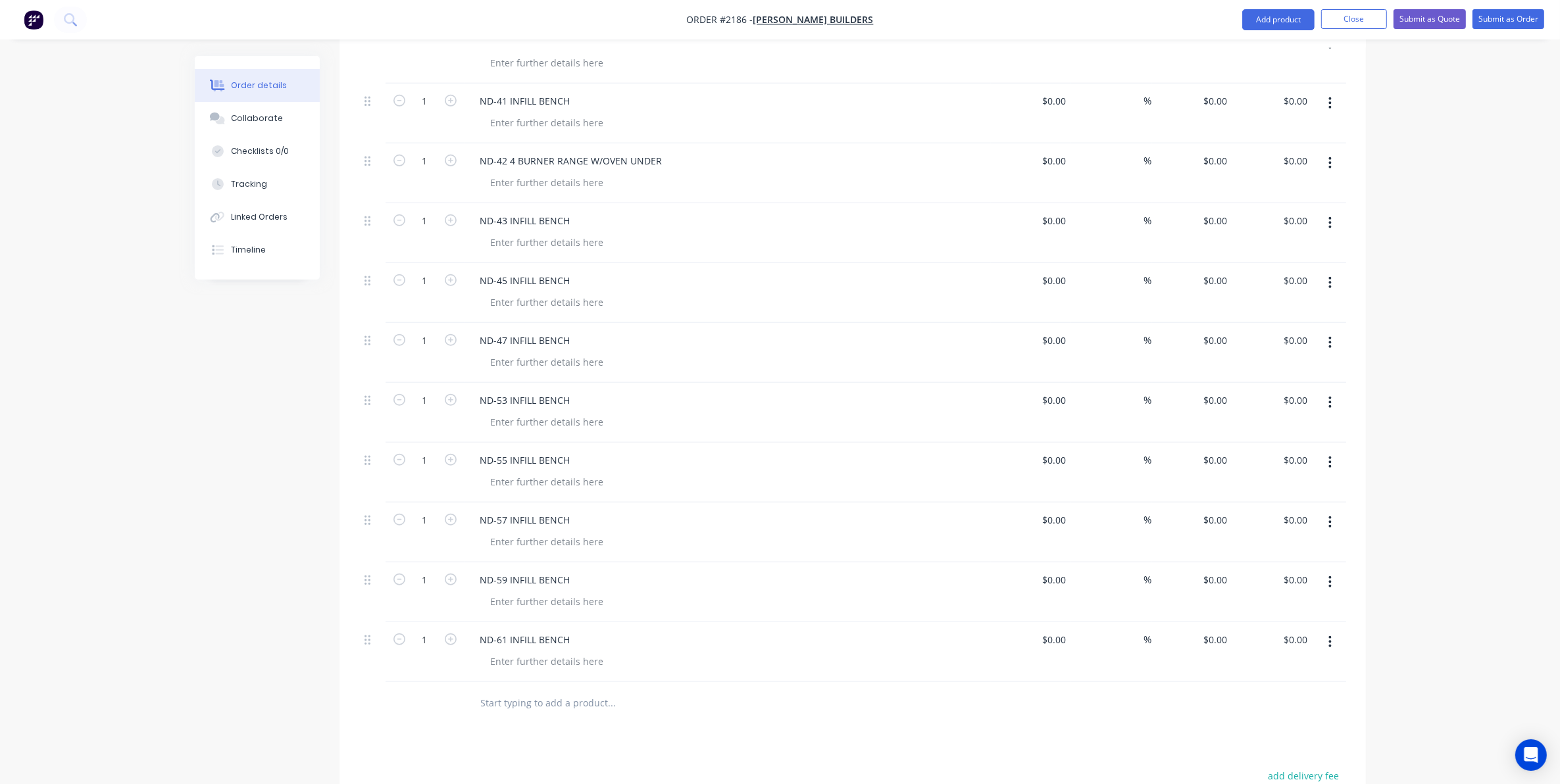
scroll to position [1398, 0]
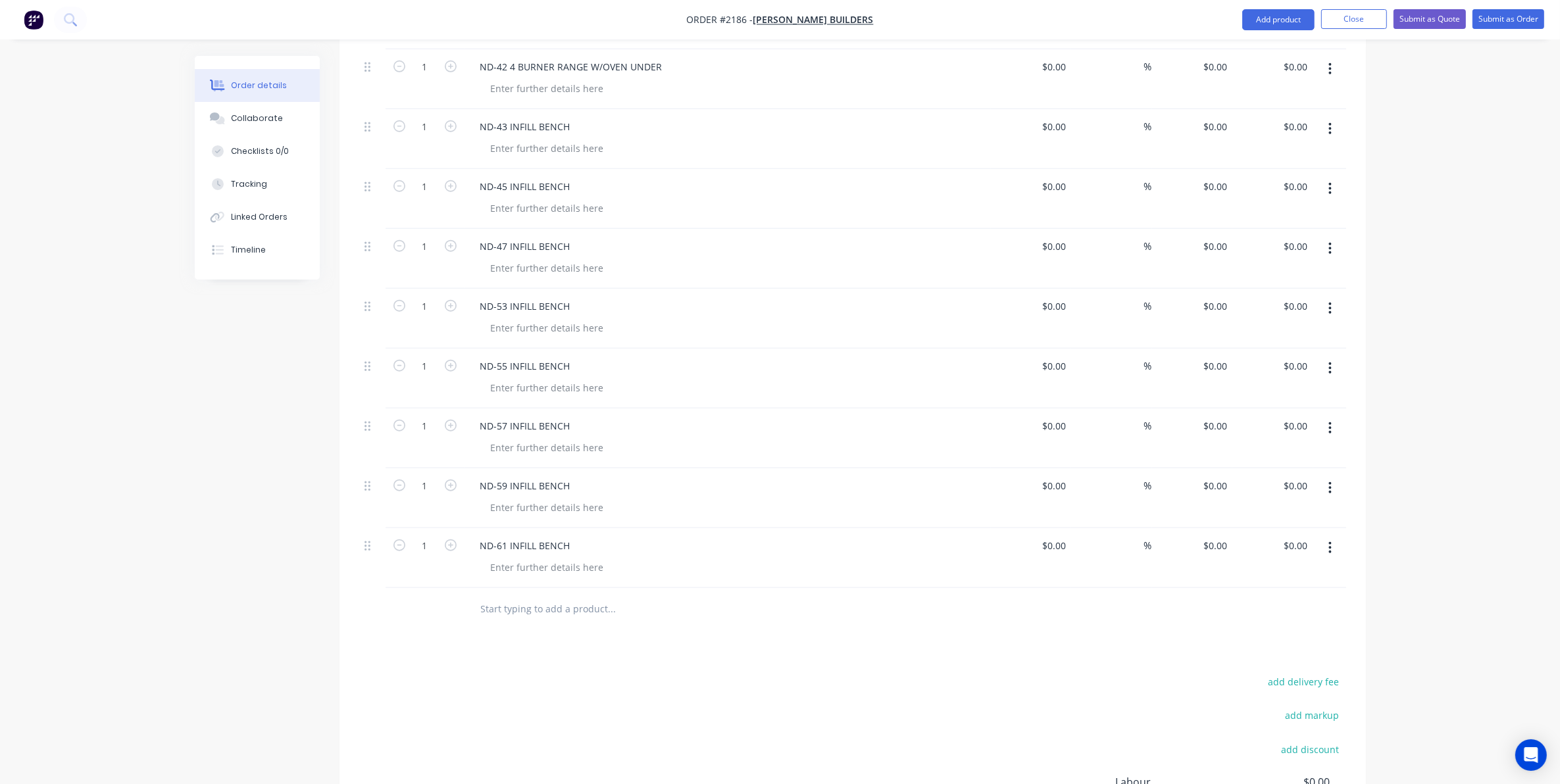
click at [497, 596] on input "text" at bounding box center [612, 609] width 263 height 27
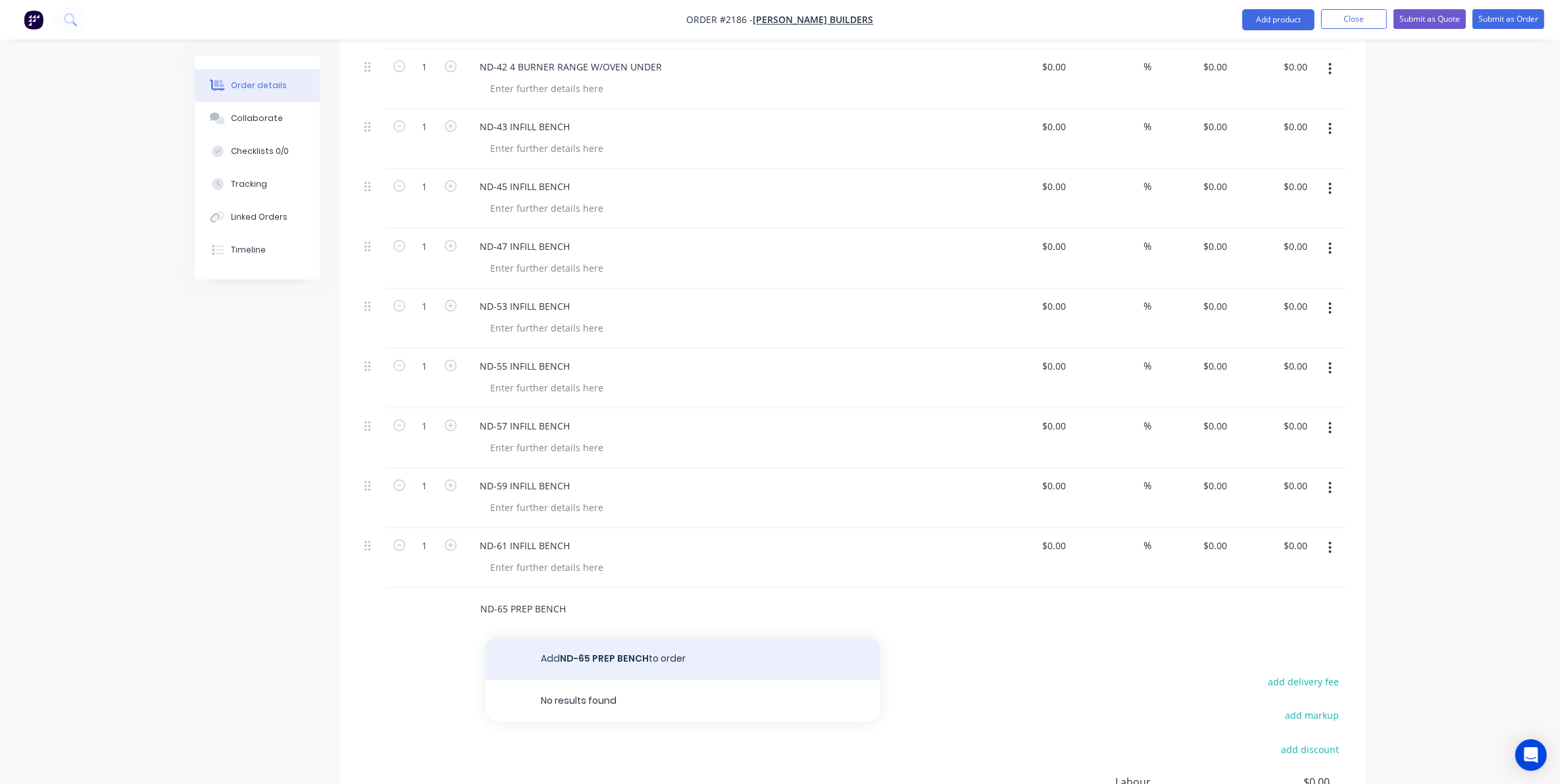
type input "ND-65 PREP BENCH"
click at [599, 648] on button "Add ND-65 PREP BENCH to order" at bounding box center [683, 659] width 395 height 42
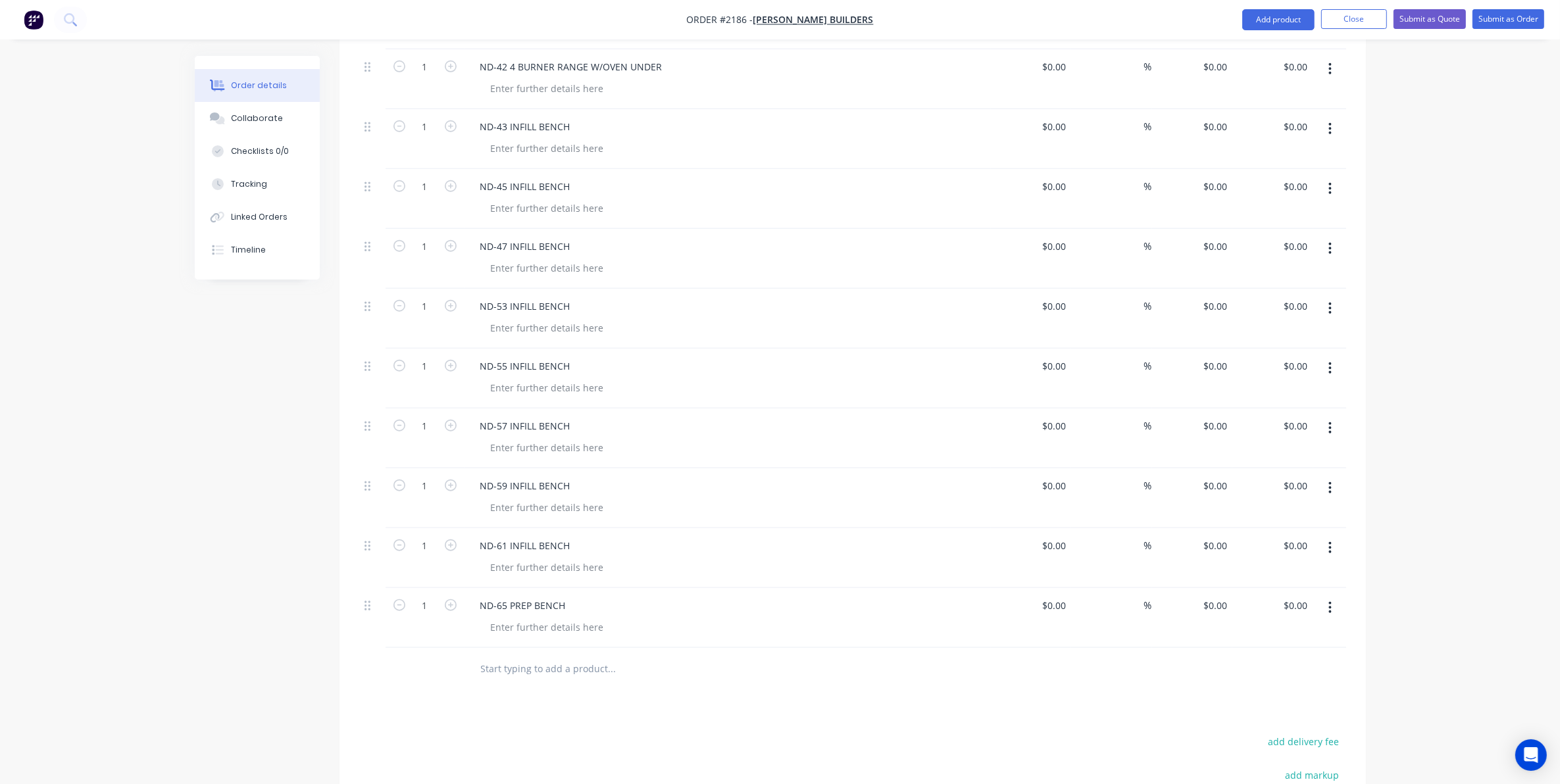
click at [498, 657] on input "text" at bounding box center [612, 669] width 263 height 27
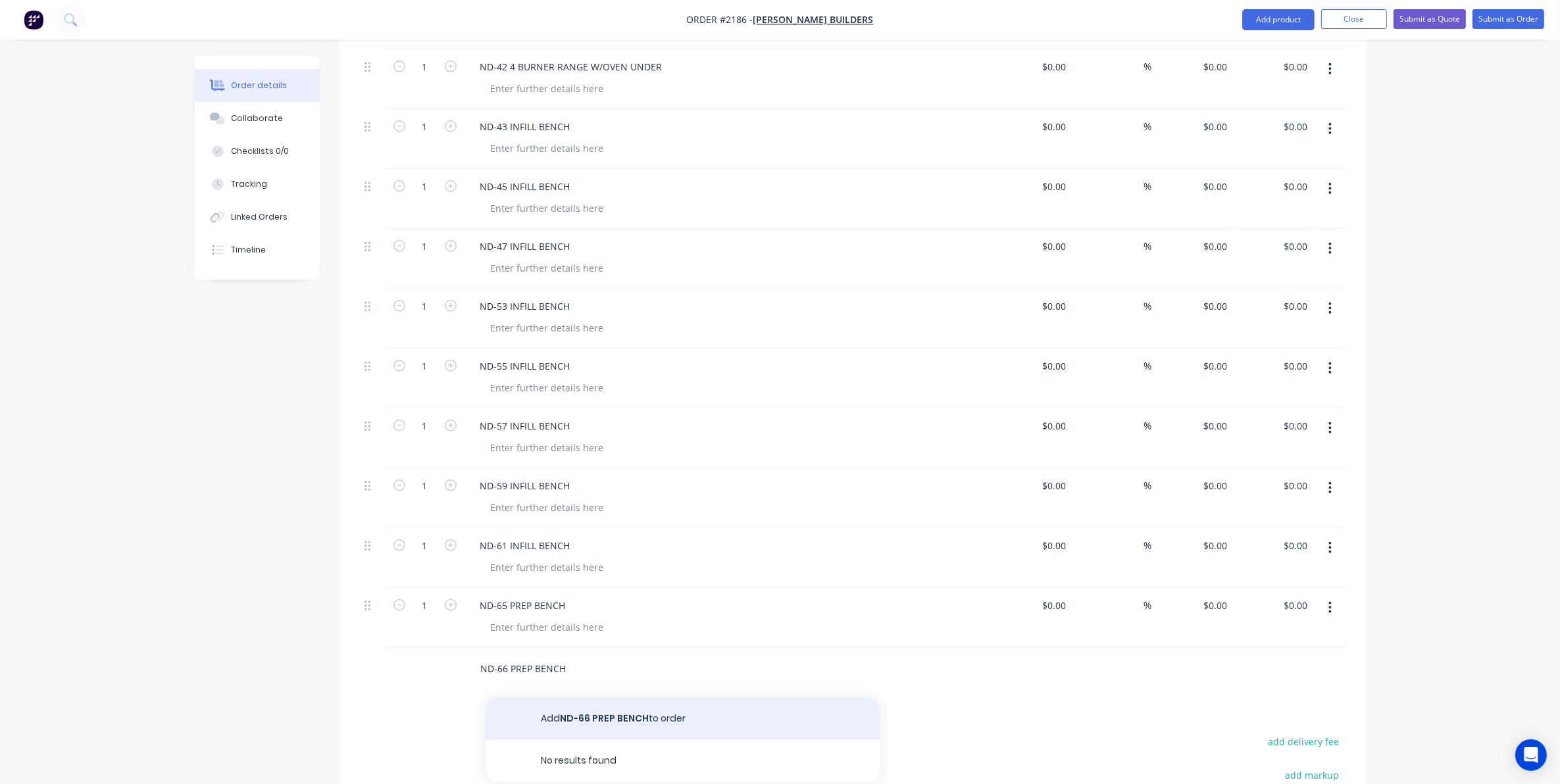
type input "ND-66 PREP BENCH"
click at [600, 704] on button "Add ND-66 PREP BENCH to order" at bounding box center [683, 719] width 395 height 42
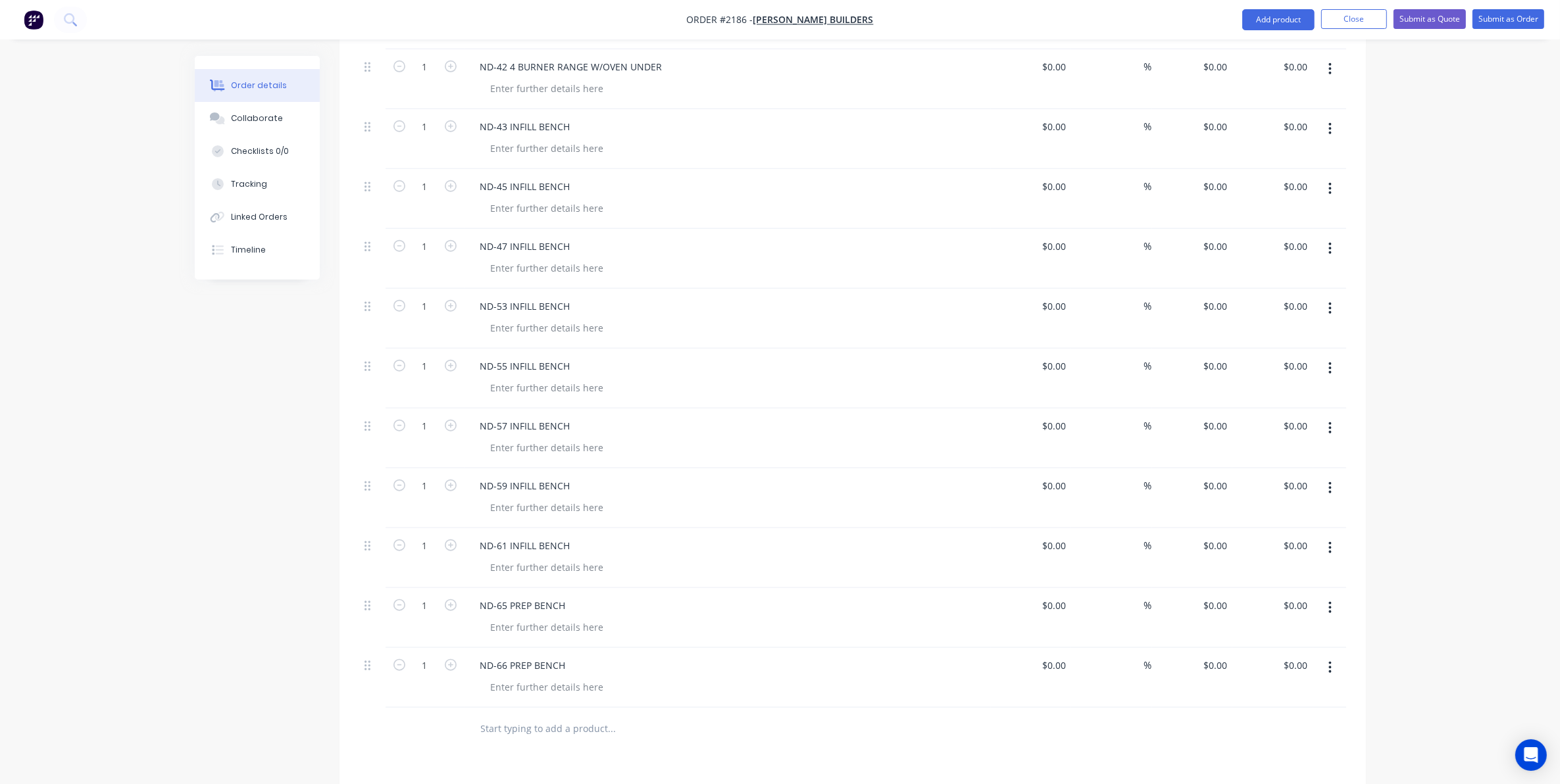
click at [498, 715] on input "text" at bounding box center [612, 729] width 263 height 27
click at [533, 720] on input "ND-67 MOBILE PREP BENCH" at bounding box center [612, 729] width 263 height 27
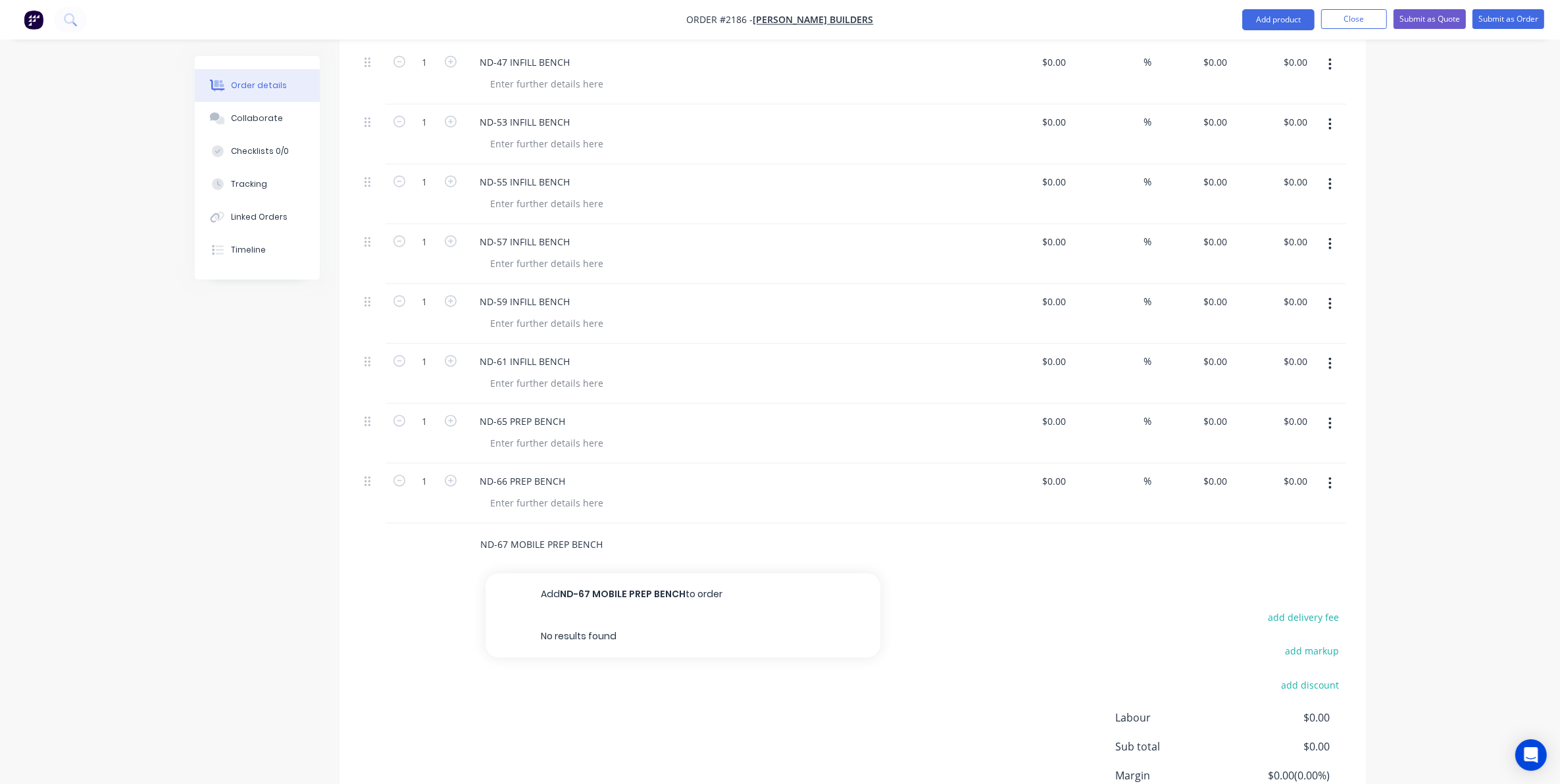
scroll to position [1644, 0]
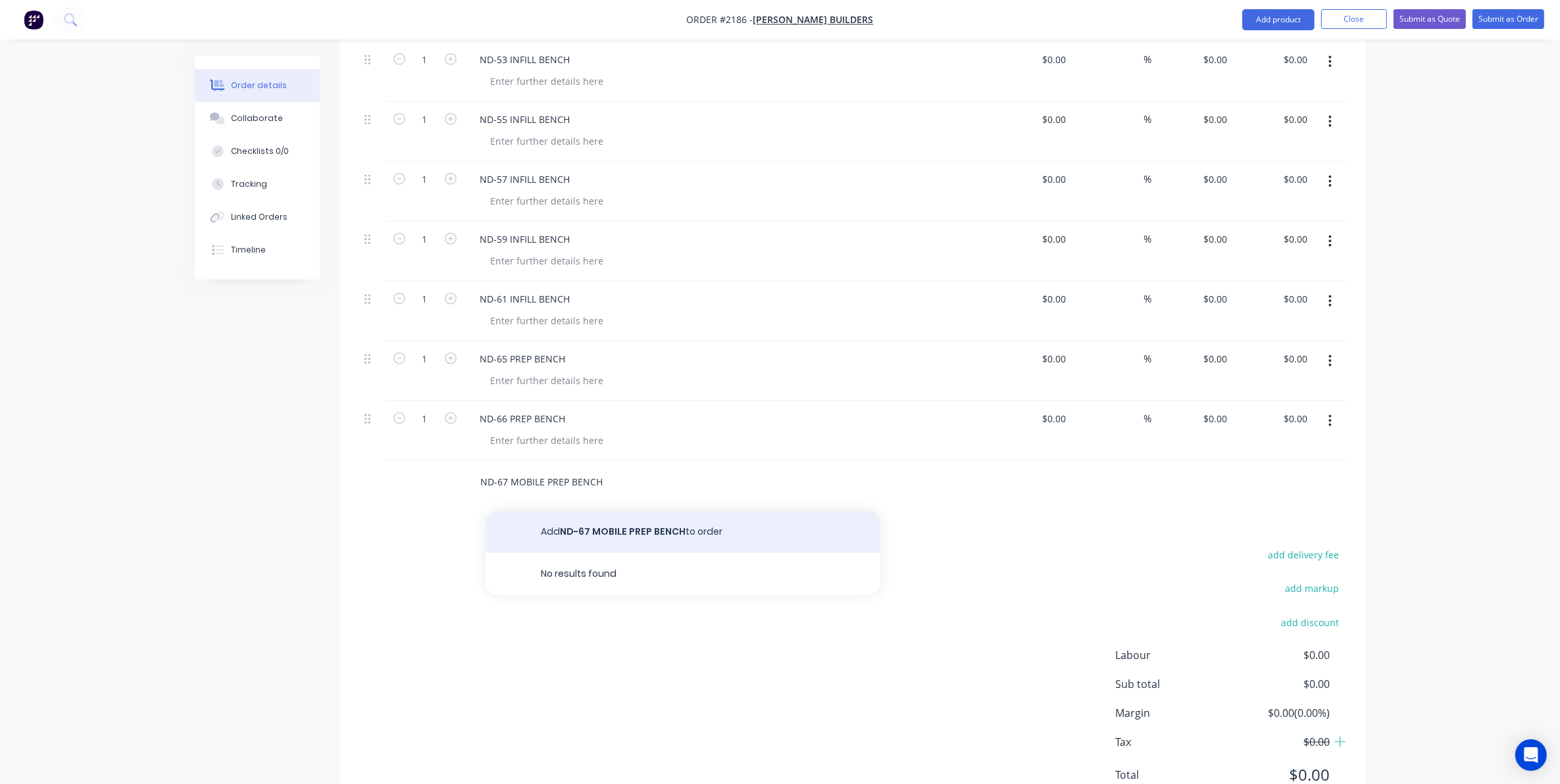
type input "ND-67 MOBILE PREP BENCH"
click at [611, 514] on button "Add ND-67 MOBILE PREP BENCH to order" at bounding box center [683, 532] width 395 height 42
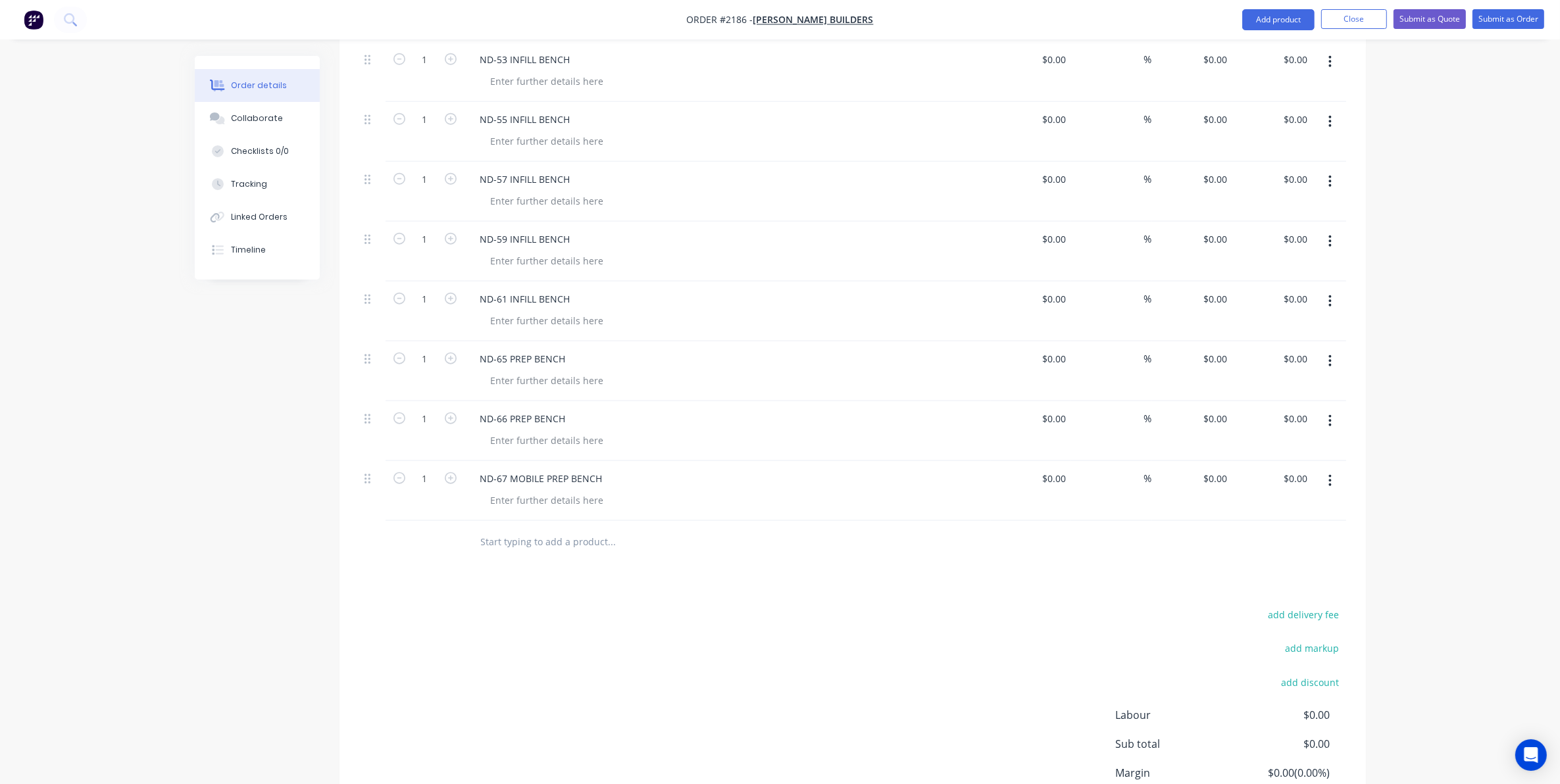
click at [506, 529] on input "text" at bounding box center [612, 542] width 263 height 27
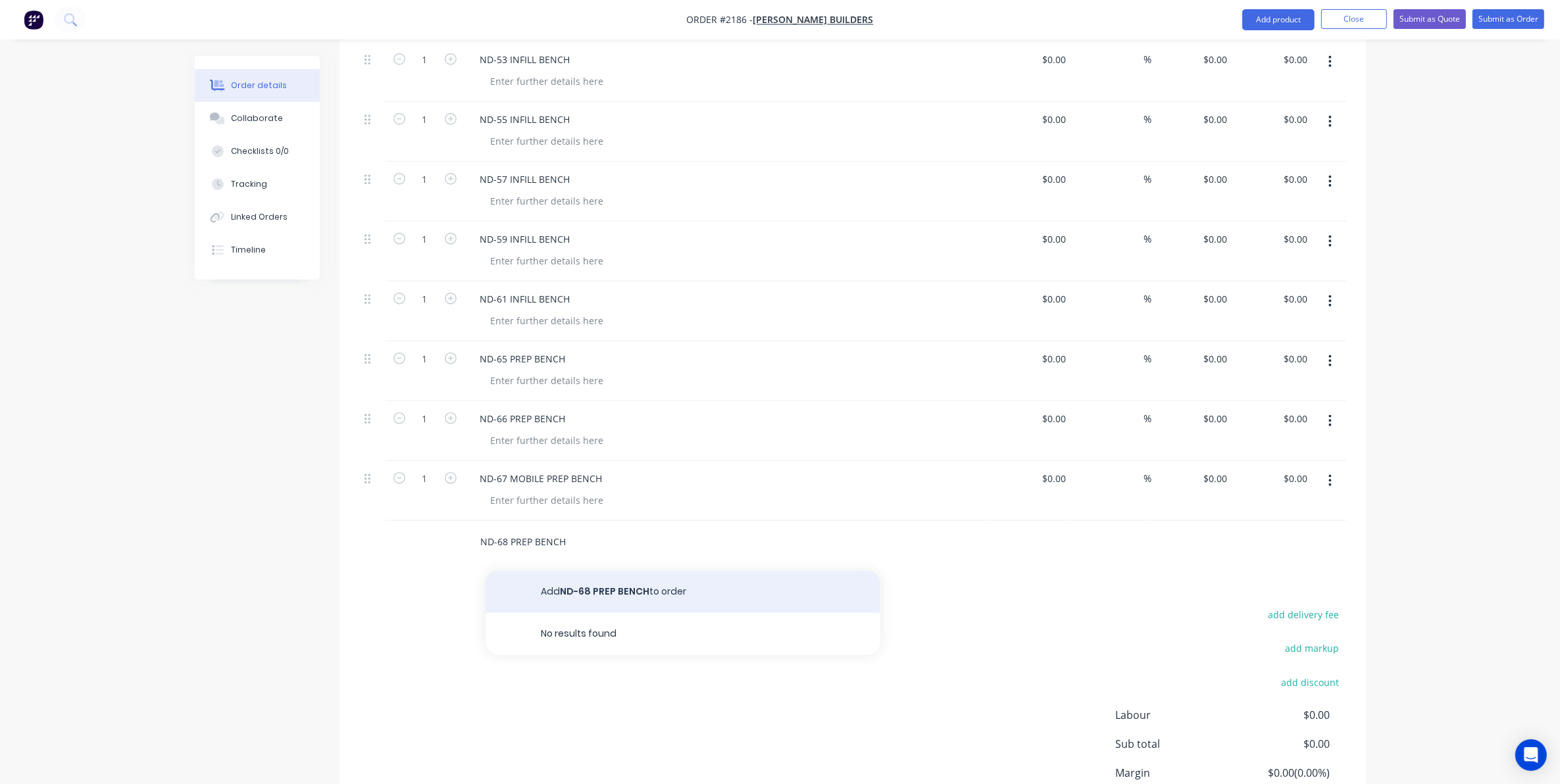
type input "ND-68 PREP BENCH"
click at [584, 584] on button "Add ND-68 PREP BENCH to order" at bounding box center [683, 592] width 395 height 42
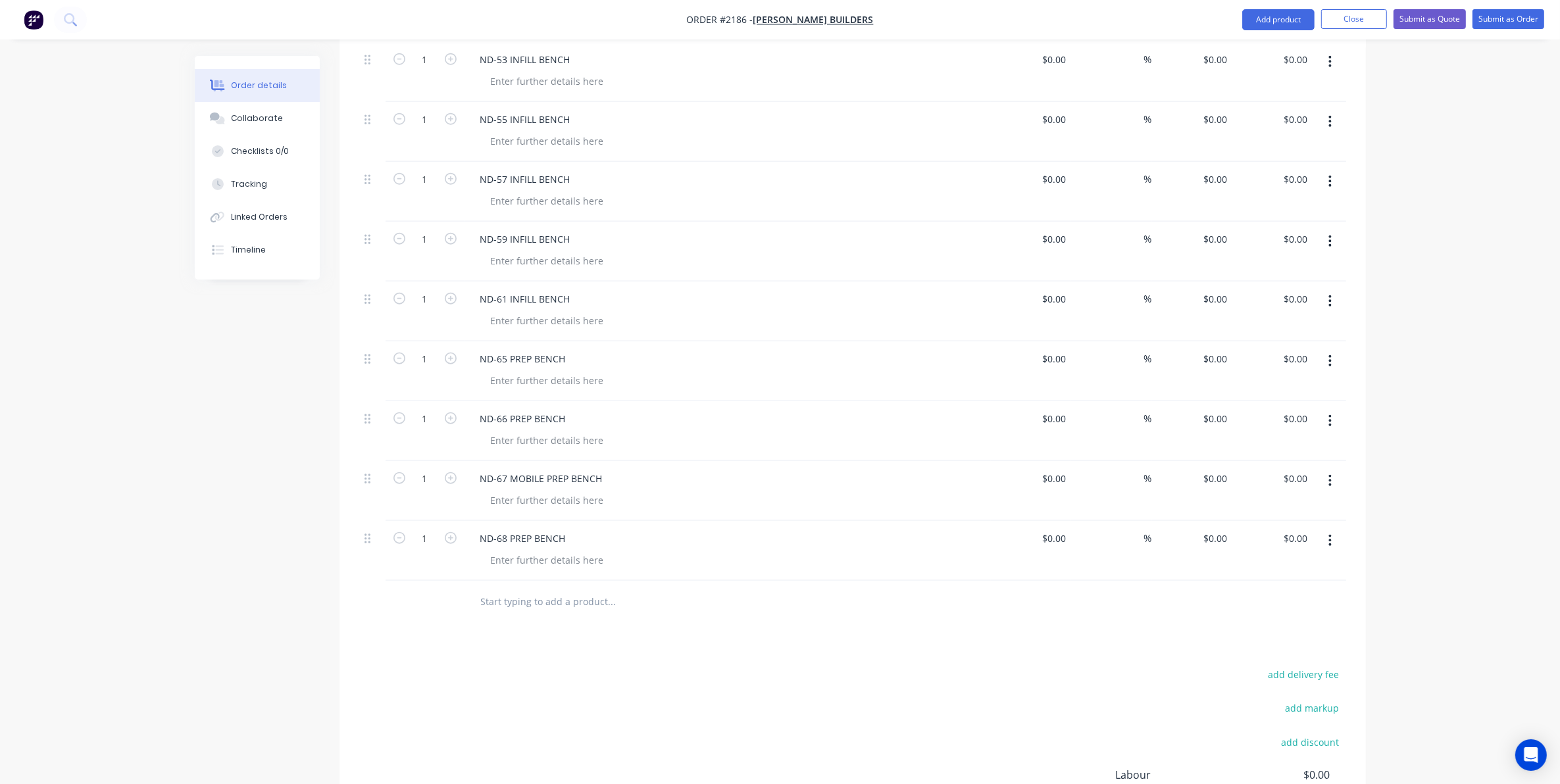
click at [502, 591] on input "text" at bounding box center [612, 602] width 263 height 27
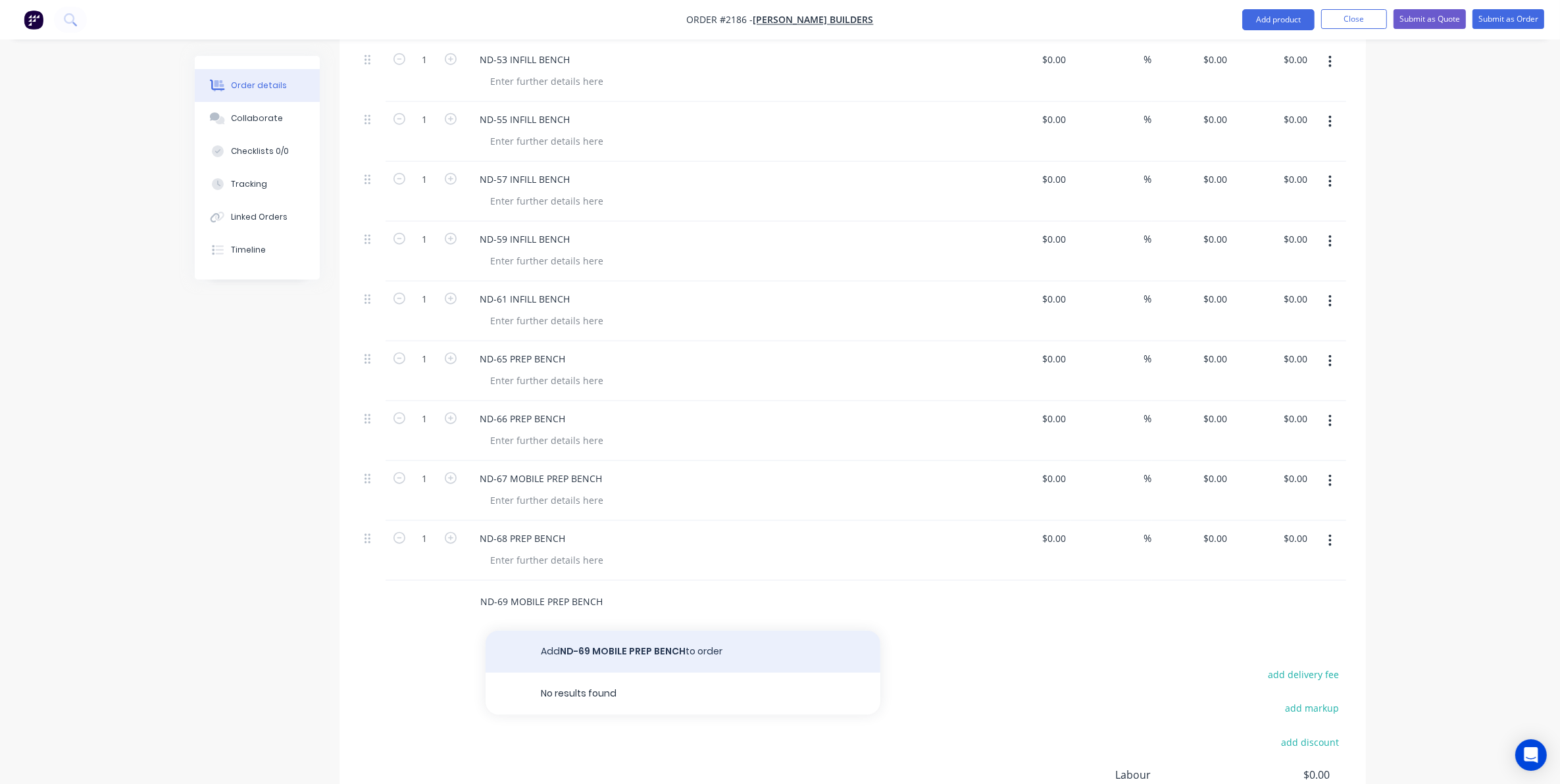
type input "ND-69 MOBILE PREP BENCH"
click at [619, 638] on button "Add ND-69 MOBILE PREP BENCH to order" at bounding box center [683, 652] width 395 height 42
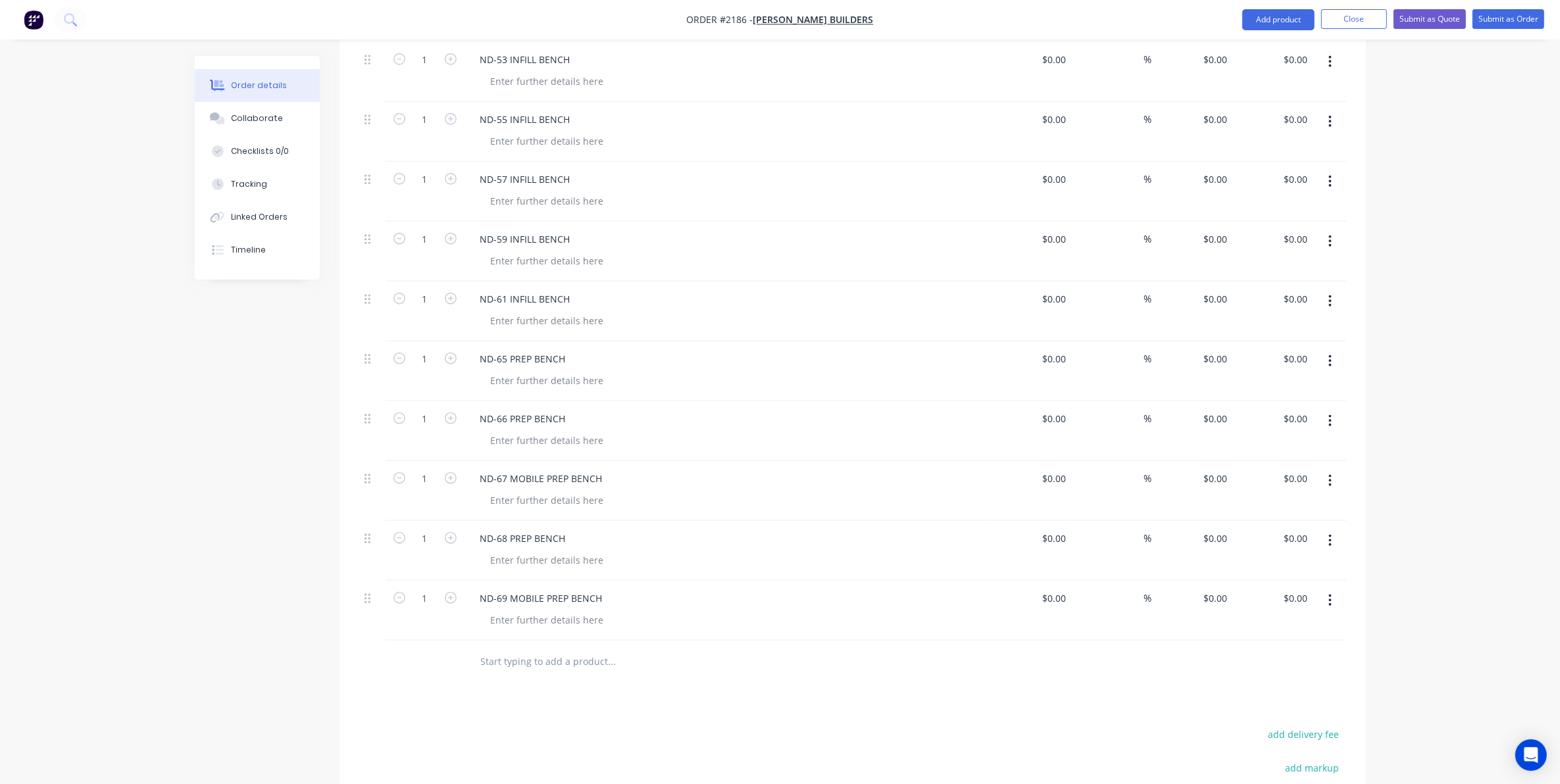
click at [510, 648] on input "text" at bounding box center [612, 662] width 263 height 27
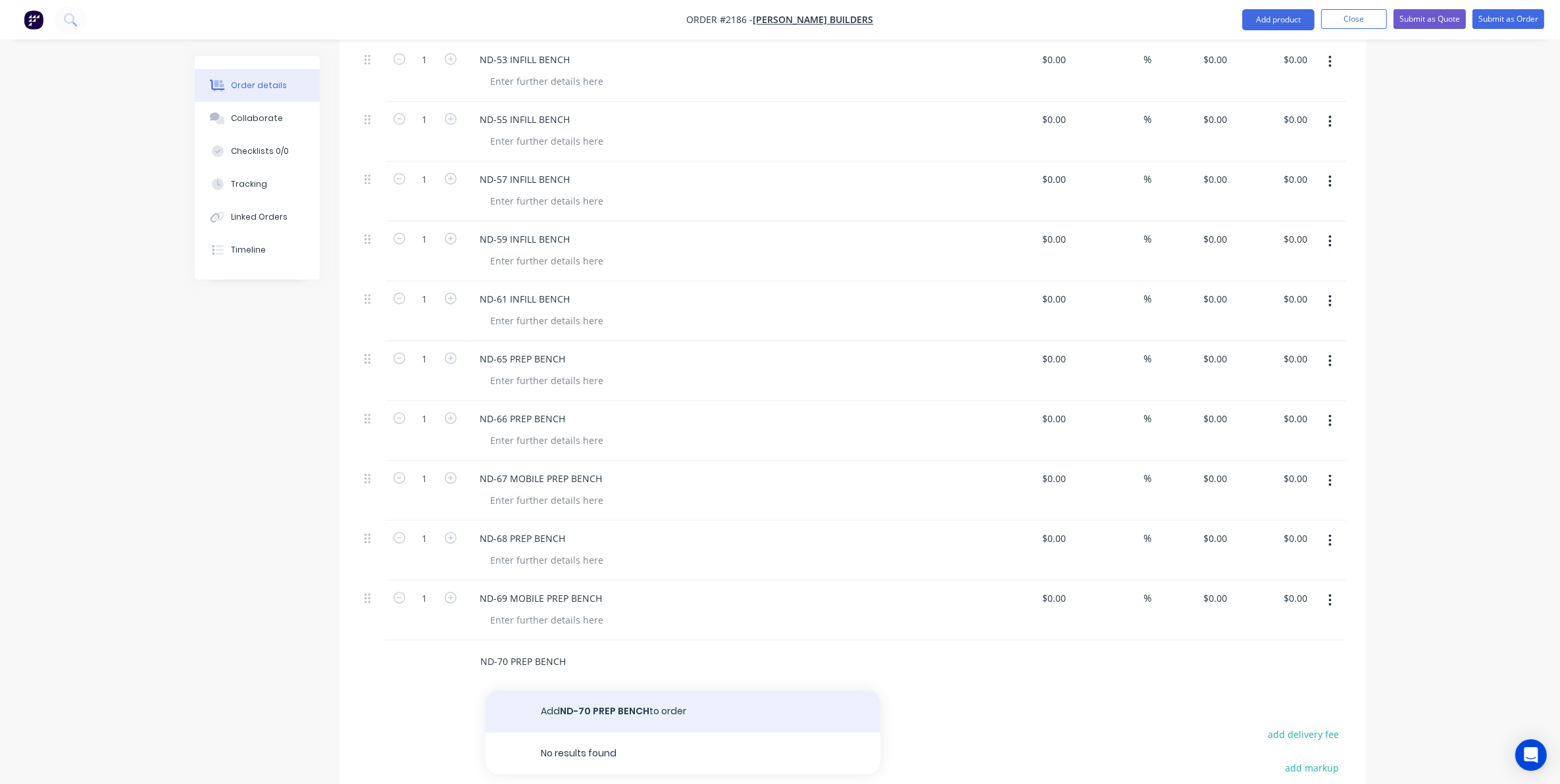
type input "ND-70 PREP BENCH"
click at [628, 692] on button "Add ND-70 PREP BENCH to order" at bounding box center [683, 711] width 395 height 42
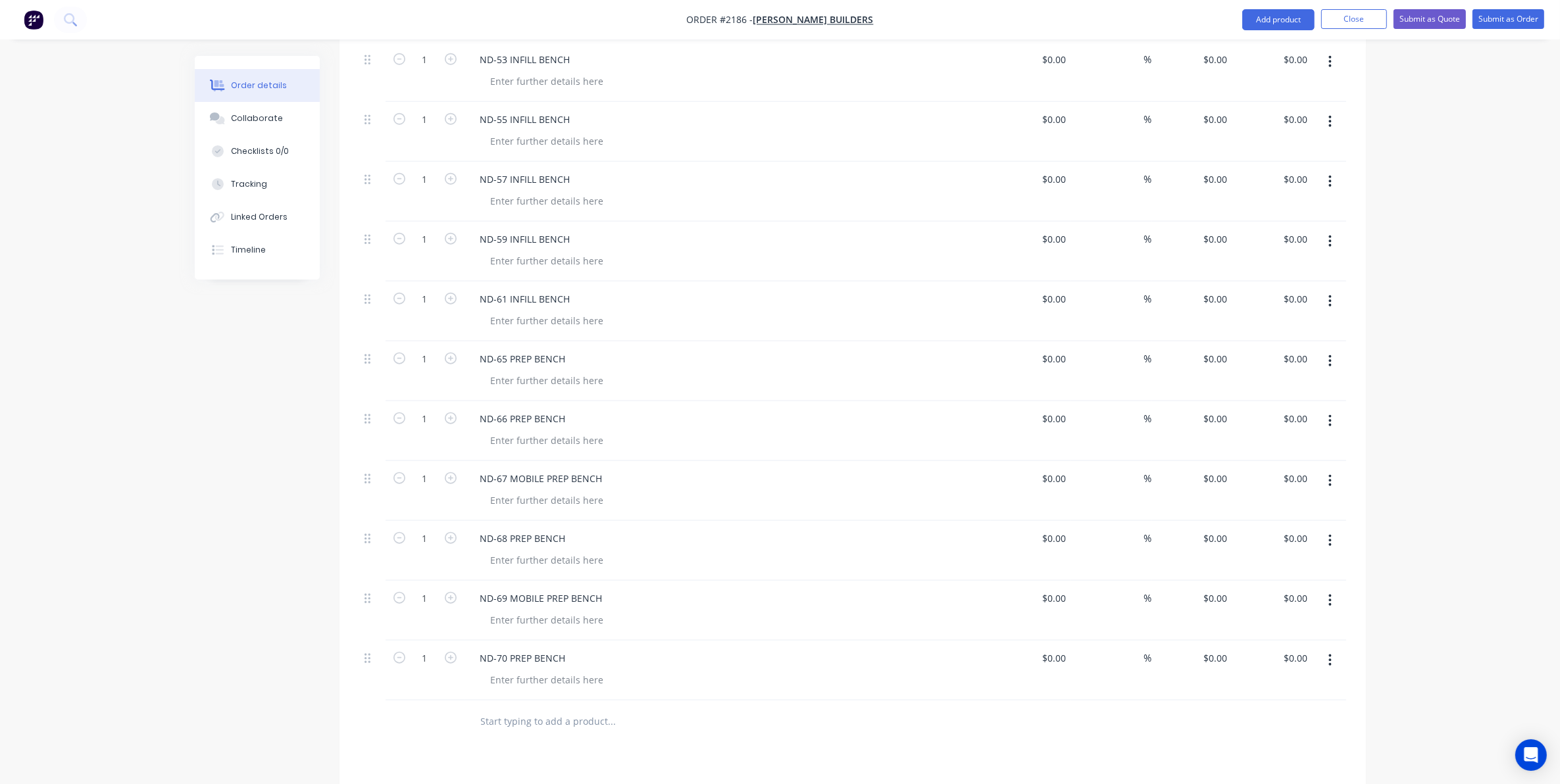
click at [489, 718] on input "text" at bounding box center [612, 722] width 263 height 27
type input "ND-71 MOBILE PREP BENCH"
click at [597, 755] on button "Add ND-71 MOBILE PREP BENCH to order" at bounding box center [683, 772] width 395 height 42
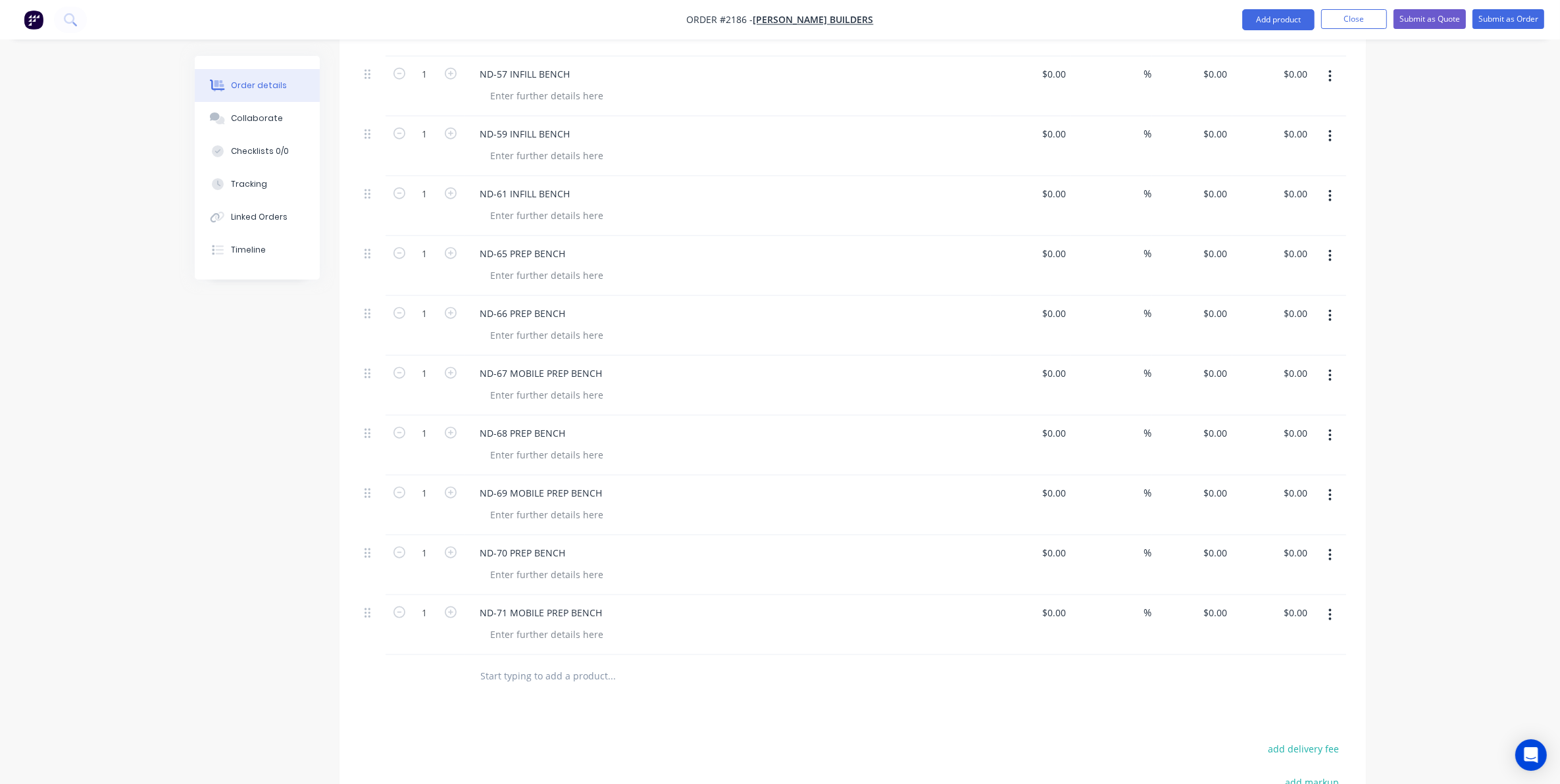
scroll to position [1891, 0]
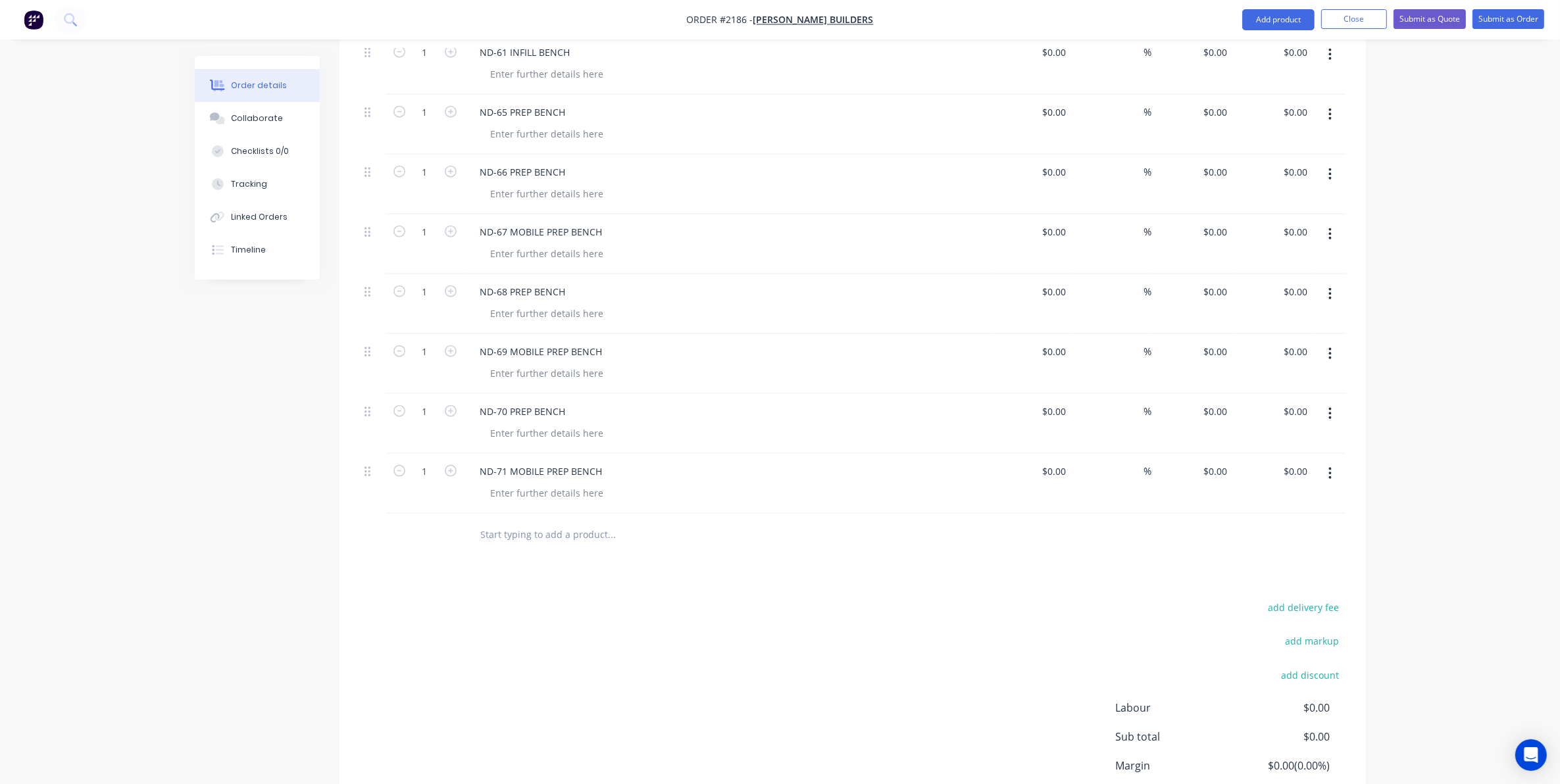
click at [504, 522] on input "text" at bounding box center [612, 535] width 263 height 27
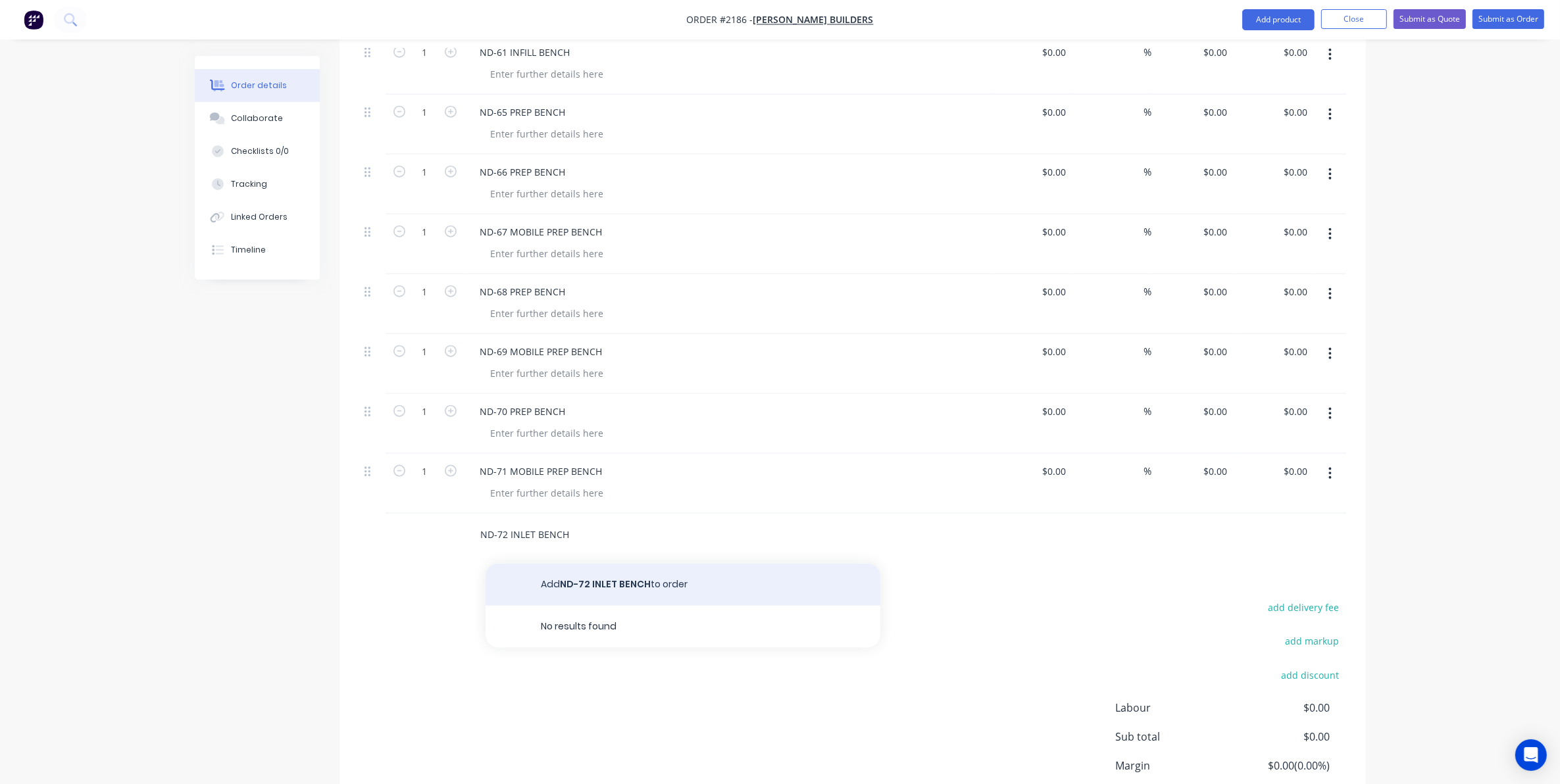
type input "ND-72 INLET BENCH"
click at [584, 573] on button "Add ND-72 INLET BENCH to order" at bounding box center [683, 585] width 395 height 42
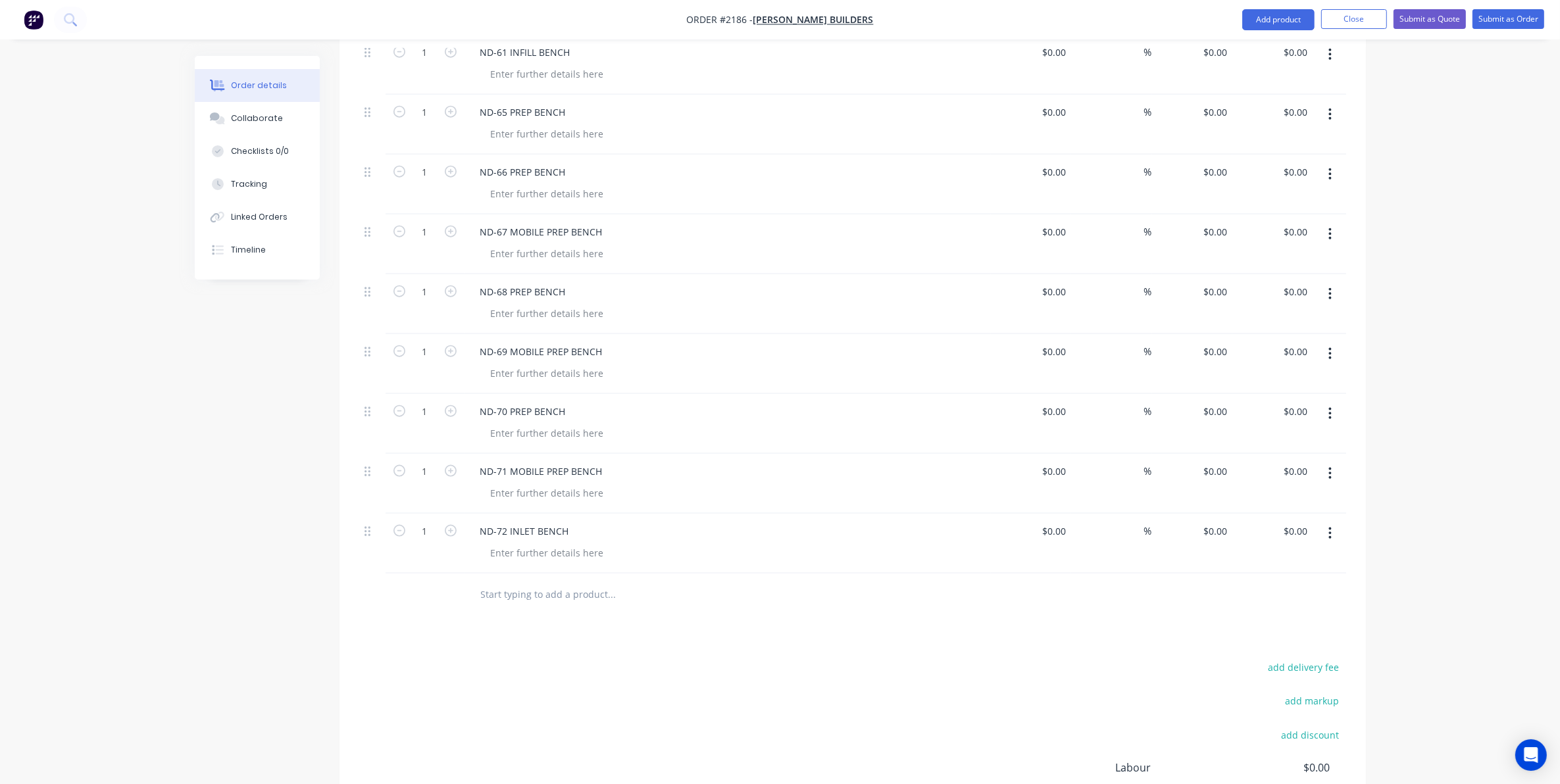
click at [506, 581] on input "text" at bounding box center [612, 594] width 263 height 27
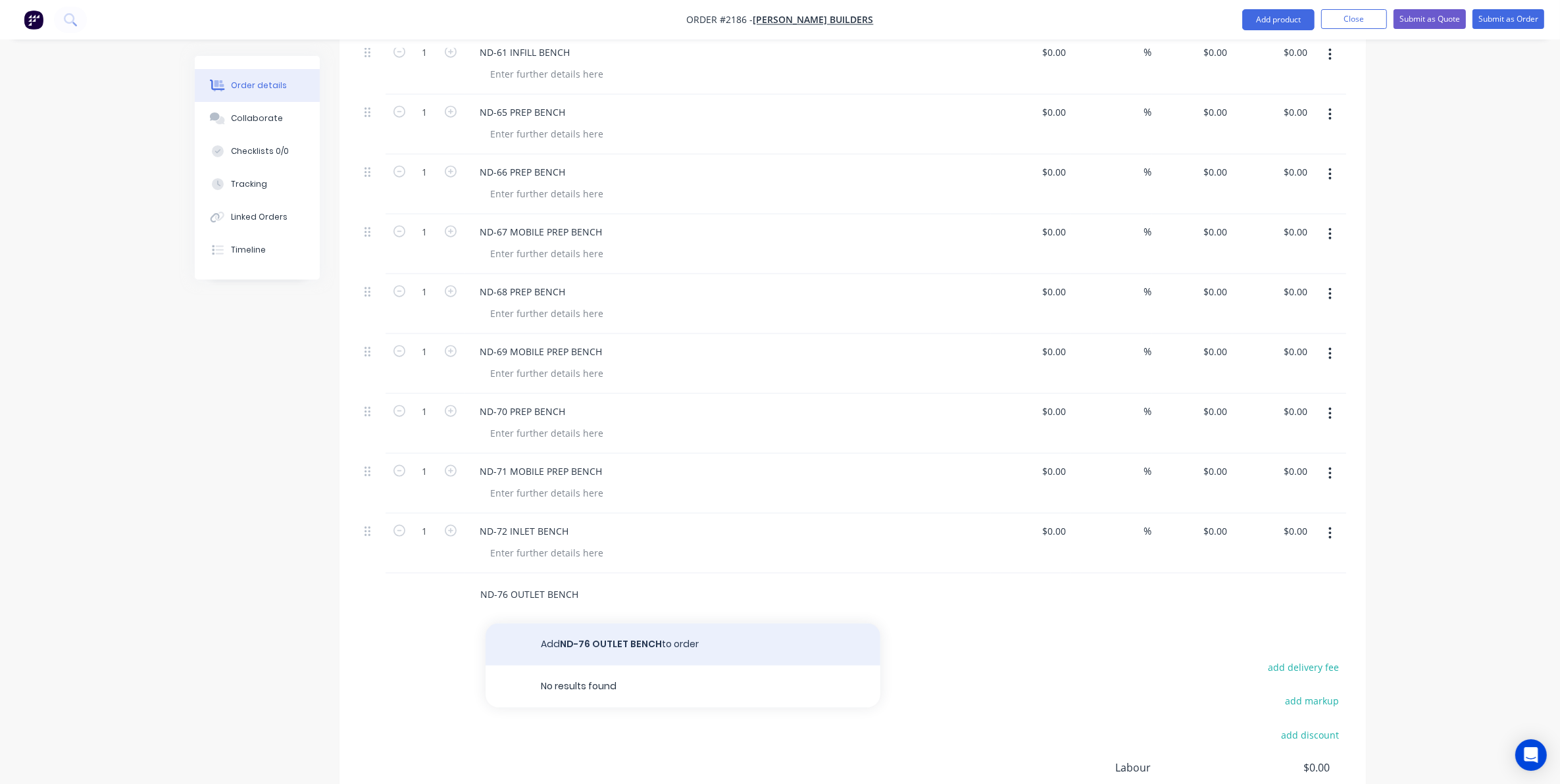
type input "ND-76 OUTLET BENCH"
click at [585, 629] on button "Add ND-76 OUTLET BENCH to order" at bounding box center [683, 644] width 395 height 42
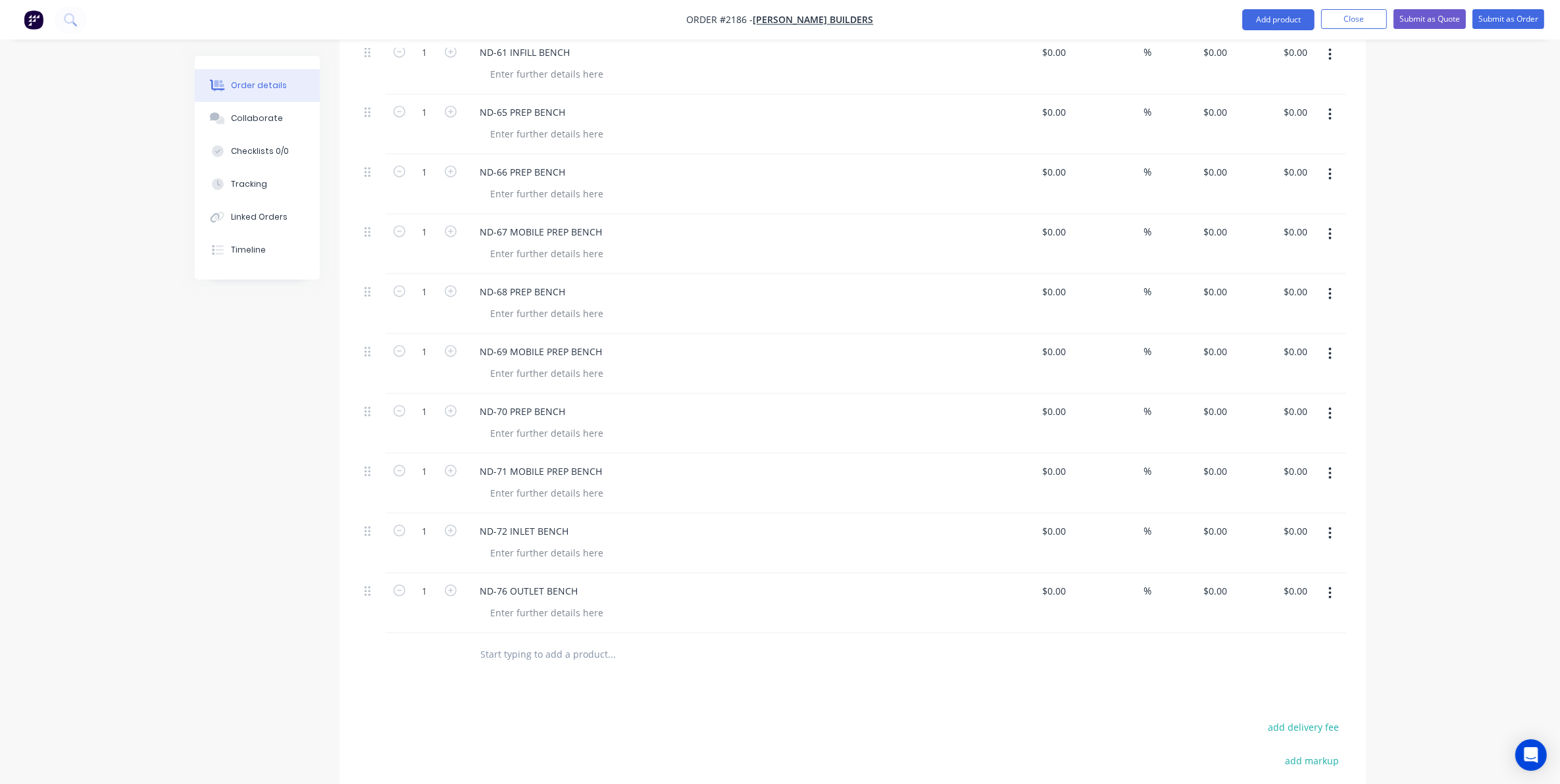
click at [498, 643] on input "text" at bounding box center [612, 655] width 263 height 27
type input "ND-78 MOBILE BENCH"
click at [591, 690] on button "Add ND-78 MOBILE BENCH to order" at bounding box center [683, 704] width 395 height 42
click at [498, 704] on input "text" at bounding box center [612, 715] width 263 height 27
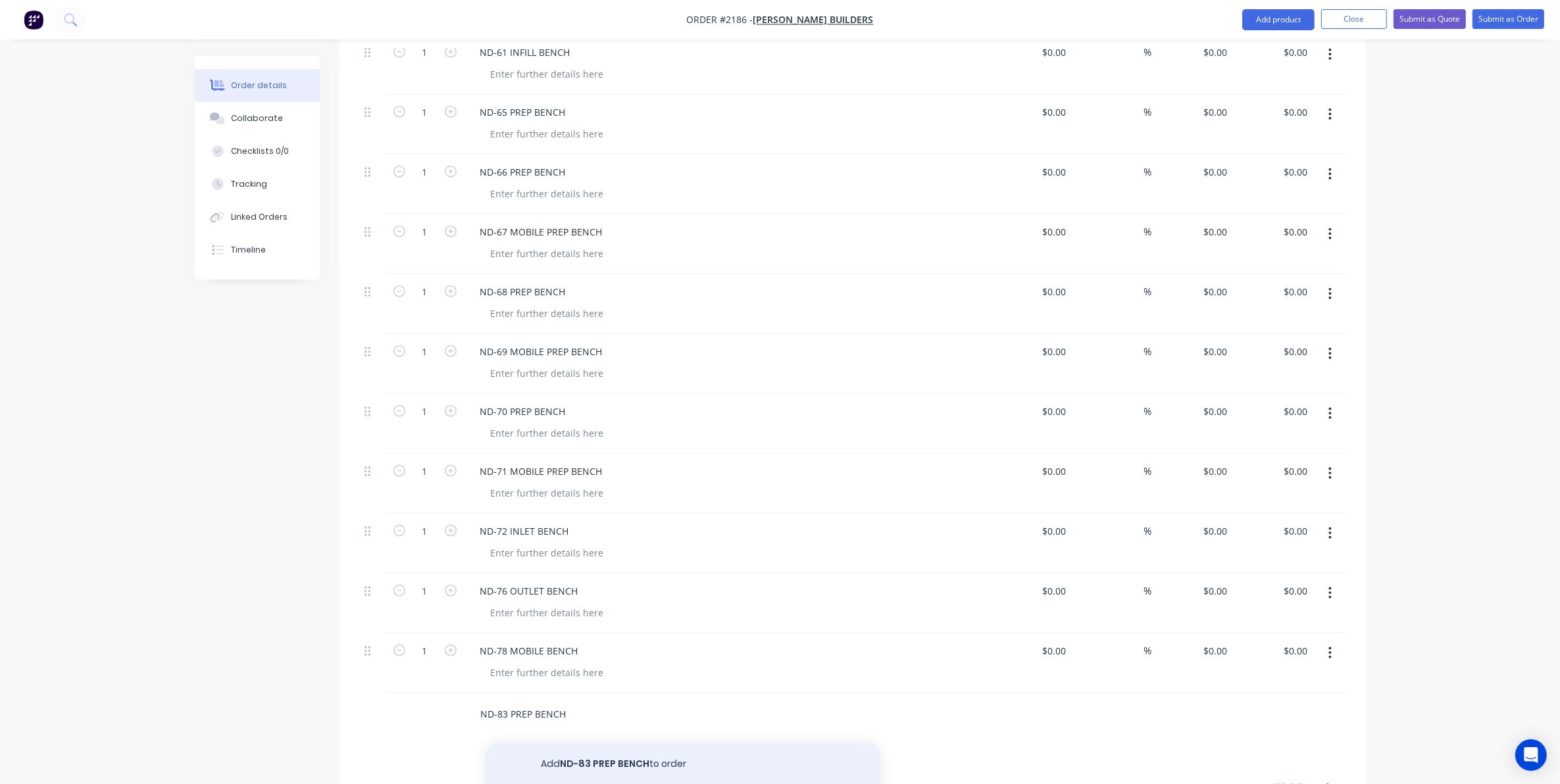
type input "ND-83 PREP BENCH"
click at [598, 752] on button "Add ND-83 PREP BENCH to order" at bounding box center [683, 764] width 395 height 42
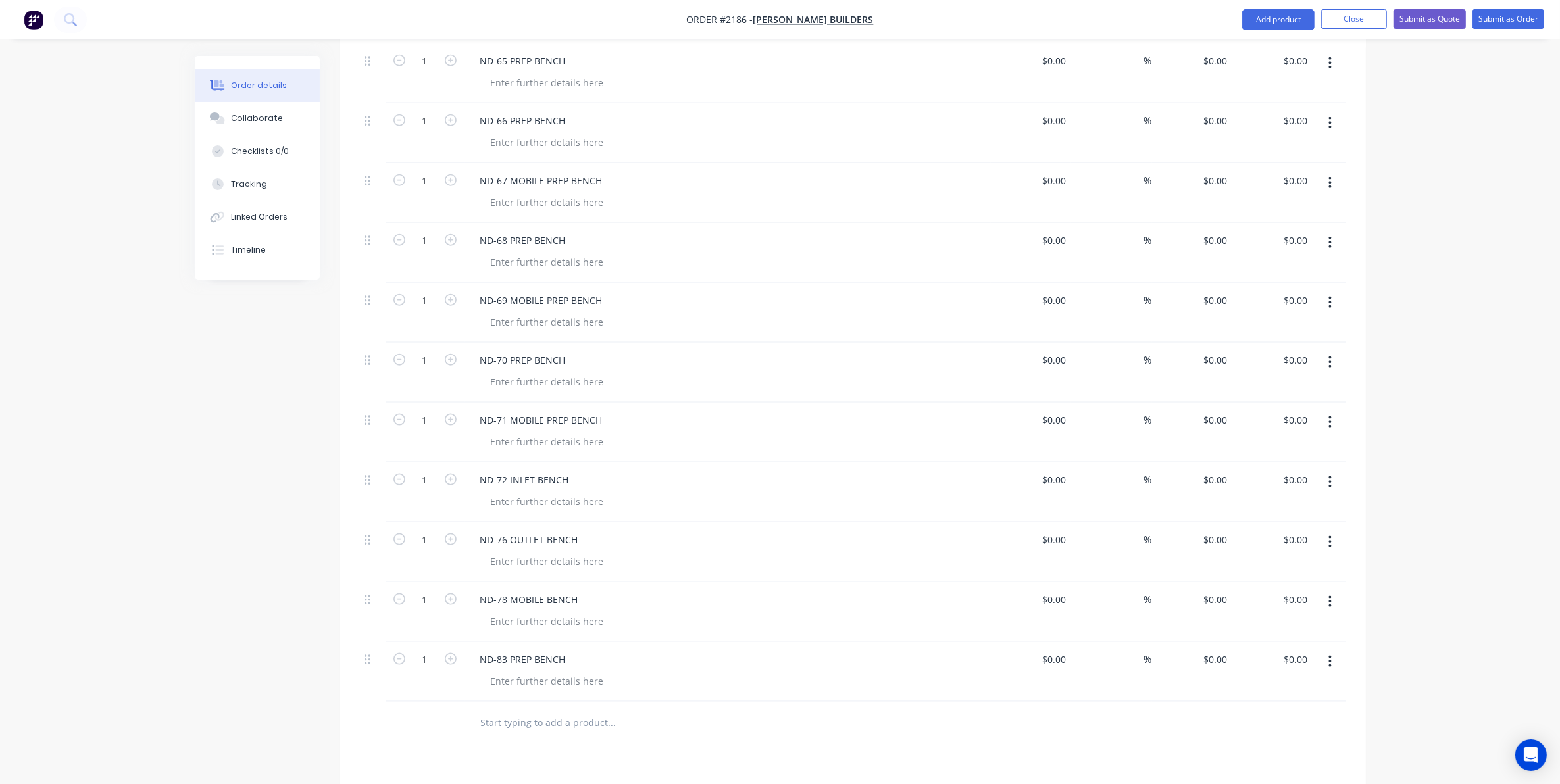
scroll to position [2138, 0]
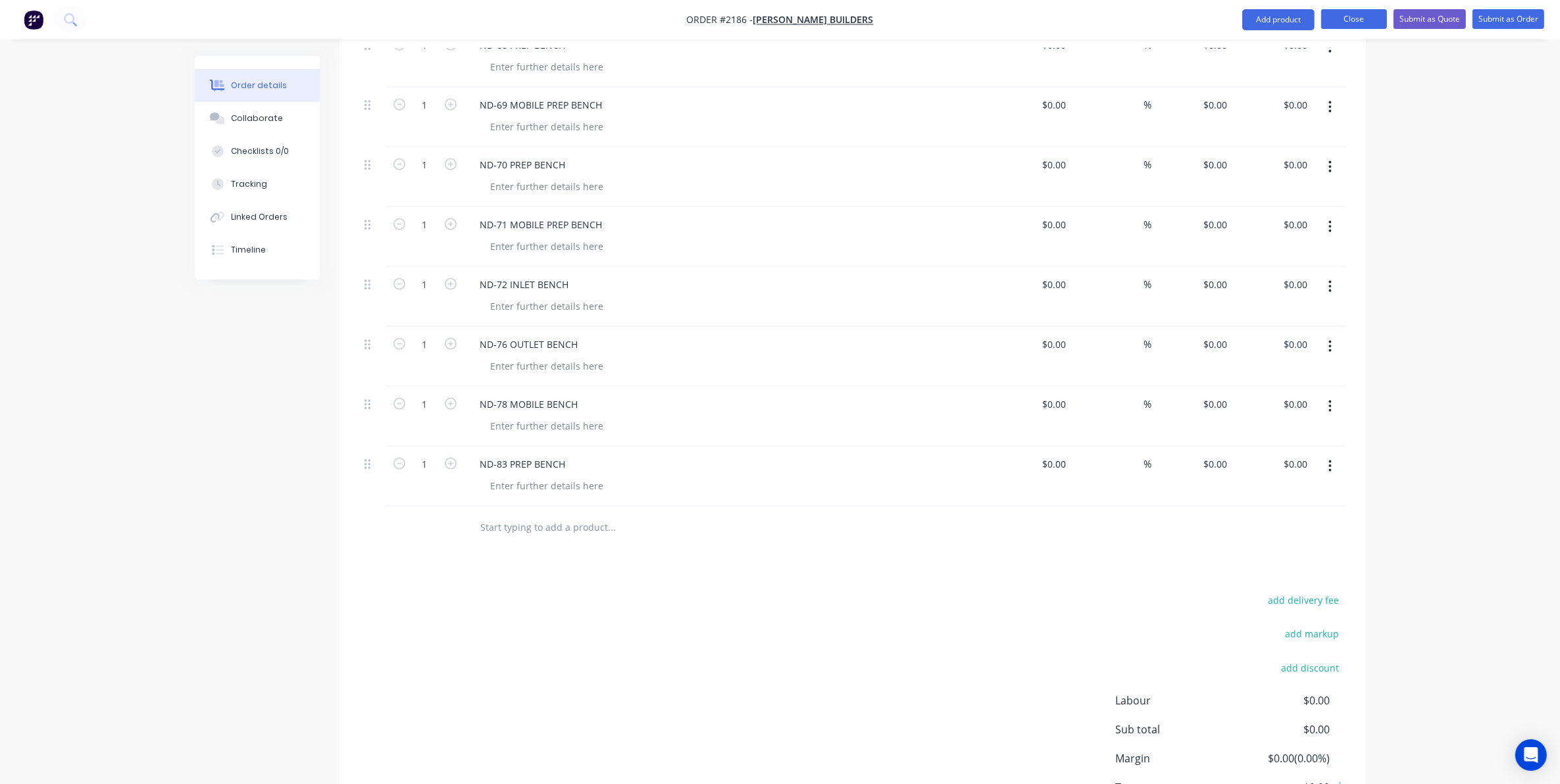
click at [1360, 16] on button "Close" at bounding box center [1354, 19] width 66 height 20
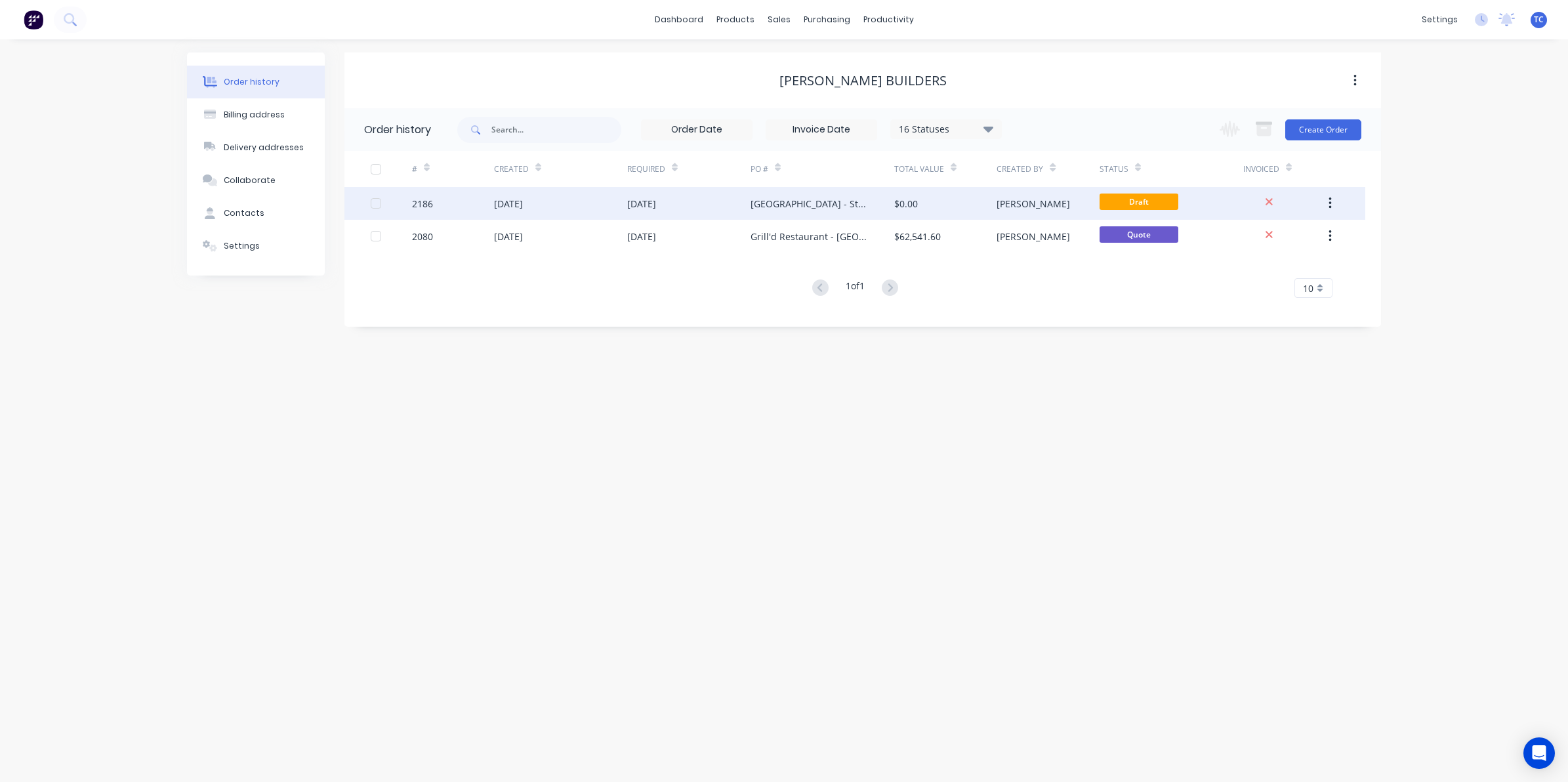
click at [523, 202] on div "[DATE]" at bounding box center [508, 204] width 29 height 14
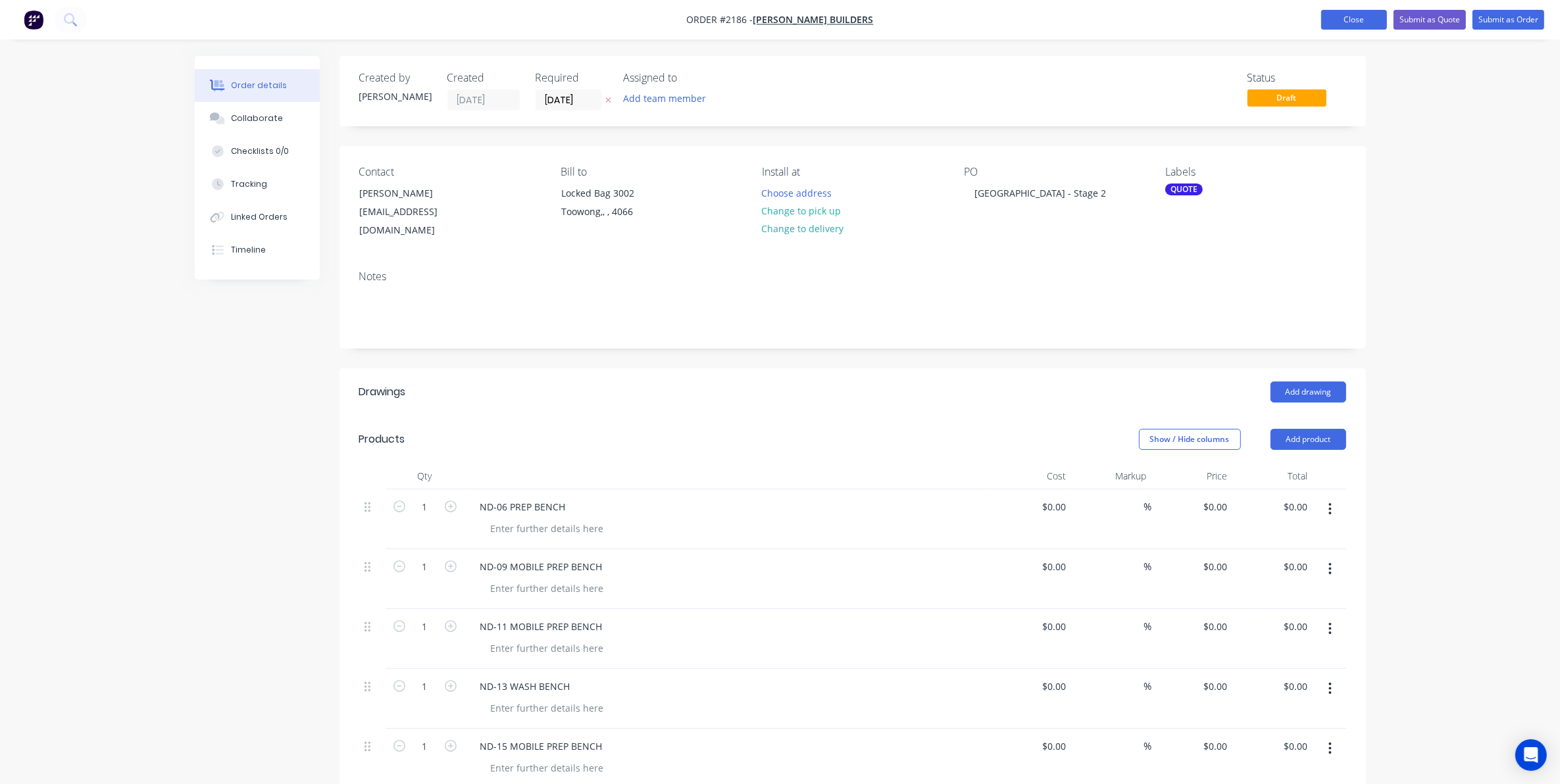
click at [1366, 15] on button "Close" at bounding box center [1354, 20] width 66 height 20
